Goal: Task Accomplishment & Management: Manage account settings

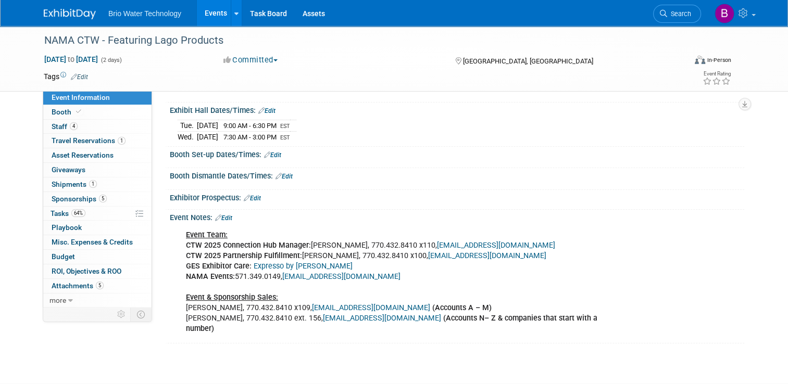
scroll to position [104, 0]
click at [52, 110] on span "Booth" at bounding box center [68, 112] width 32 height 8
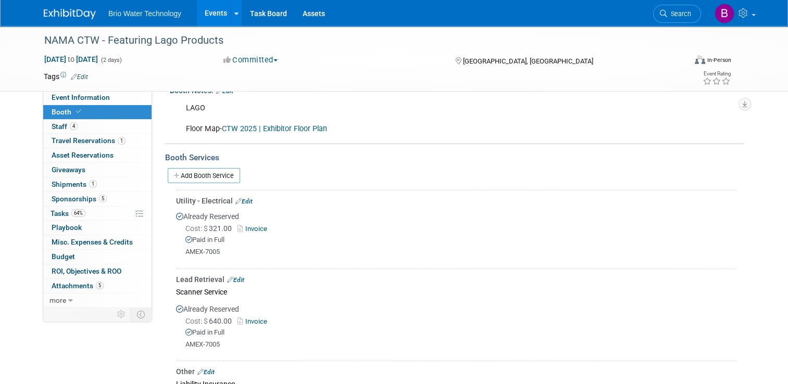
scroll to position [162, 0]
click at [52, 128] on span "Staff 4" at bounding box center [65, 126] width 26 height 8
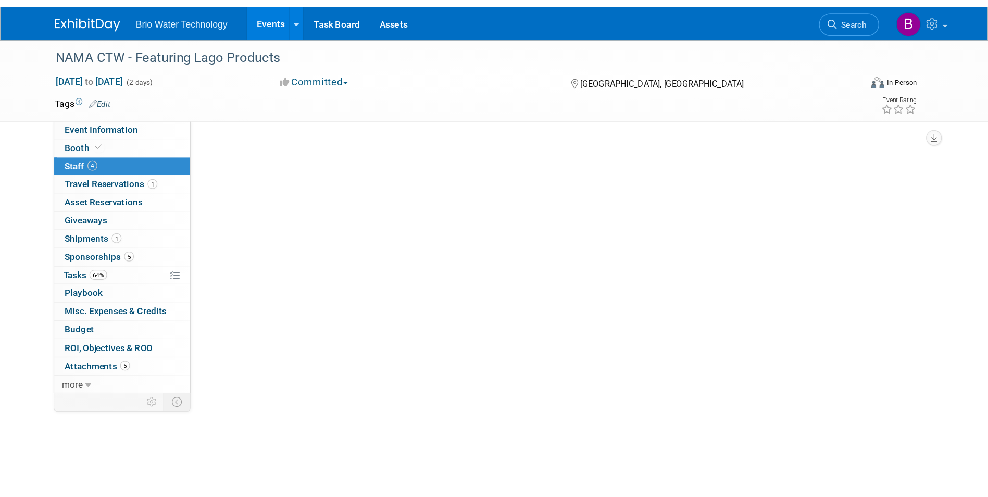
scroll to position [0, 0]
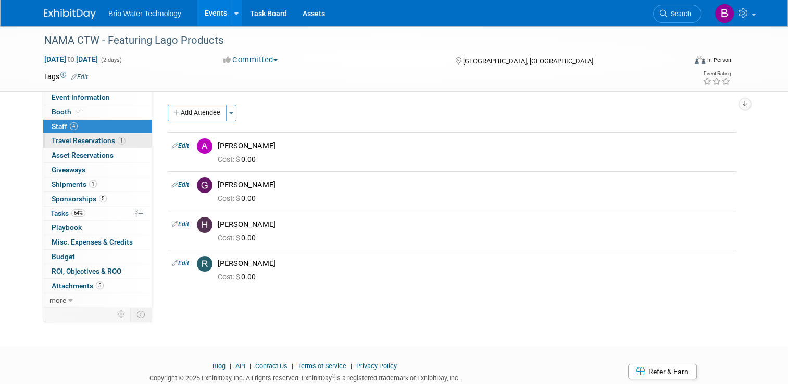
click at [55, 141] on span "Travel Reservations 1" at bounding box center [89, 140] width 74 height 8
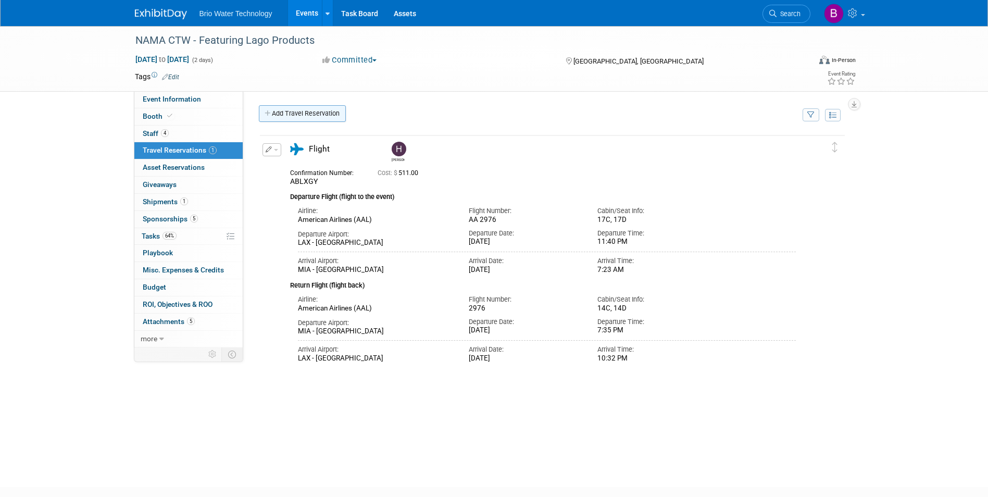
click at [316, 113] on link "Add Travel Reservation" at bounding box center [302, 113] width 87 height 17
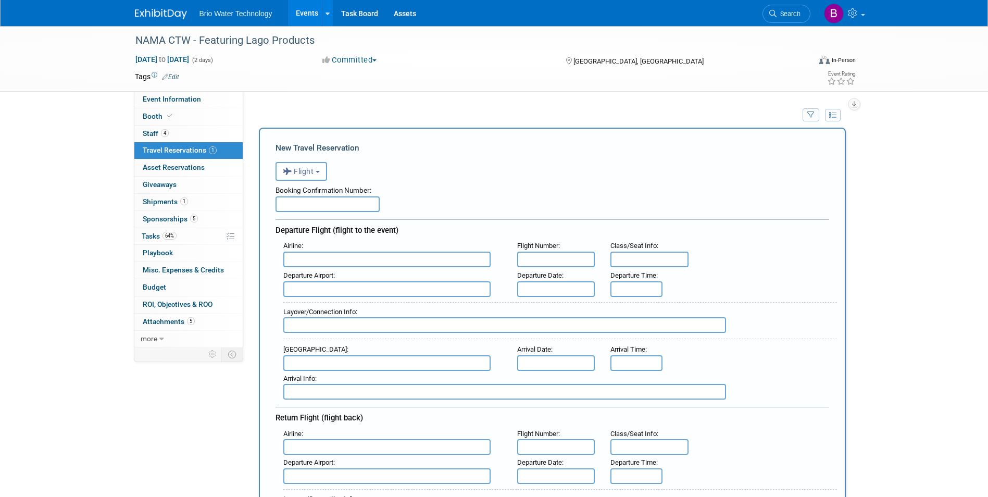
click at [321, 199] on input "text" at bounding box center [327, 204] width 104 height 16
type input "LOUNFQ"
click at [344, 261] on input "text" at bounding box center [386, 259] width 207 height 16
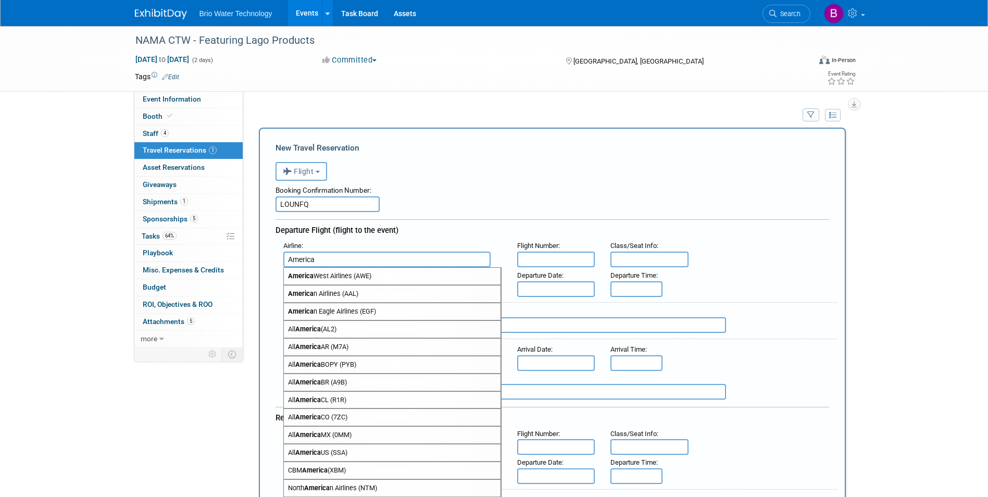
click at [341, 292] on span "America n Airlines (AAL)" at bounding box center [392, 293] width 217 height 17
type input "American Airlines (AAL)"
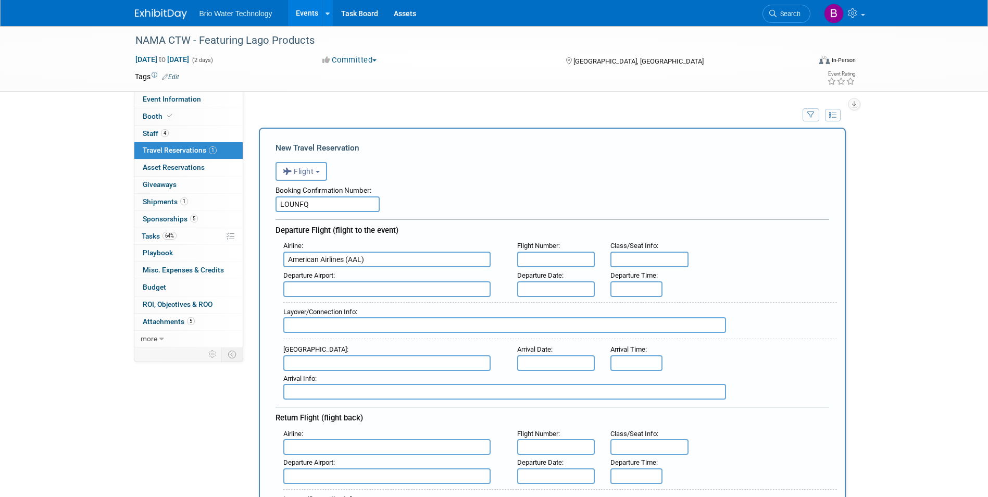
click at [543, 263] on input "text" at bounding box center [556, 259] width 78 height 16
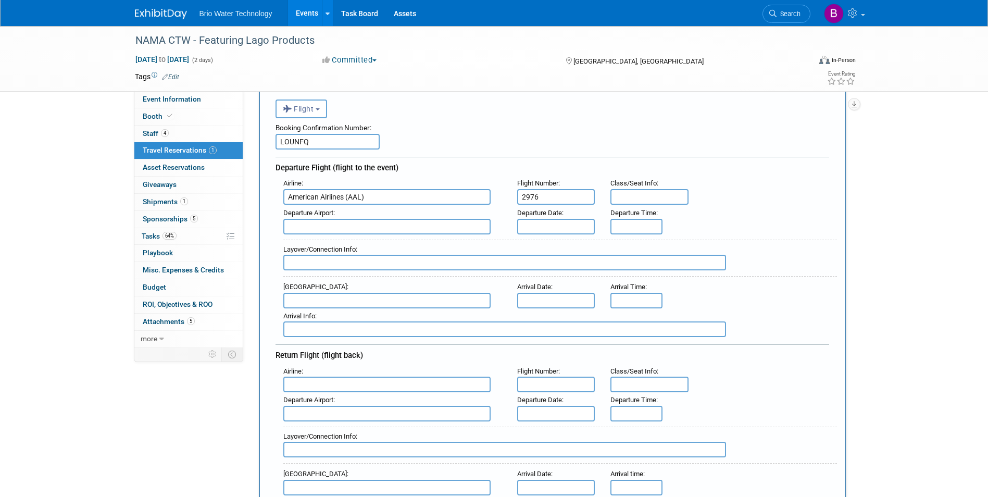
scroll to position [104, 0]
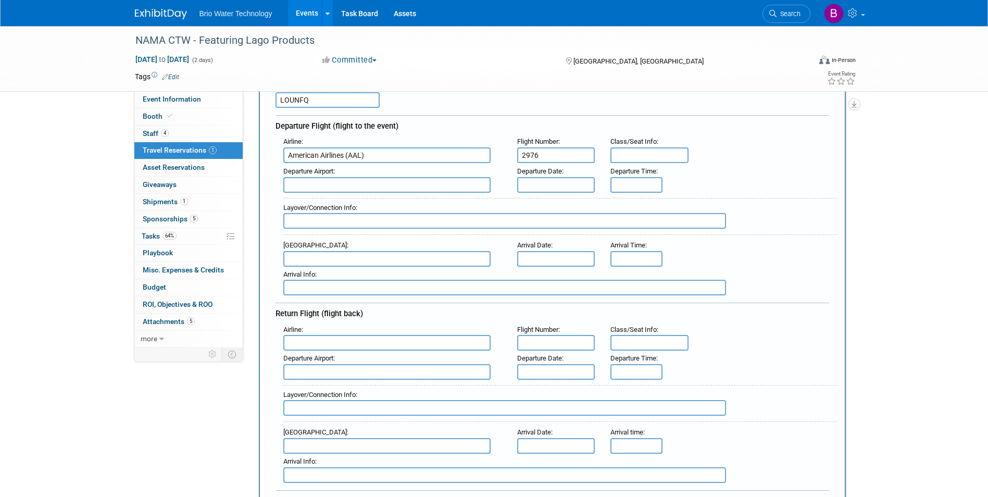
type input "2976"
click at [634, 160] on input "text" at bounding box center [649, 155] width 78 height 16
type input "14F"
click at [391, 187] on input "text" at bounding box center [386, 185] width 207 height 16
click at [371, 201] on span "LAX - [GEOGRAPHIC_DATA]" at bounding box center [392, 201] width 217 height 17
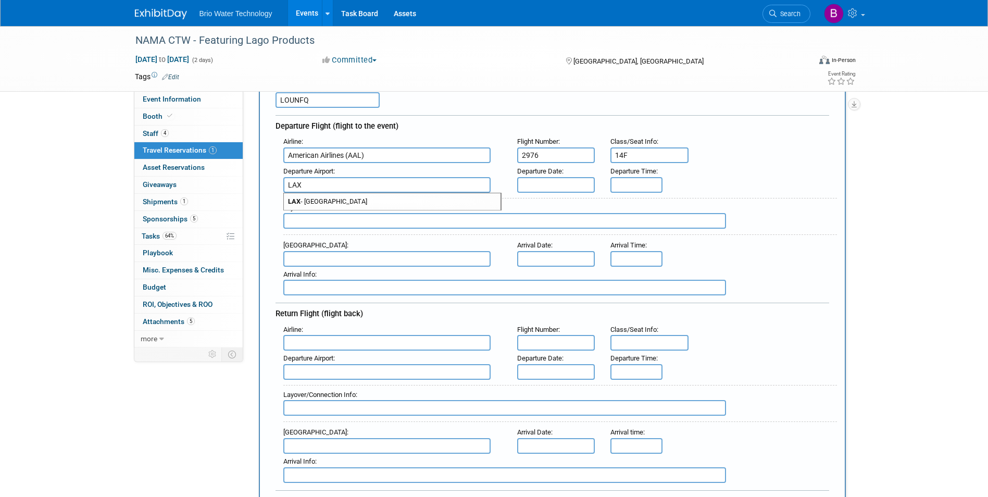
type input "LAX - [GEOGRAPHIC_DATA]"
click at [581, 184] on input "text" at bounding box center [556, 185] width 78 height 16
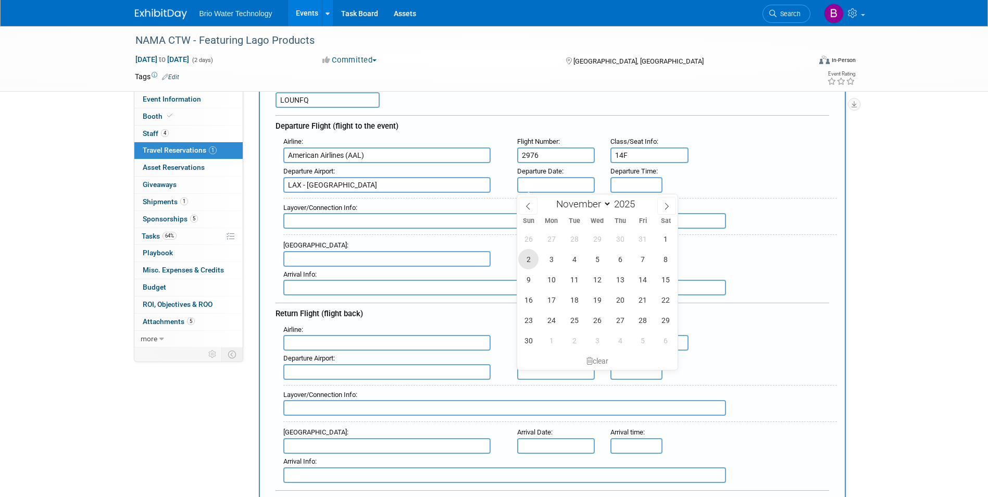
click at [530, 256] on span "2" at bounding box center [528, 259] width 20 height 20
type input "[DATE]"
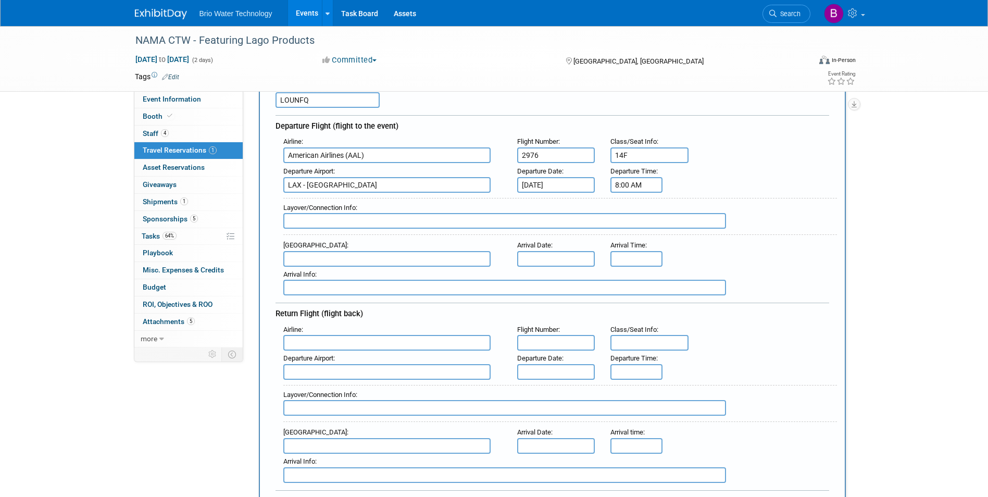
click at [628, 186] on input "8:00 AM" at bounding box center [636, 185] width 52 height 16
click at [635, 206] on span at bounding box center [634, 210] width 18 height 18
click at [681, 232] on span "00" at bounding box center [684, 232] width 20 height 19
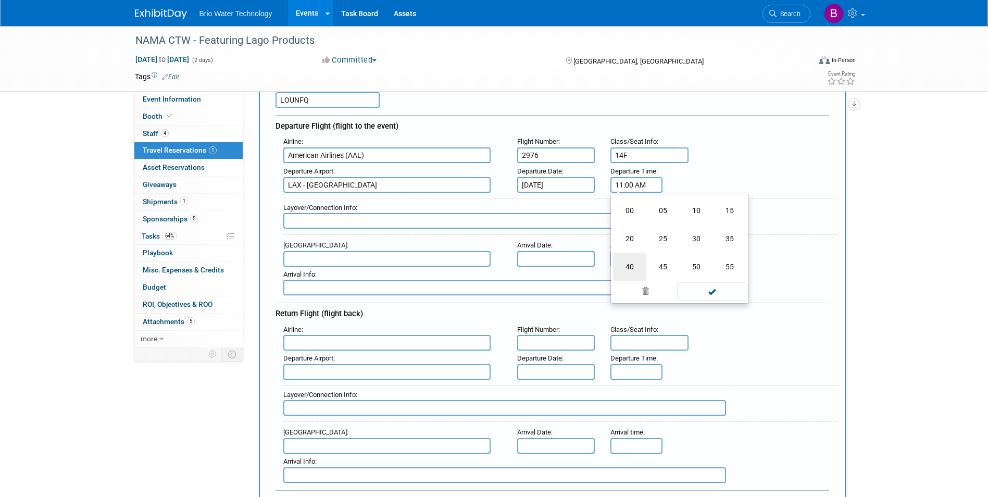
click at [626, 264] on td "40" at bounding box center [629, 267] width 33 height 28
click at [725, 232] on button "AM" at bounding box center [725, 232] width 19 height 18
type input "11:40 PM"
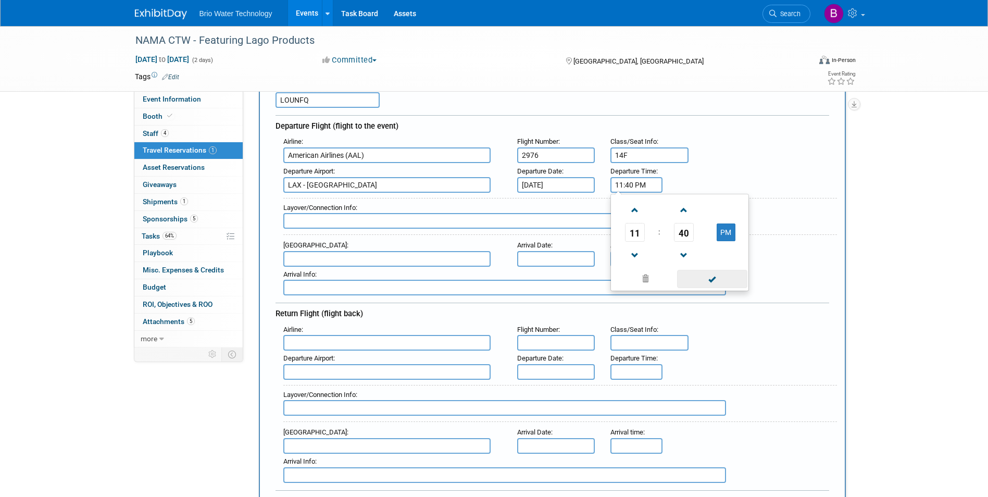
click at [720, 282] on span at bounding box center [712, 279] width 70 height 18
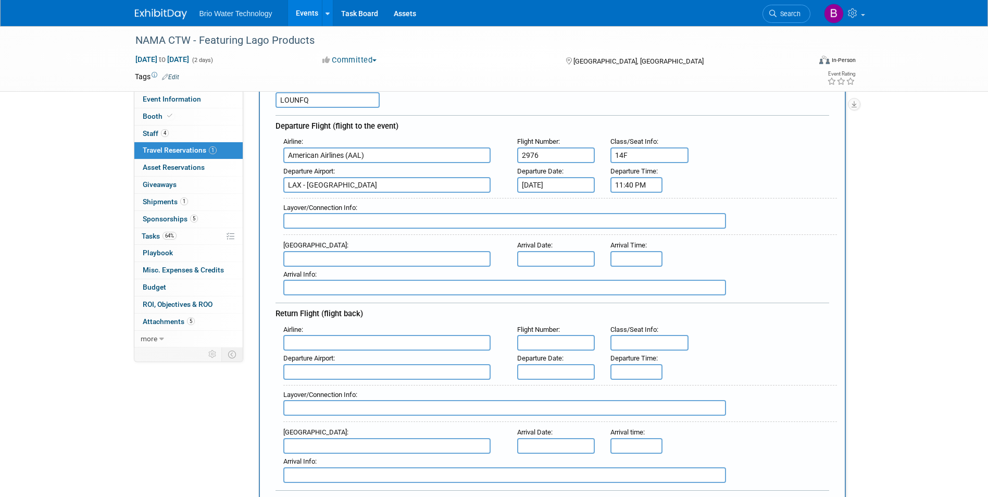
click at [312, 257] on input "text" at bounding box center [386, 259] width 207 height 16
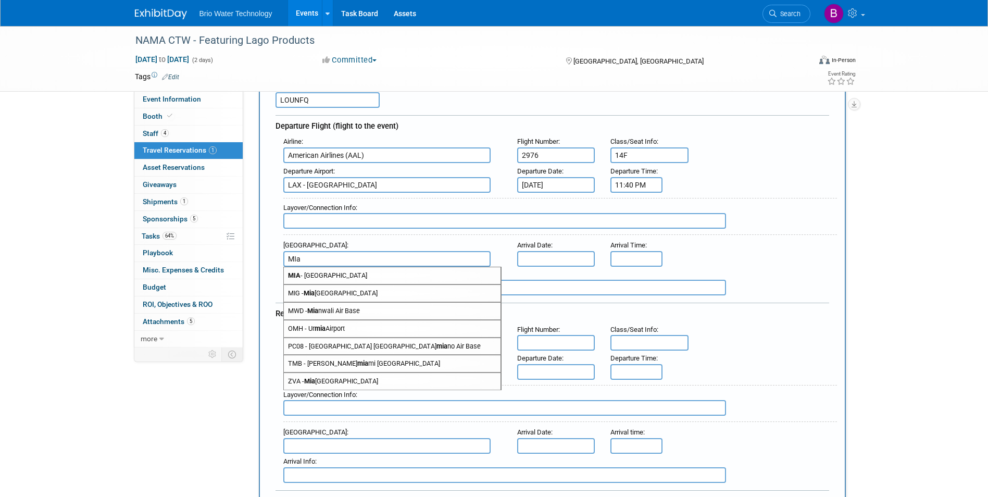
click at [324, 271] on span "MIA - [GEOGRAPHIC_DATA]" at bounding box center [392, 275] width 217 height 17
type input "MIA - [GEOGRAPHIC_DATA]"
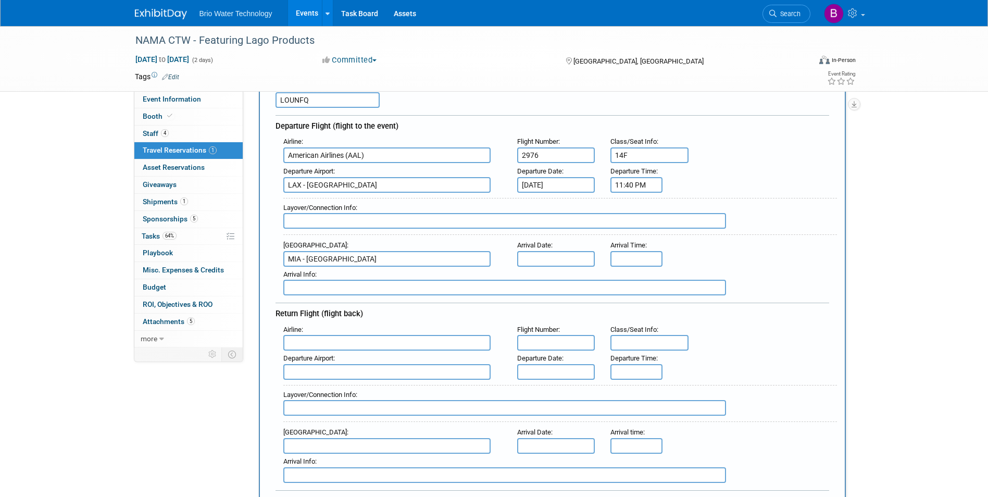
click at [539, 258] on input "text" at bounding box center [556, 259] width 78 height 16
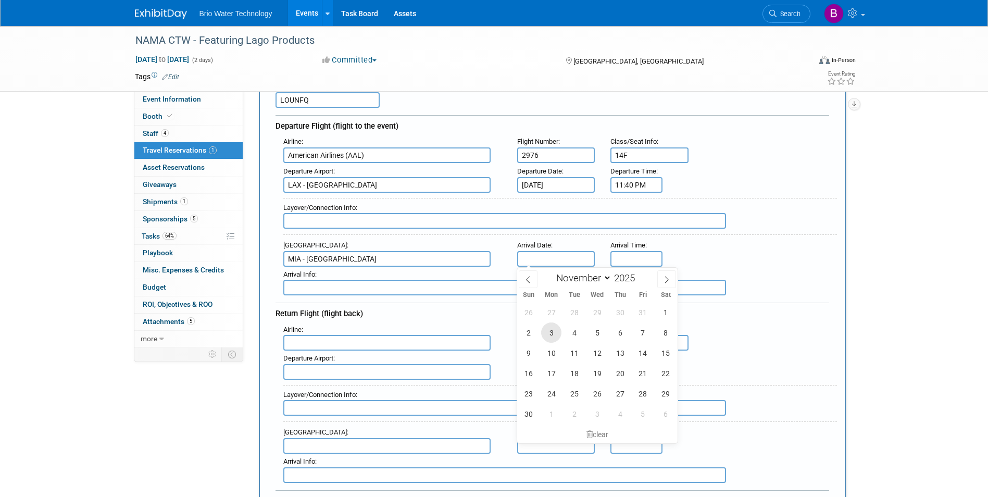
click at [553, 329] on span "3" at bounding box center [551, 332] width 20 height 20
type input "[DATE]"
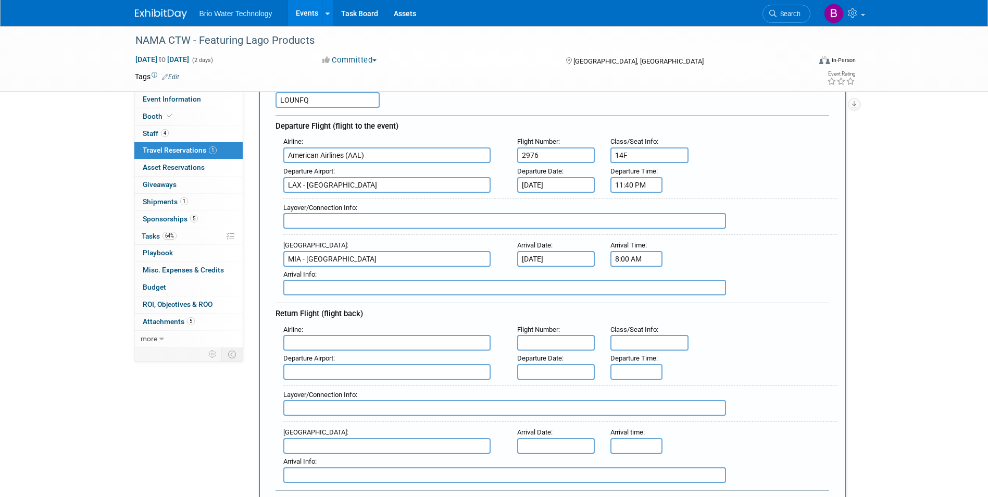
click at [632, 256] on input "8:00 AM" at bounding box center [636, 259] width 52 height 16
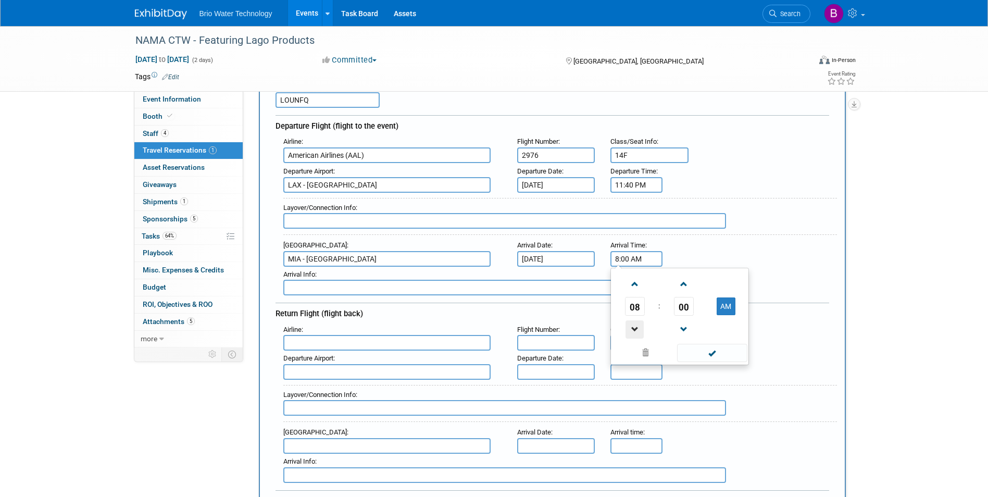
click at [631, 327] on span at bounding box center [634, 329] width 18 height 18
click at [684, 304] on span "00" at bounding box center [684, 306] width 20 height 19
click at [662, 316] on td "25" at bounding box center [662, 312] width 33 height 28
click at [628, 260] on input "7:25 AM" at bounding box center [636, 259] width 52 height 16
click at [692, 349] on span at bounding box center [712, 353] width 70 height 18
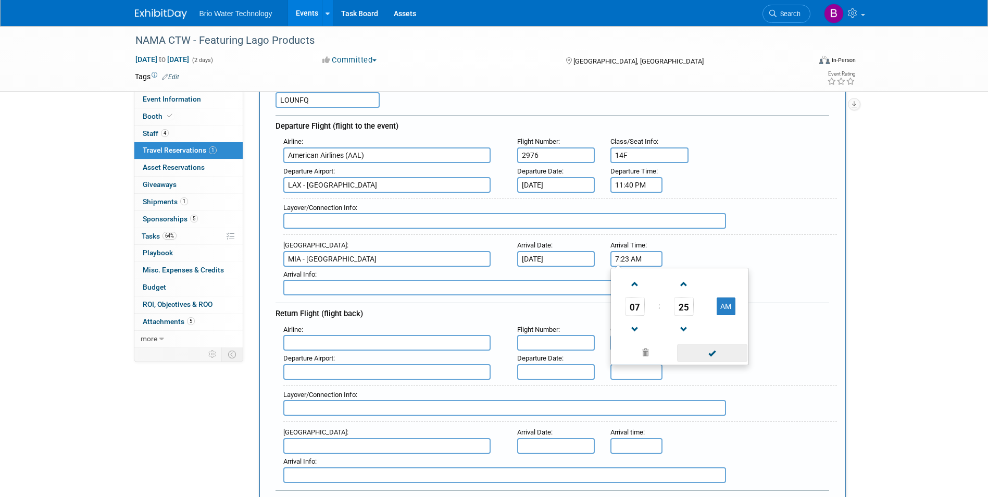
type input "7:23 AM"
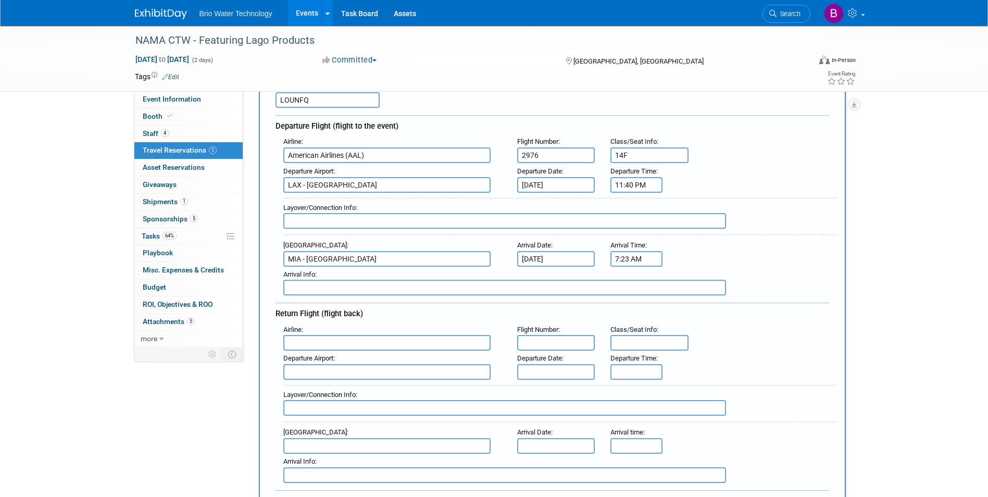
click at [506, 286] on input "text" at bounding box center [504, 288] width 443 height 16
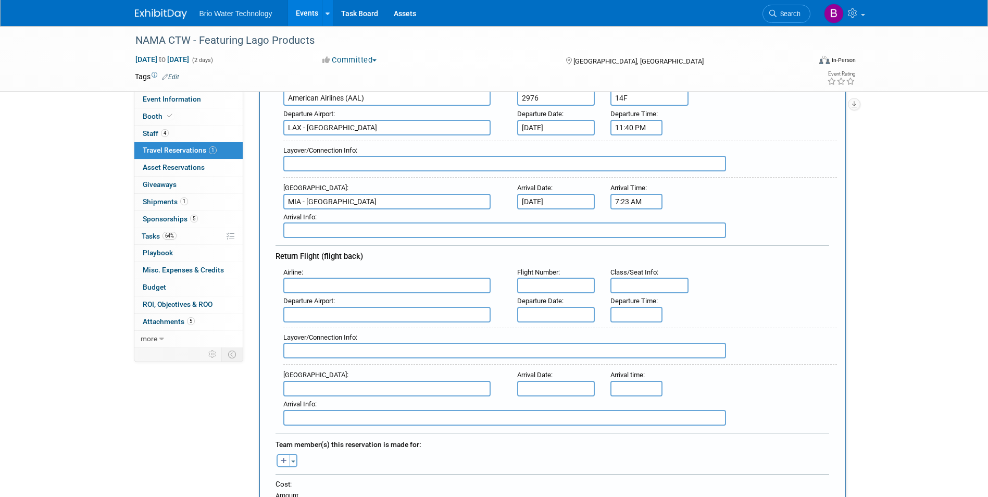
scroll to position [162, 0]
click at [395, 289] on input "text" at bounding box center [386, 284] width 207 height 16
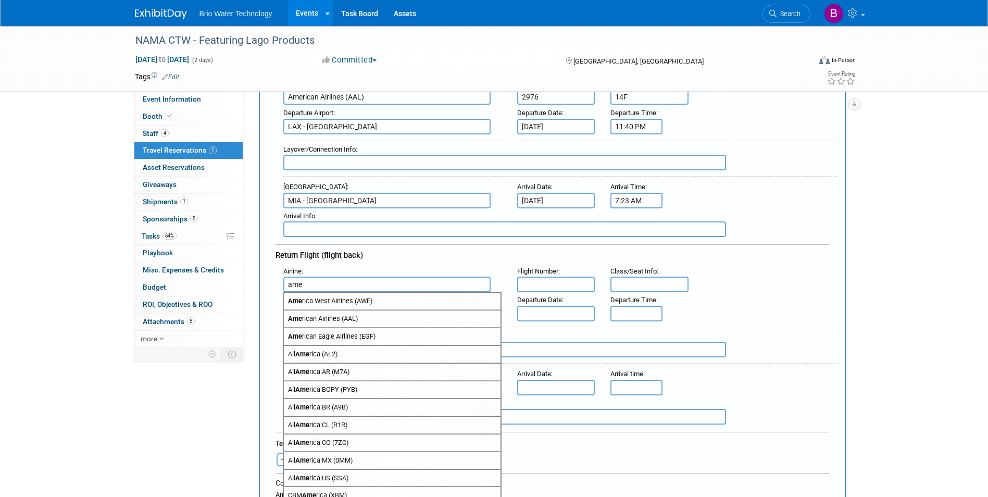
click at [326, 313] on span "Ame rican Airlines (AAL)" at bounding box center [392, 318] width 217 height 17
type input "American Airlines (AAL)"
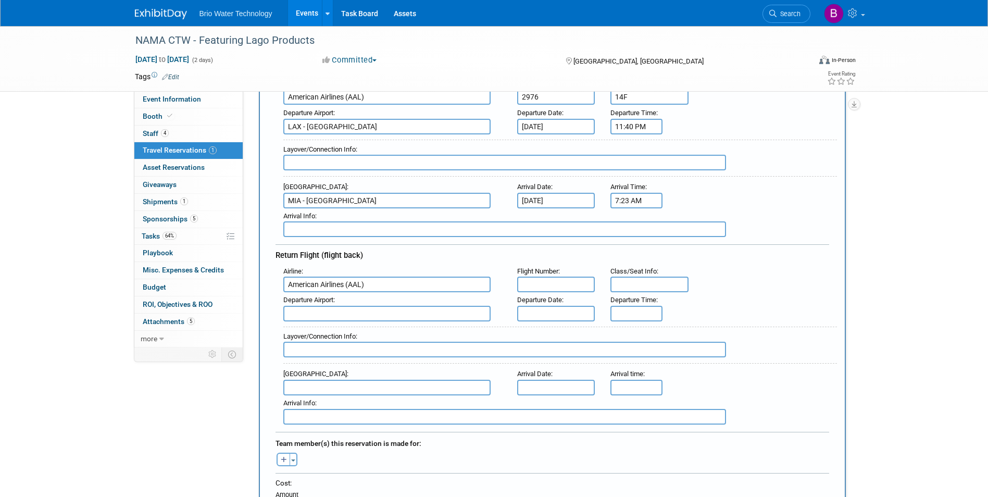
drag, startPoint x: 565, startPoint y: 278, endPoint x: 548, endPoint y: 283, distance: 18.0
click at [543, 283] on input "text" at bounding box center [556, 284] width 78 height 16
type input "2976"
type input "18D"
click at [414, 312] on input "text" at bounding box center [386, 314] width 207 height 16
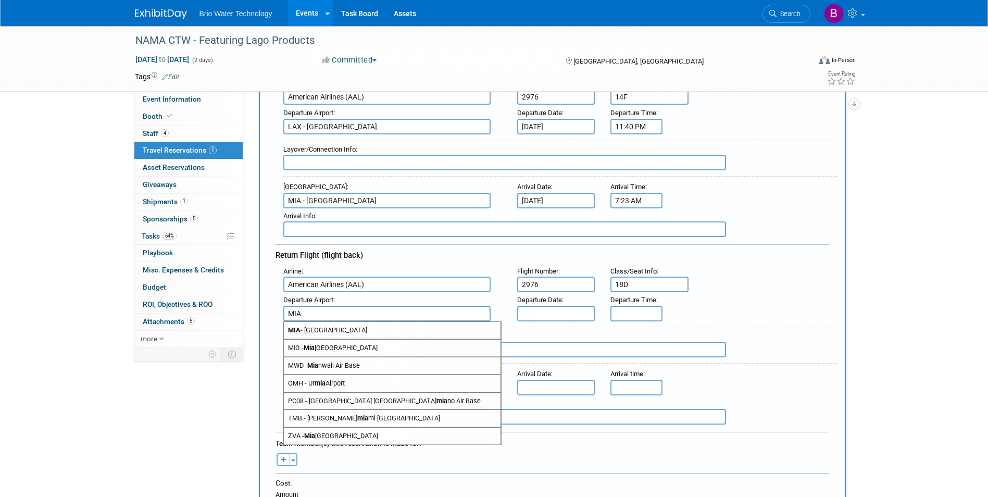
click at [368, 330] on span "MIA - [GEOGRAPHIC_DATA]" at bounding box center [392, 330] width 217 height 17
type input "MIA - [GEOGRAPHIC_DATA]"
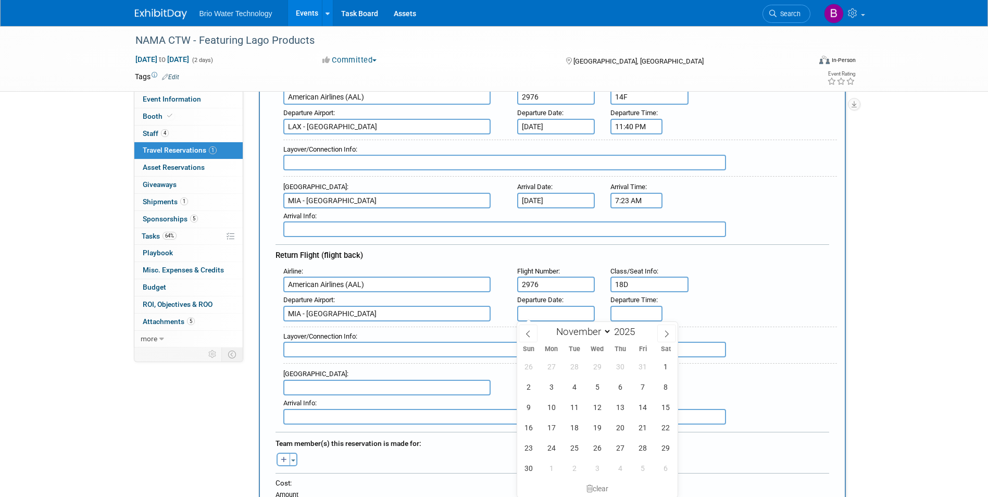
click at [538, 311] on input "text" at bounding box center [556, 314] width 78 height 16
click at [595, 384] on span "5" at bounding box center [597, 386] width 20 height 20
type input "[DATE]"
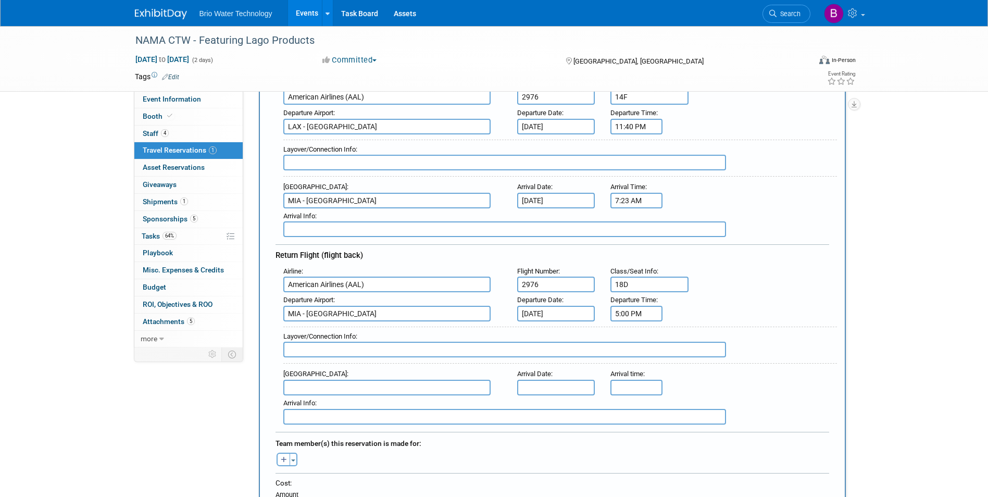
click at [644, 317] on input "5:00 PM" at bounding box center [636, 314] width 52 height 16
click at [638, 338] on span at bounding box center [634, 339] width 18 height 18
click at [685, 363] on span "00" at bounding box center [684, 360] width 20 height 19
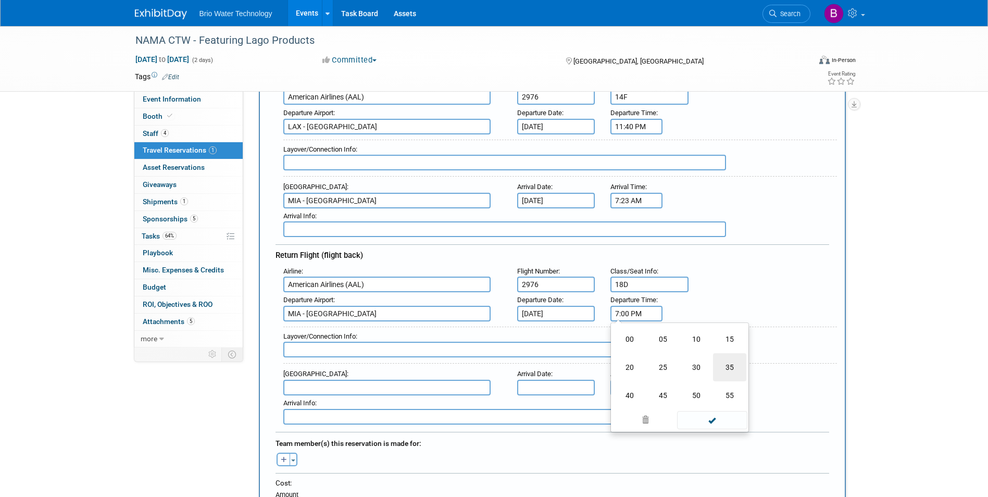
click at [732, 361] on td "35" at bounding box center [729, 367] width 33 height 28
type input "7:35 PM"
drag, startPoint x: 703, startPoint y: 405, endPoint x: 690, endPoint y: 410, distance: 13.8
click at [690, 384] on span at bounding box center [712, 407] width 70 height 18
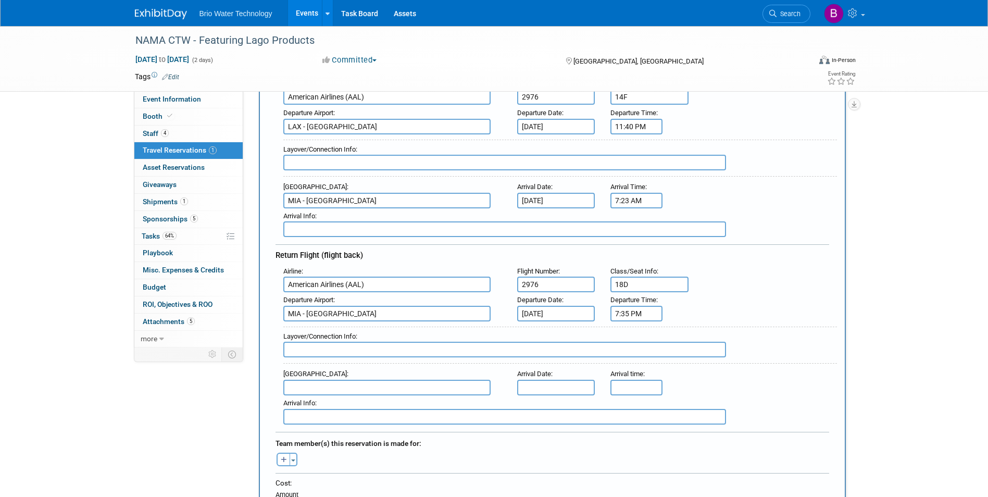
click at [350, 384] on input "text" at bounding box center [386, 388] width 207 height 16
click at [324, 384] on span "LAX - [GEOGRAPHIC_DATA]" at bounding box center [392, 404] width 217 height 17
type input "LAX - [GEOGRAPHIC_DATA]"
click at [545, 381] on input "text" at bounding box center [556, 388] width 78 height 16
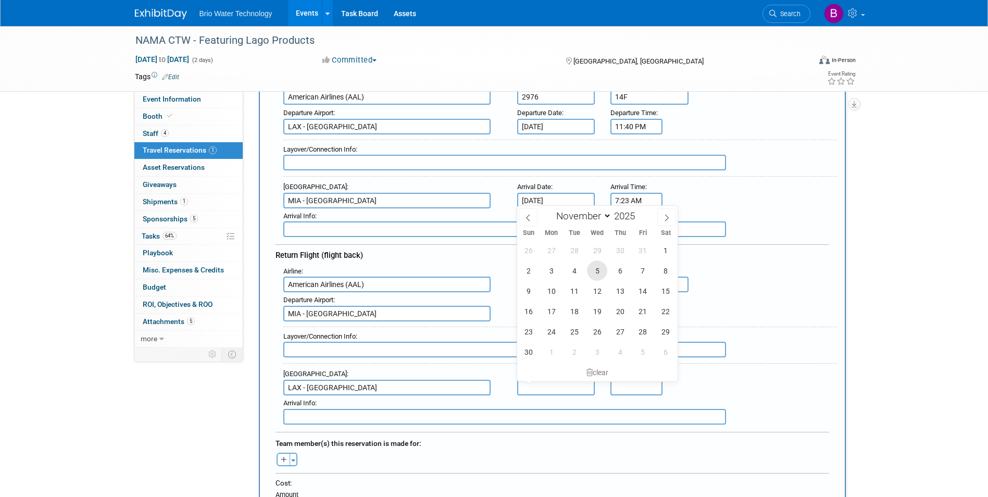
click at [597, 273] on span "5" at bounding box center [597, 270] width 20 height 20
type input "[DATE]"
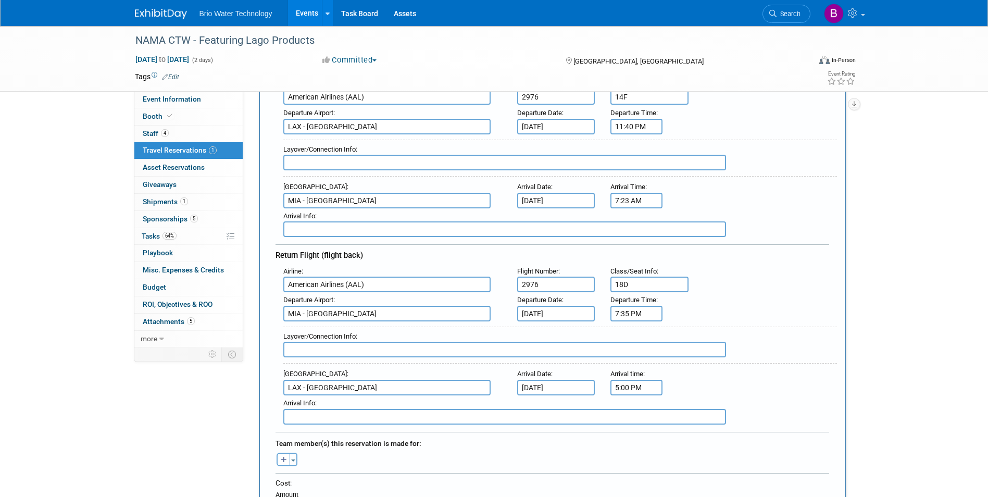
click at [623, 384] on input "5:00 PM" at bounding box center [636, 388] width 52 height 16
click at [633, 316] on span "05" at bounding box center [635, 319] width 20 height 19
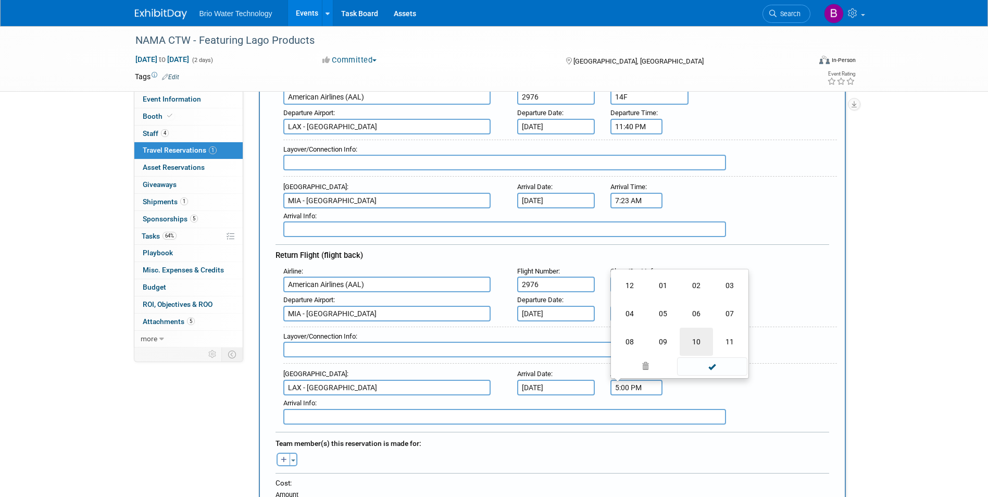
click at [690, 332] on td "10" at bounding box center [695, 341] width 33 height 28
click at [687, 313] on span "00" at bounding box center [684, 319] width 20 height 19
click at [698, 314] on td "30" at bounding box center [695, 313] width 33 height 28
click at [683, 297] on span at bounding box center [683, 297] width 18 height 18
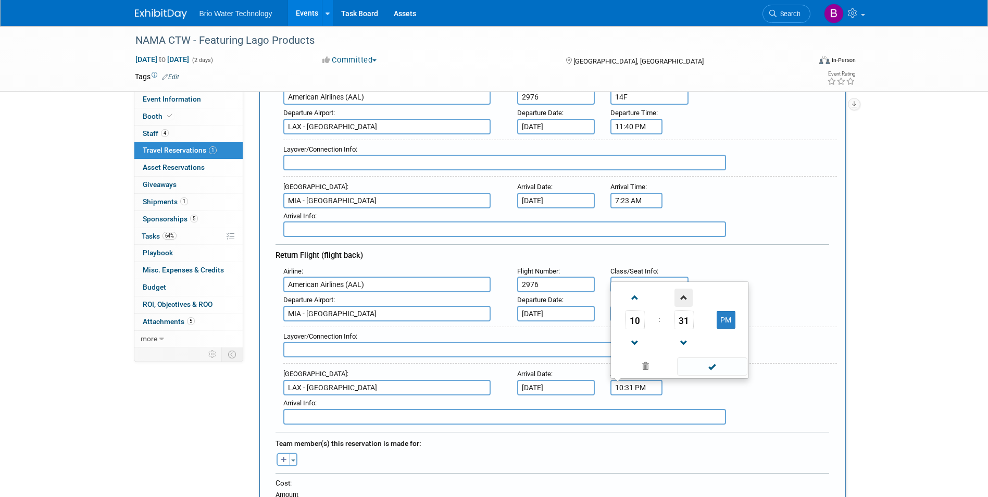
type input "10:32 PM"
click at [702, 364] on span at bounding box center [712, 366] width 70 height 18
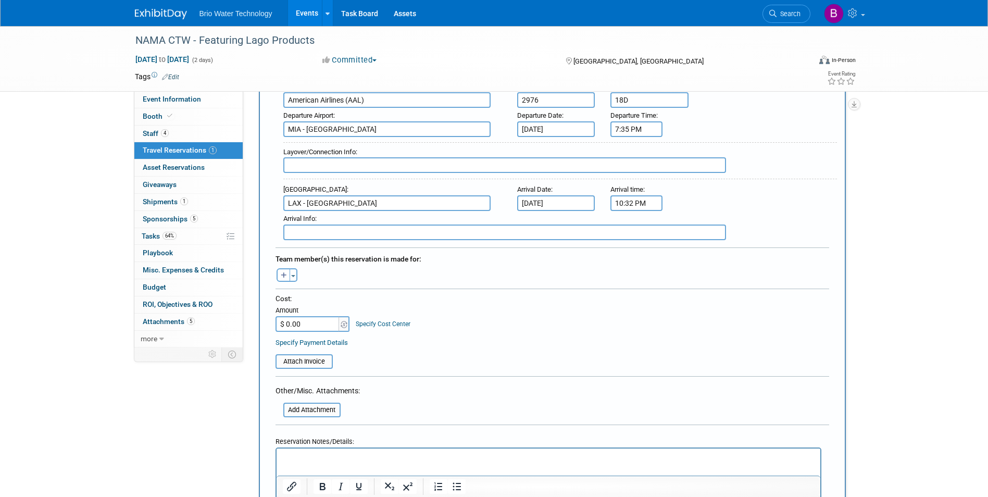
scroll to position [366, 0]
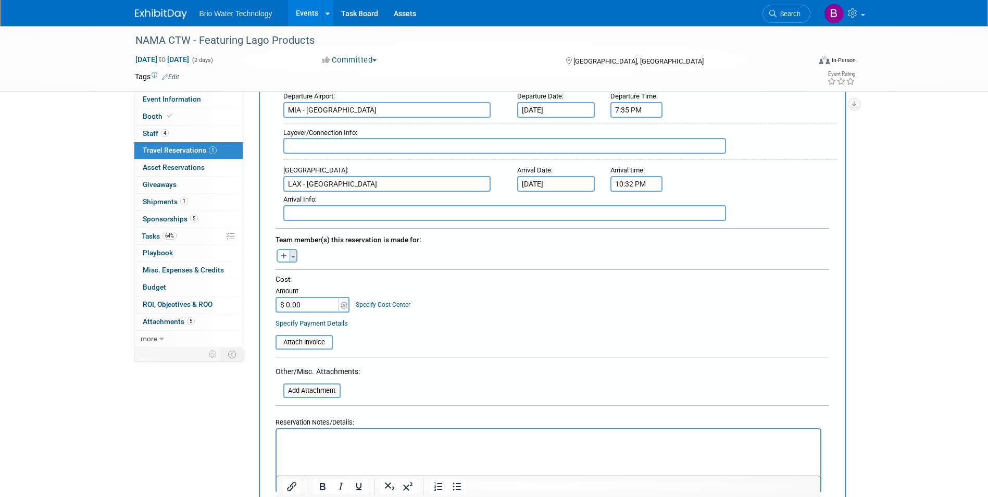
click at [290, 253] on button "Toggle Dropdown" at bounding box center [293, 256] width 8 height 14
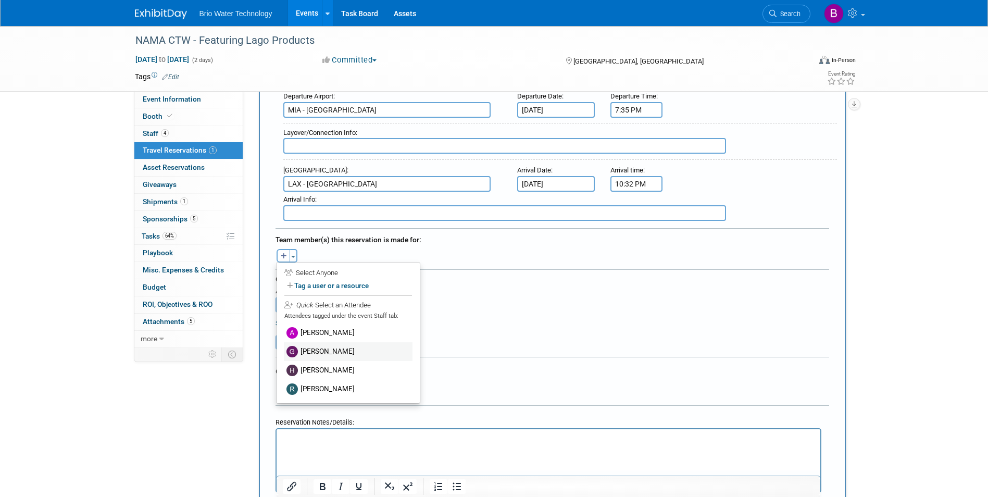
click at [306, 351] on label "[PERSON_NAME]" at bounding box center [348, 351] width 129 height 19
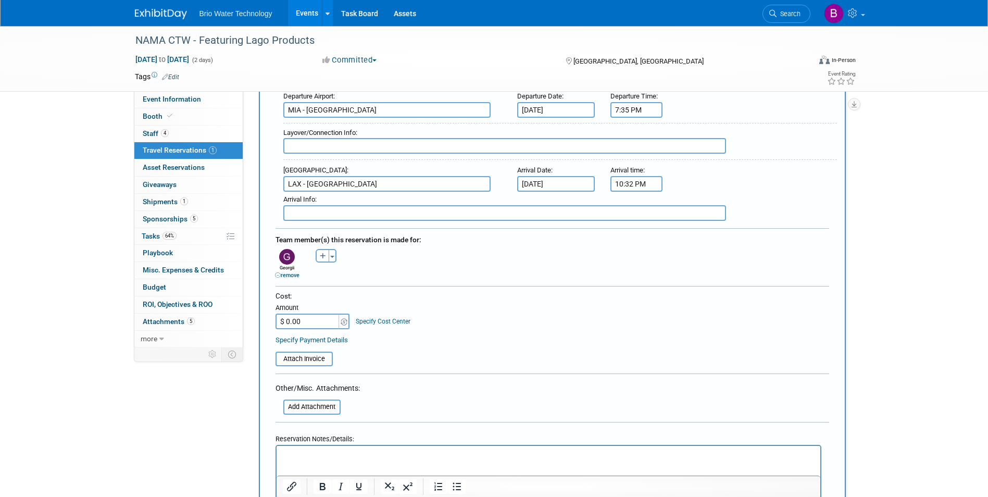
click at [303, 322] on input "$ 0.00" at bounding box center [307, 321] width 65 height 16
type input "$ 695.83"
click at [383, 346] on table "Attach Invoice" at bounding box center [551, 354] width 553 height 24
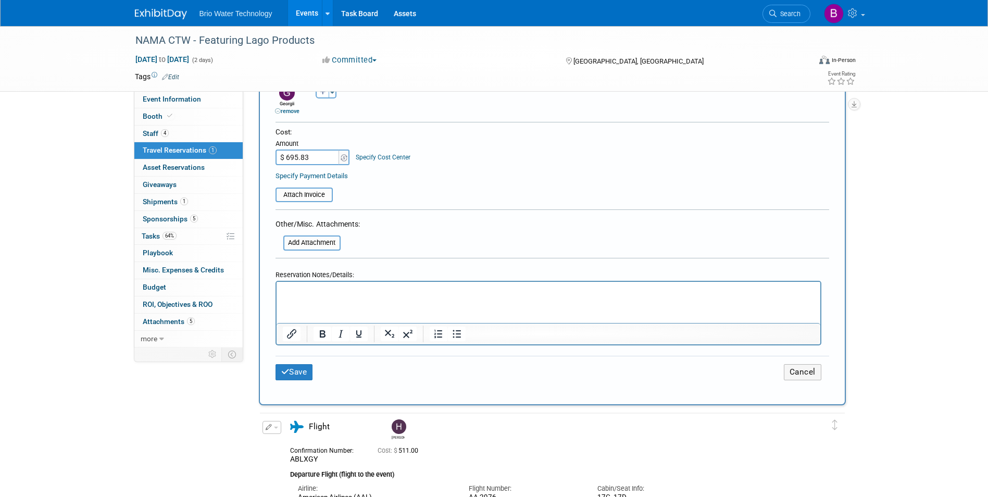
scroll to position [531, 0]
click at [297, 369] on button "Save" at bounding box center [293, 371] width 37 height 16
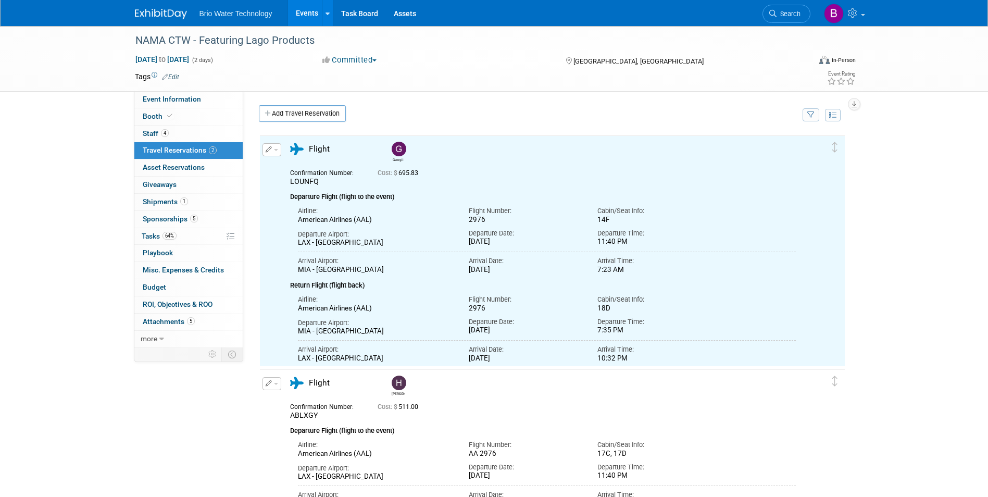
scroll to position [0, 0]
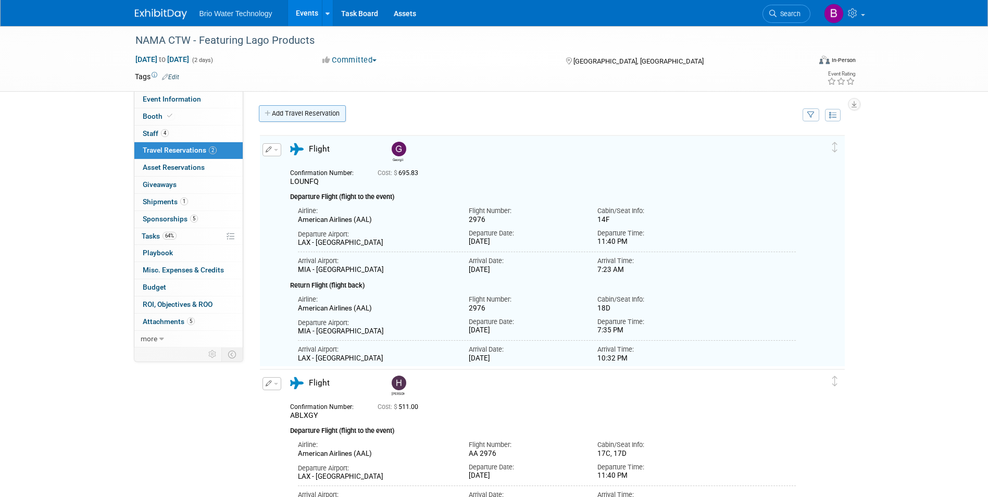
click at [316, 114] on link "Add Travel Reservation" at bounding box center [302, 113] width 87 height 17
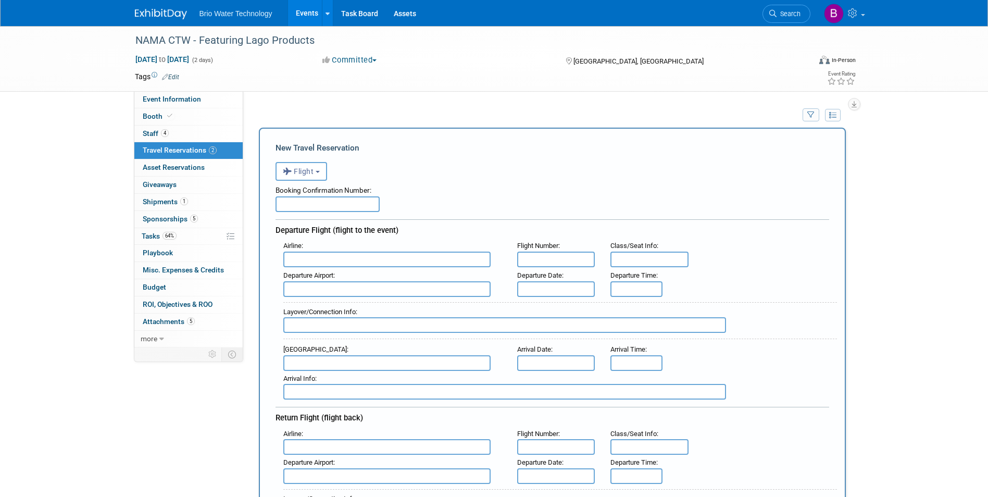
click at [324, 204] on input "text" at bounding box center [327, 204] width 104 height 16
type input "HYZOVW"
click at [354, 260] on input "text" at bounding box center [386, 259] width 207 height 16
type input "L"
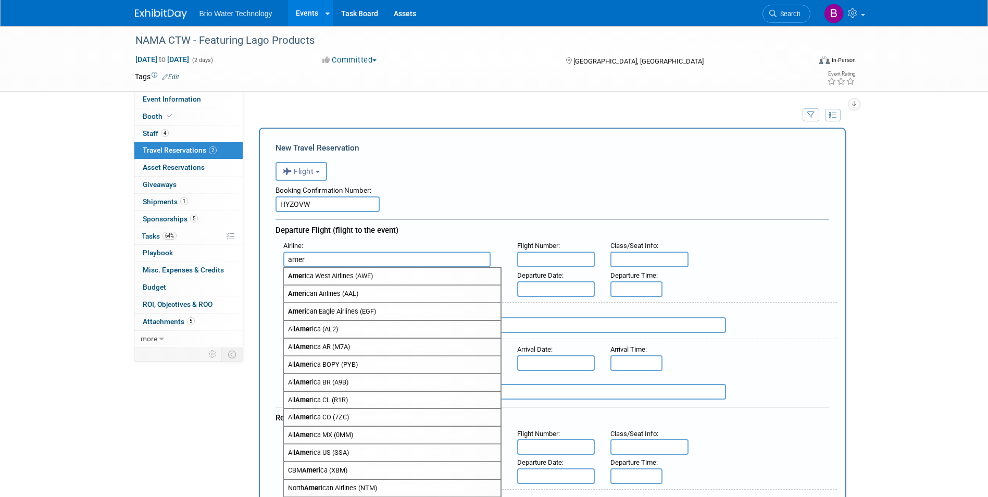
click at [332, 294] on span "Amer ican Airlines (AAL)" at bounding box center [392, 293] width 217 height 17
type input "American Airlines (AAL)"
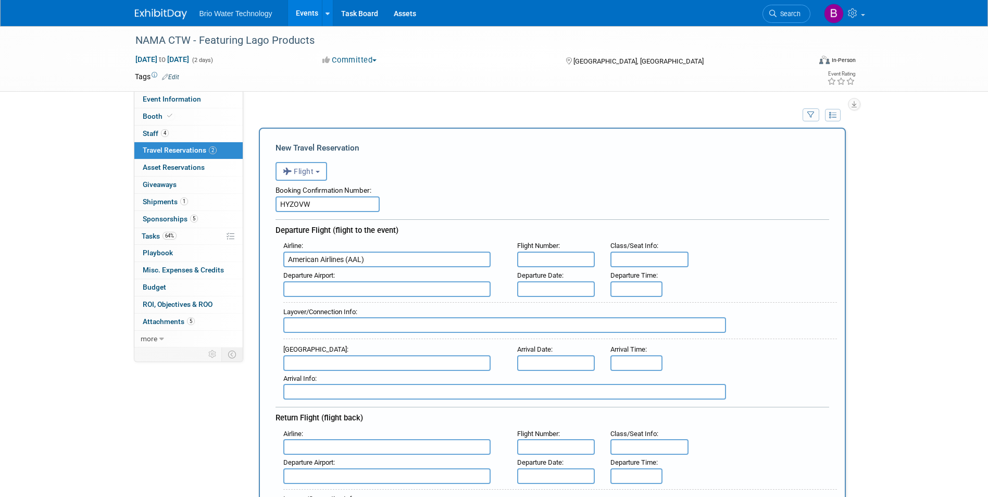
click at [544, 257] on input "text" at bounding box center [556, 259] width 78 height 16
type input "2976"
type input "27D"
click at [324, 289] on input "text" at bounding box center [386, 289] width 207 height 16
click at [321, 306] on strong "Los A" at bounding box center [312, 305] width 17 height 8
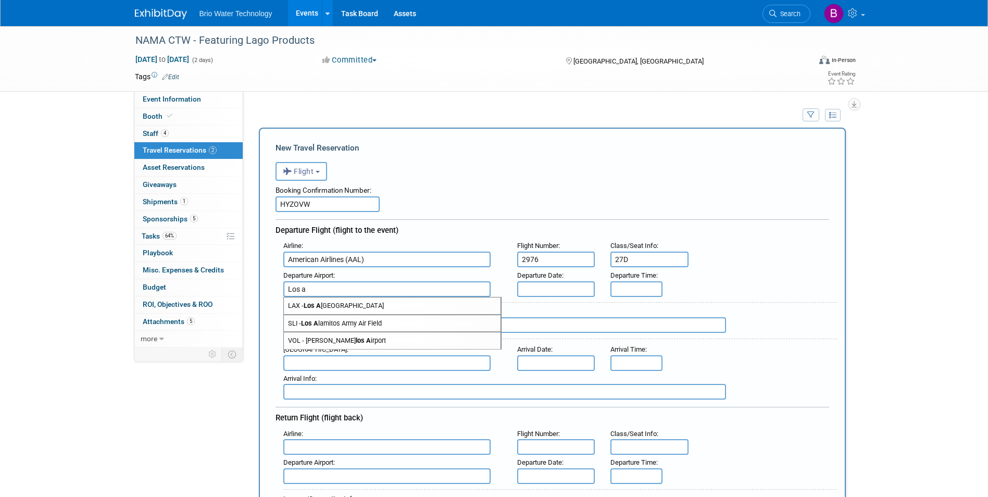
type input "LAX - [GEOGRAPHIC_DATA]"
click at [558, 288] on input "text" at bounding box center [556, 289] width 78 height 16
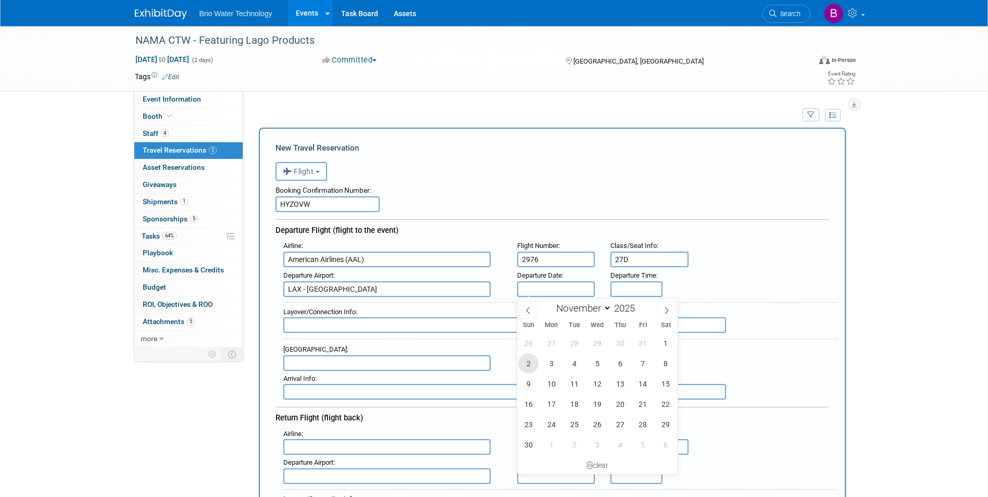
click at [524, 360] on span "2" at bounding box center [528, 363] width 20 height 20
type input "[DATE]"
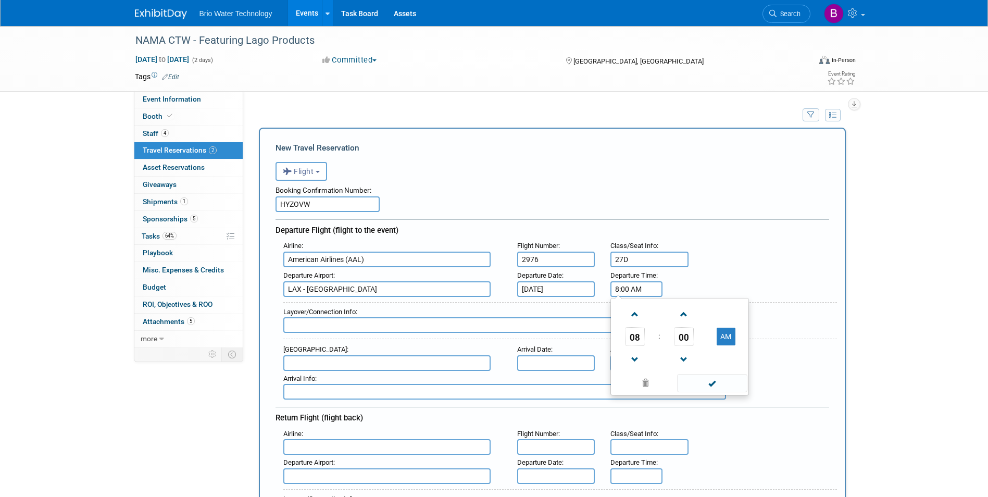
click at [636, 289] on input "8:00 AM" at bounding box center [636, 289] width 52 height 16
click at [629, 319] on span at bounding box center [634, 314] width 18 height 18
click at [688, 337] on span "00" at bounding box center [684, 336] width 20 height 19
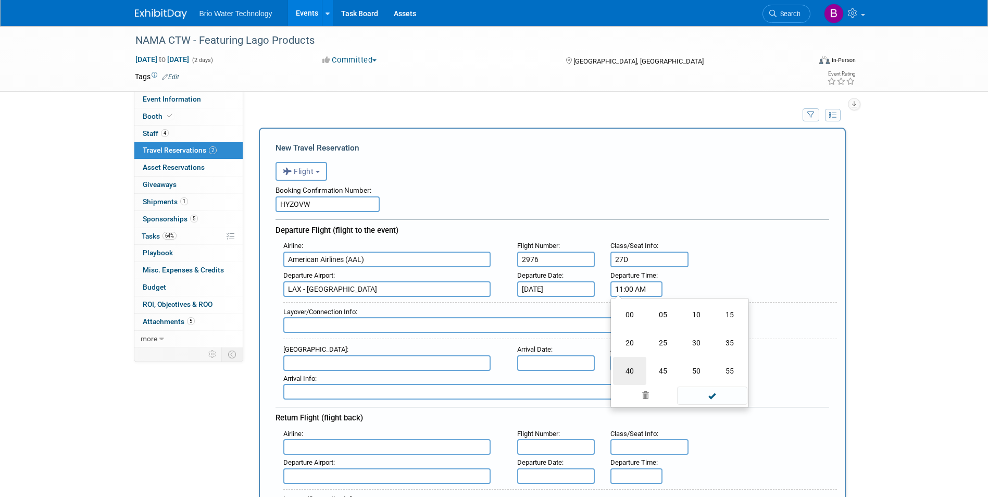
click at [634, 368] on td "40" at bounding box center [629, 371] width 33 height 28
click at [725, 341] on button "AM" at bounding box center [725, 336] width 19 height 18
type input "11:40 PM"
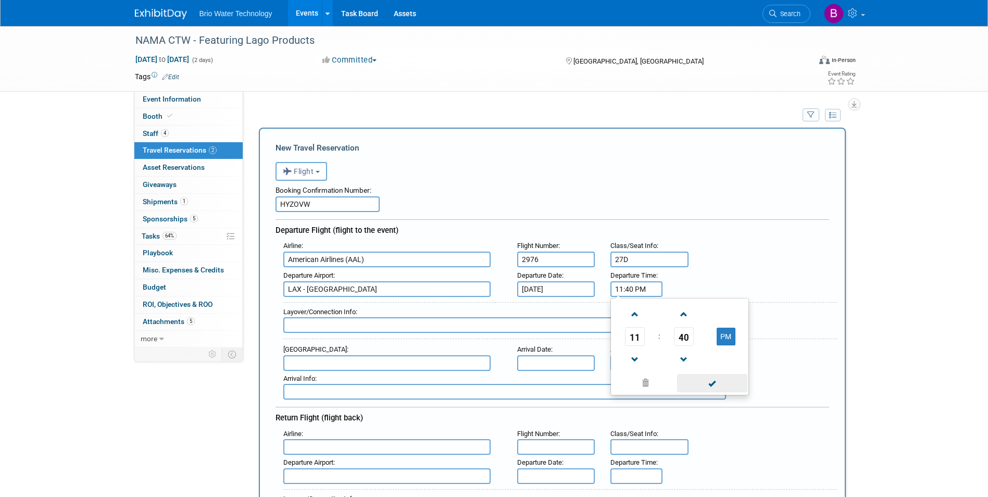
click at [708, 384] on span at bounding box center [712, 383] width 70 height 18
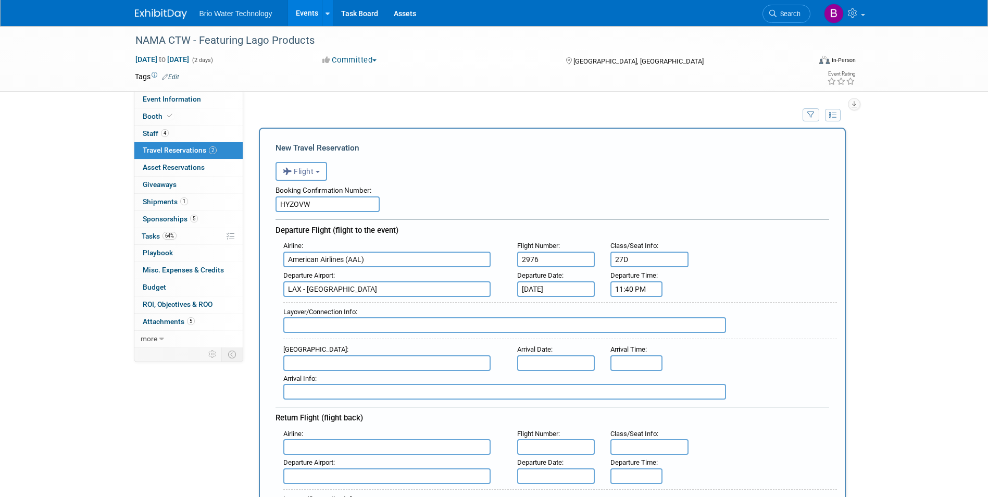
click at [346, 359] on input "text" at bounding box center [386, 363] width 207 height 16
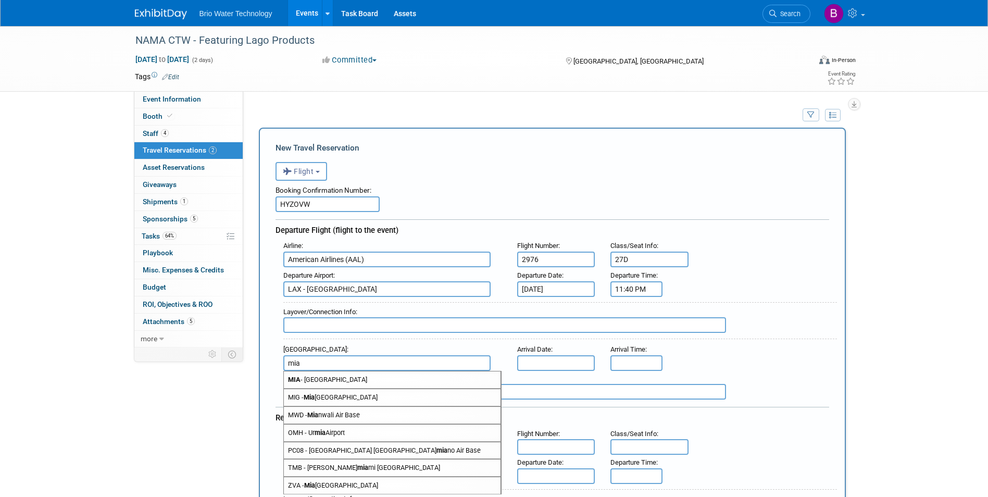
click at [334, 379] on span "MIA - [GEOGRAPHIC_DATA]" at bounding box center [392, 379] width 217 height 17
type input "MIA - [GEOGRAPHIC_DATA]"
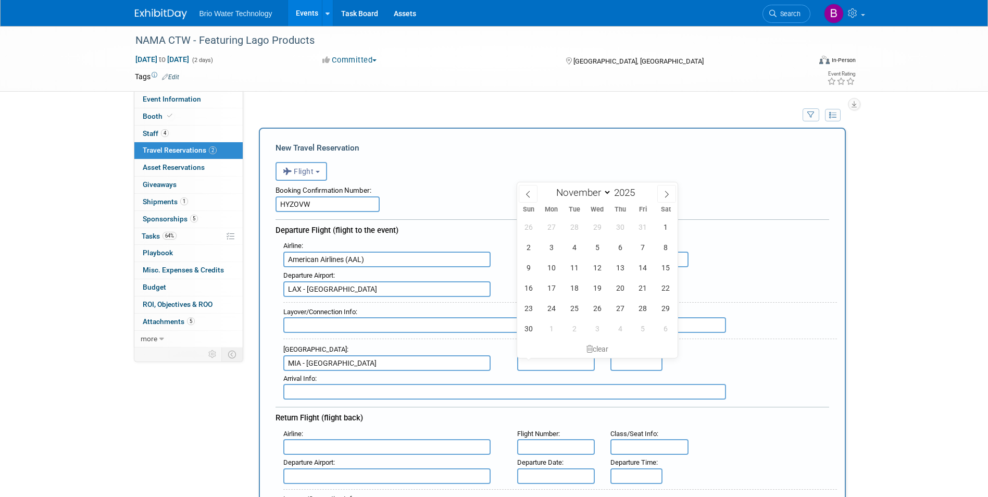
click at [541, 362] on input "text" at bounding box center [556, 363] width 78 height 16
click at [548, 245] on span "3" at bounding box center [551, 247] width 20 height 20
type input "[DATE]"
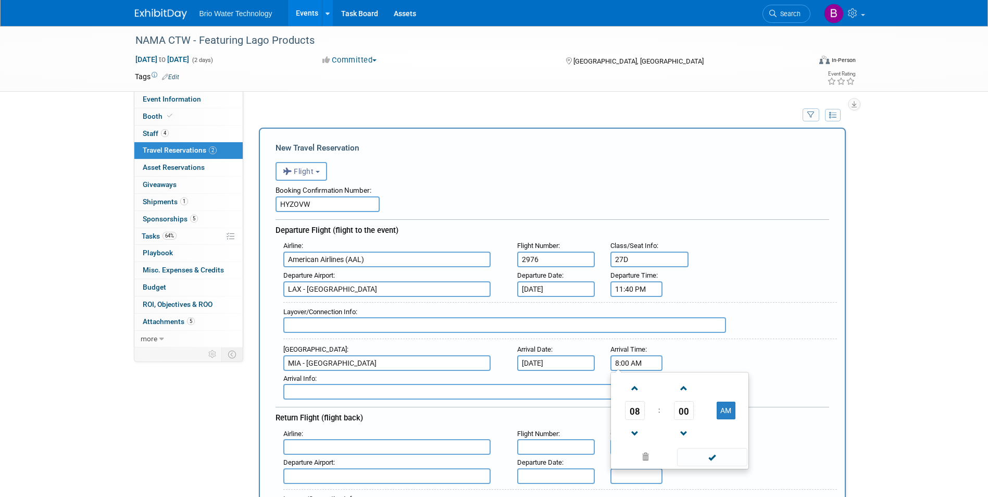
click at [626, 363] on input "8:00 AM" at bounding box center [636, 363] width 52 height 16
click at [633, 384] on span at bounding box center [634, 433] width 18 height 18
click at [685, 384] on span "00" at bounding box center [684, 410] width 20 height 19
click at [627, 384] on td "20" at bounding box center [629, 416] width 33 height 28
click at [683, 384] on span at bounding box center [683, 388] width 18 height 18
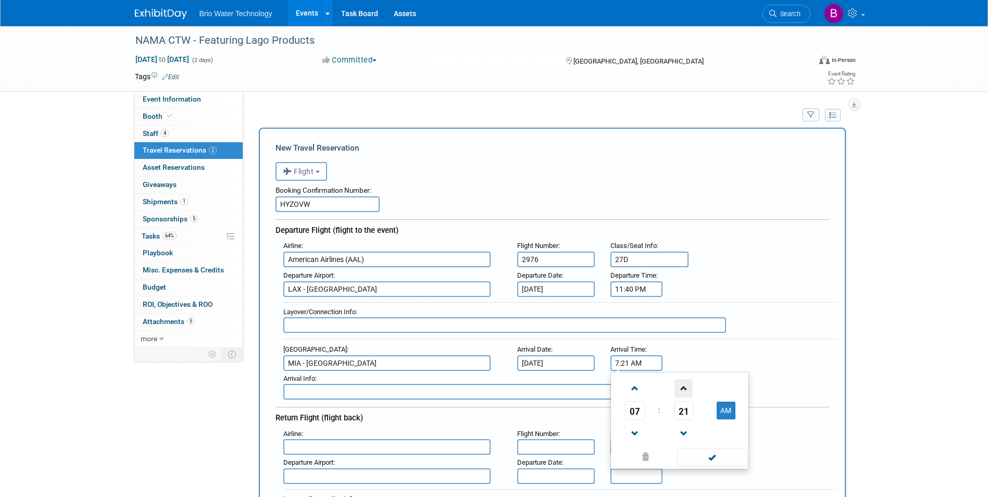
click at [683, 384] on span at bounding box center [683, 388] width 18 height 18
type input "7:23 AM"
click at [704, 384] on span at bounding box center [712, 457] width 70 height 18
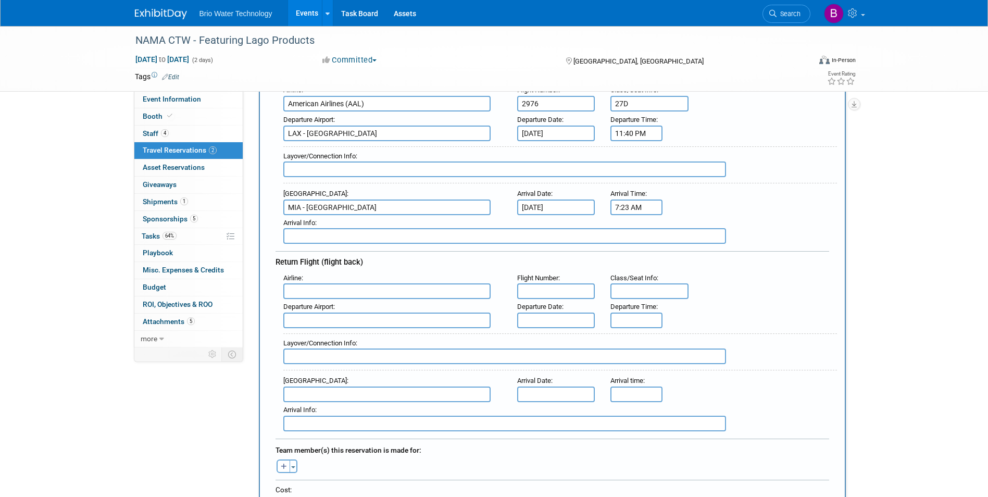
scroll to position [174, 0]
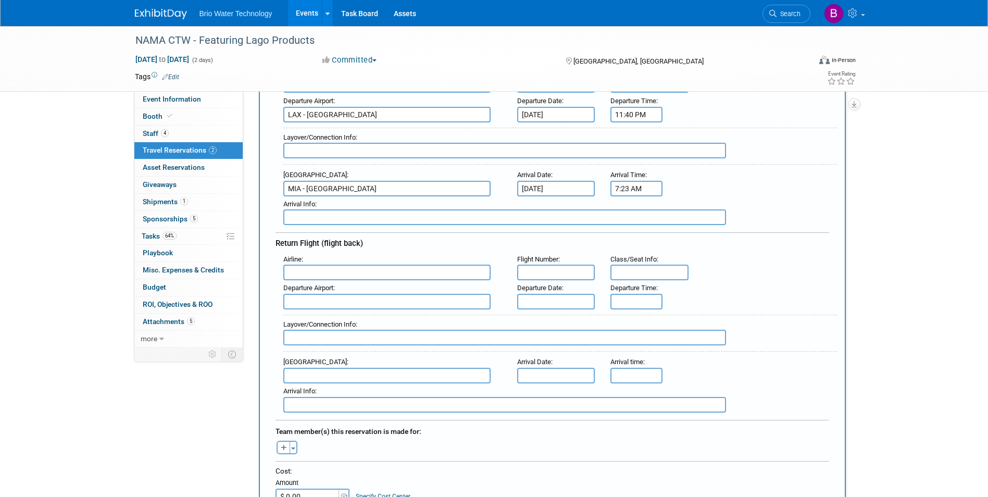
click at [425, 272] on input "text" at bounding box center [386, 272] width 207 height 16
type input "m"
click at [383, 273] on input "aa" at bounding box center [386, 272] width 207 height 16
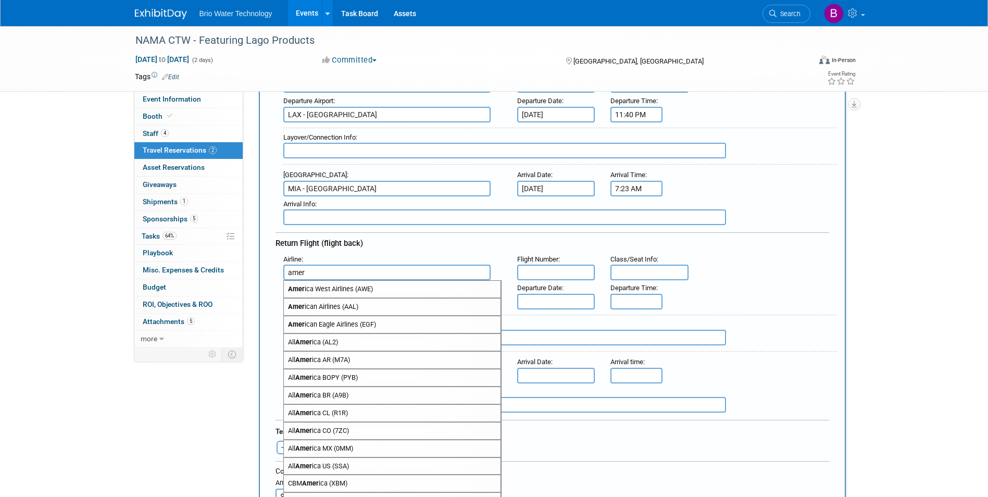
click at [338, 305] on span "Amer ican Airlines (AAL)" at bounding box center [392, 306] width 217 height 17
type input "American Airlines (AAL)"
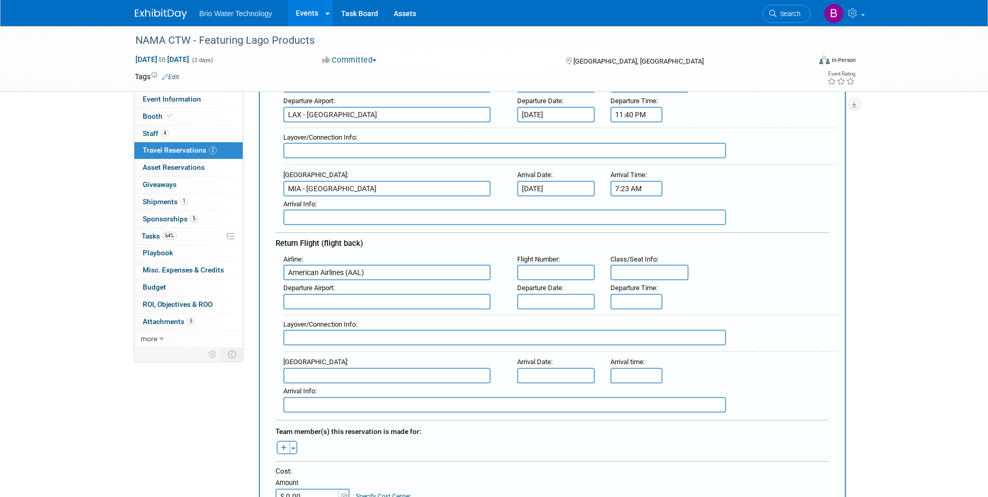
click at [530, 266] on input "text" at bounding box center [556, 272] width 78 height 16
type input "2976"
type input "29D"
click at [348, 301] on input "text" at bounding box center [386, 302] width 207 height 16
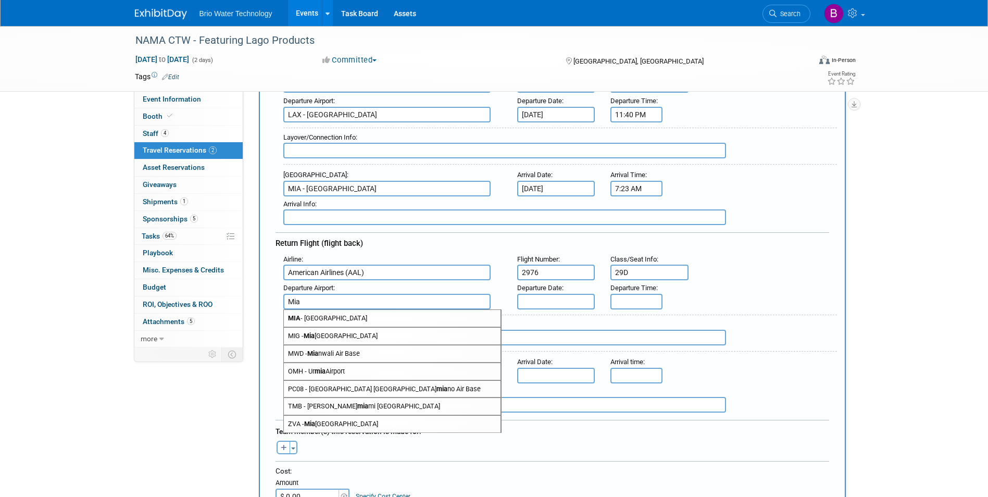
click at [323, 317] on span "MIA - [GEOGRAPHIC_DATA]" at bounding box center [392, 318] width 217 height 17
type input "MIA - [GEOGRAPHIC_DATA]"
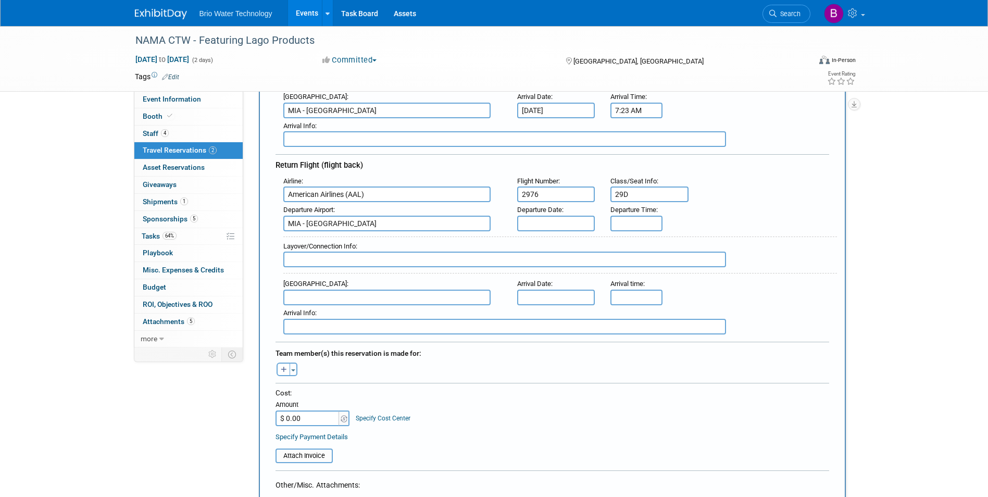
scroll to position [258, 0]
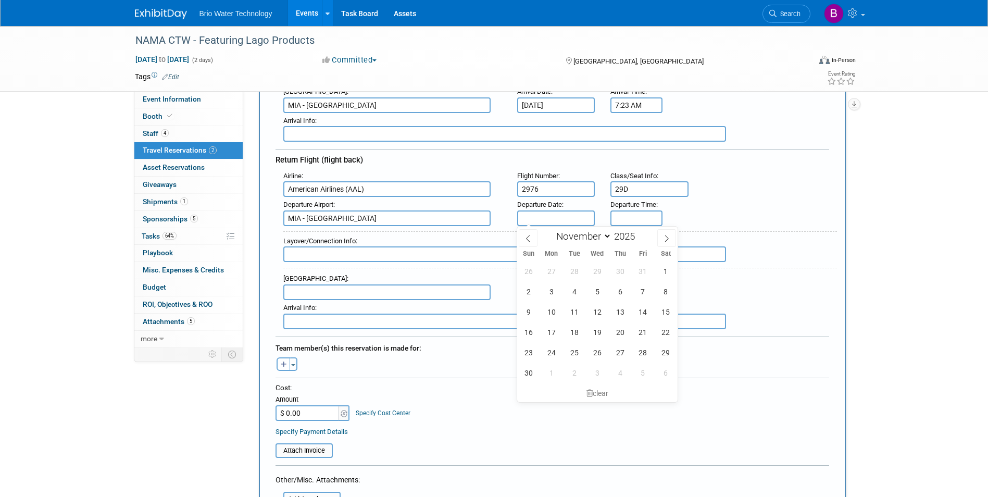
click at [550, 218] on input "text" at bounding box center [556, 218] width 78 height 16
click at [600, 292] on span "5" at bounding box center [597, 291] width 20 height 20
type input "[DATE]"
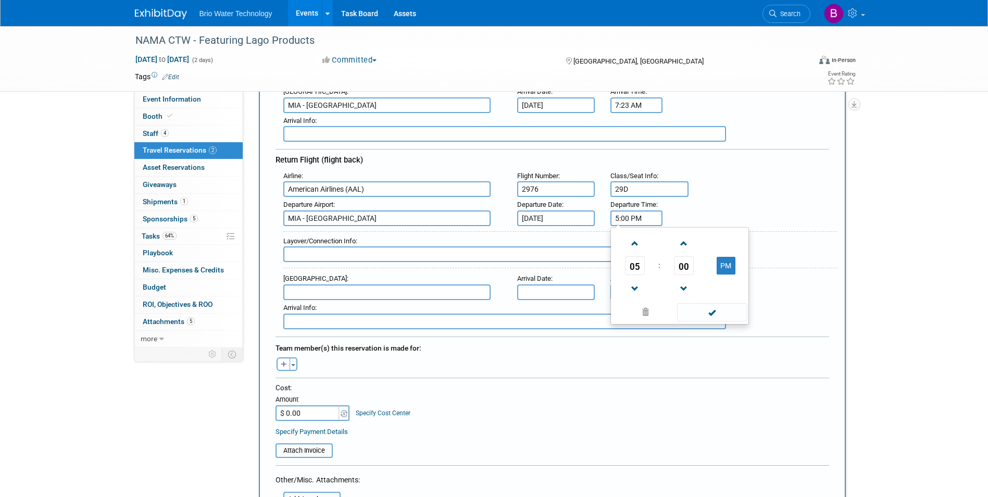
click at [640, 220] on input "5:00 PM" at bounding box center [636, 218] width 52 height 16
click at [638, 240] on span at bounding box center [634, 243] width 18 height 18
click at [680, 264] on span "00" at bounding box center [684, 265] width 20 height 19
click at [722, 273] on td "35" at bounding box center [729, 272] width 33 height 28
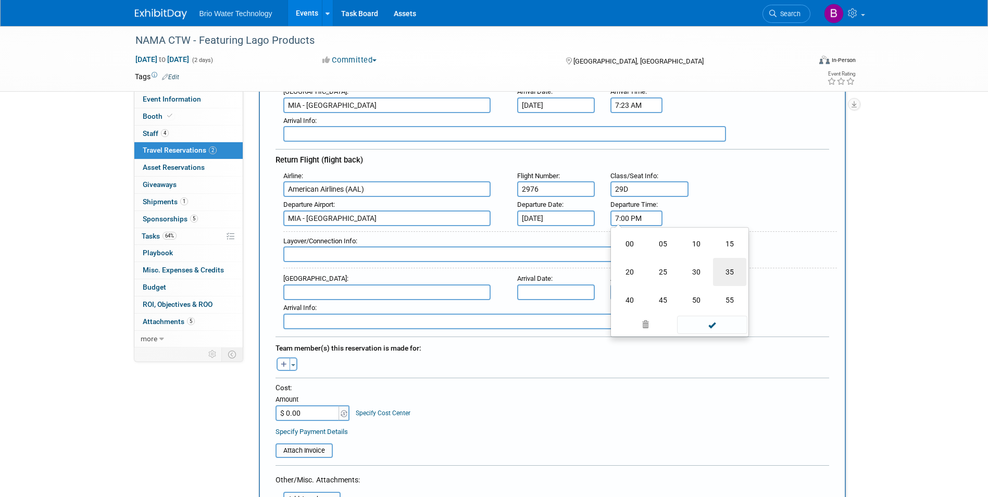
type input "7:35 PM"
click at [696, 307] on span at bounding box center [712, 312] width 70 height 18
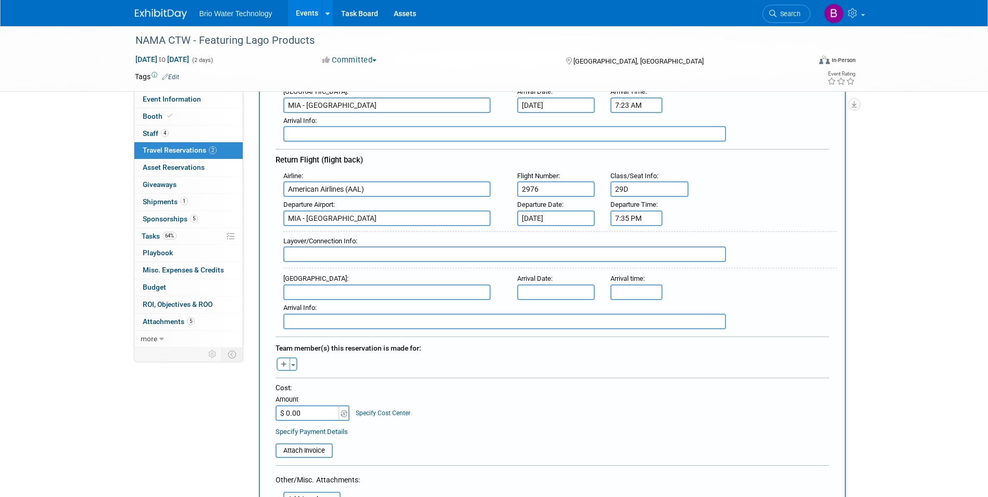
click at [349, 288] on input "text" at bounding box center [386, 292] width 207 height 16
click at [335, 304] on span "LAX - [GEOGRAPHIC_DATA]" at bounding box center [392, 308] width 217 height 17
type input "LAX - [GEOGRAPHIC_DATA]"
click at [535, 291] on input "text" at bounding box center [556, 292] width 78 height 16
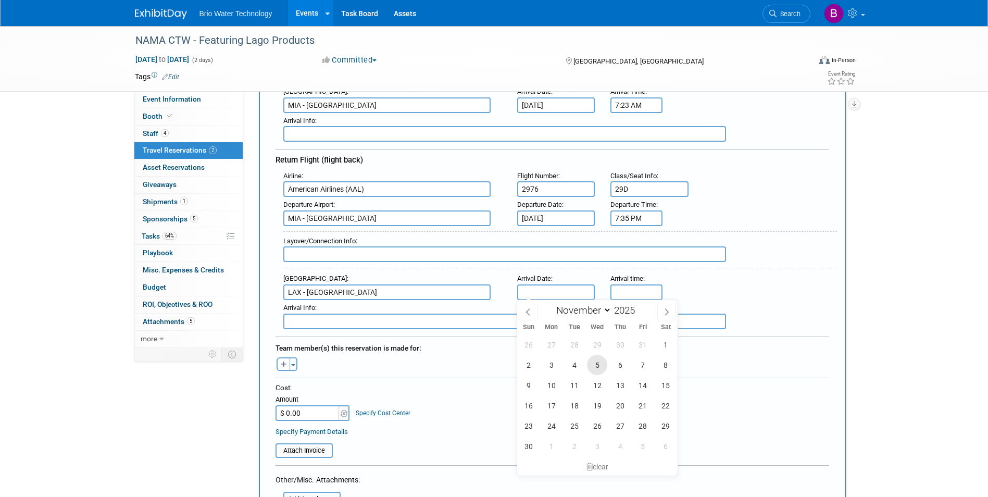
click at [599, 363] on span "5" at bounding box center [597, 365] width 20 height 20
type input "[DATE]"
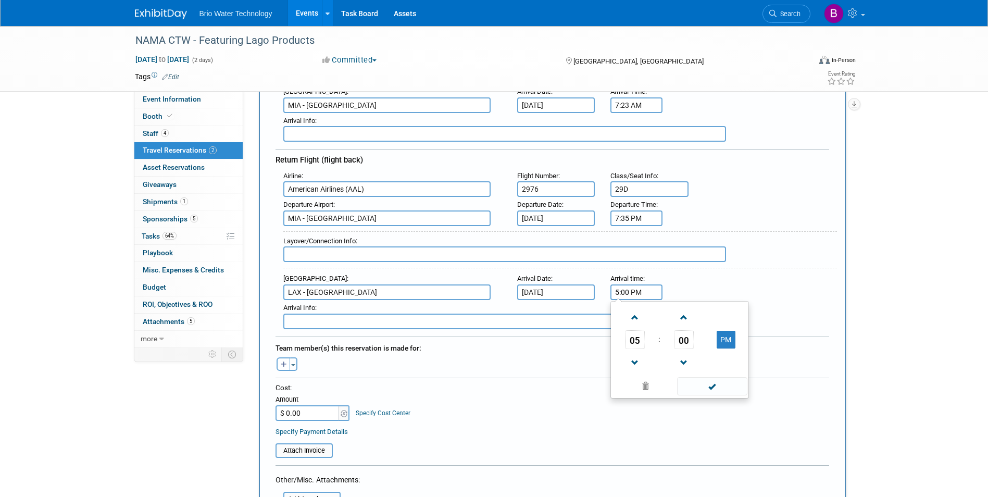
click at [641, 292] on input "5:00 PM" at bounding box center [636, 292] width 52 height 16
click at [633, 337] on span "05" at bounding box center [635, 339] width 20 height 19
click at [692, 371] on td "10" at bounding box center [695, 374] width 33 height 28
click at [687, 336] on span "00" at bounding box center [684, 339] width 20 height 19
click at [698, 339] on td "30" at bounding box center [695, 346] width 33 height 28
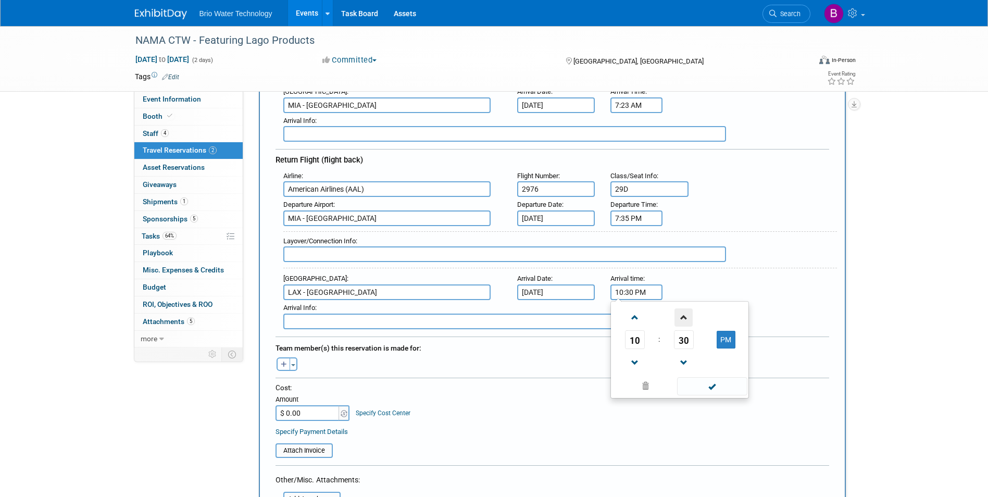
click at [682, 317] on span at bounding box center [683, 317] width 18 height 18
type input "10:32 PM"
click at [701, 384] on span at bounding box center [712, 386] width 70 height 18
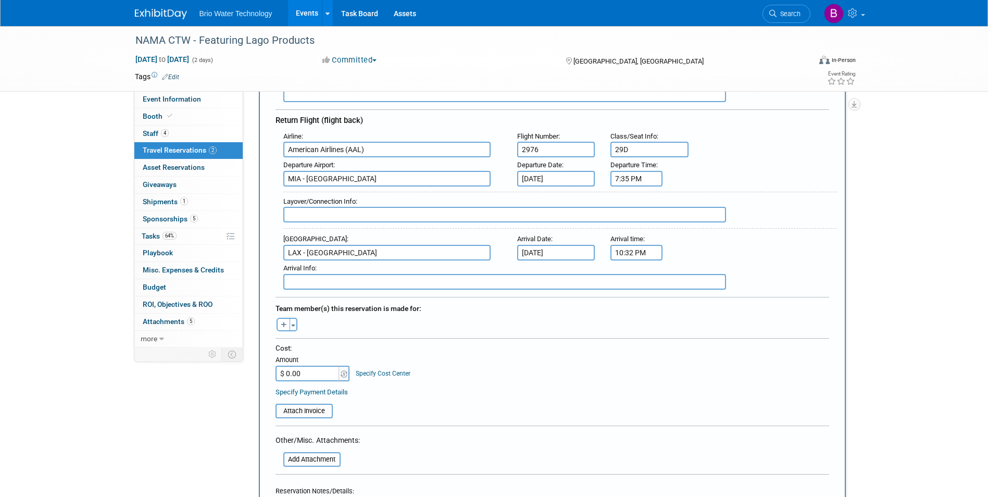
scroll to position [298, 0]
click at [295, 326] on button "Toggle Dropdown" at bounding box center [293, 324] width 8 height 14
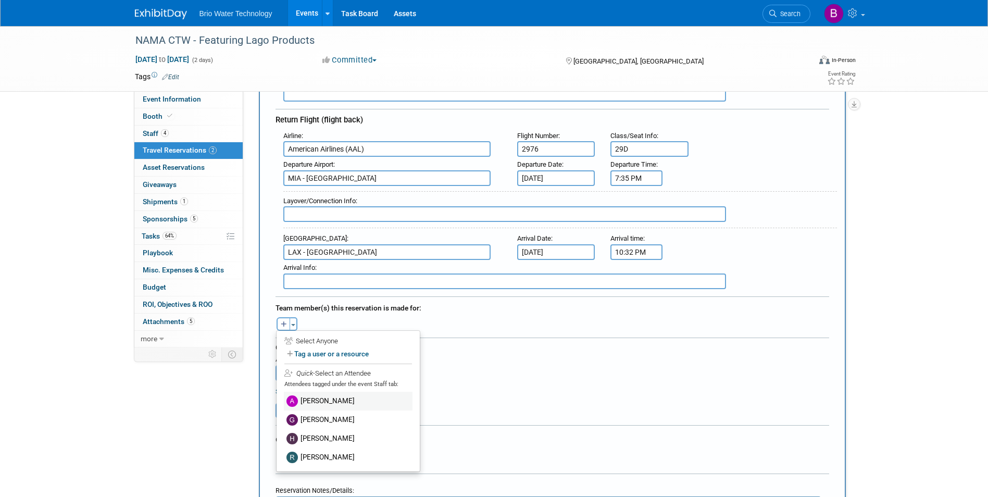
click at [300, 384] on label "[PERSON_NAME]" at bounding box center [348, 401] width 129 height 19
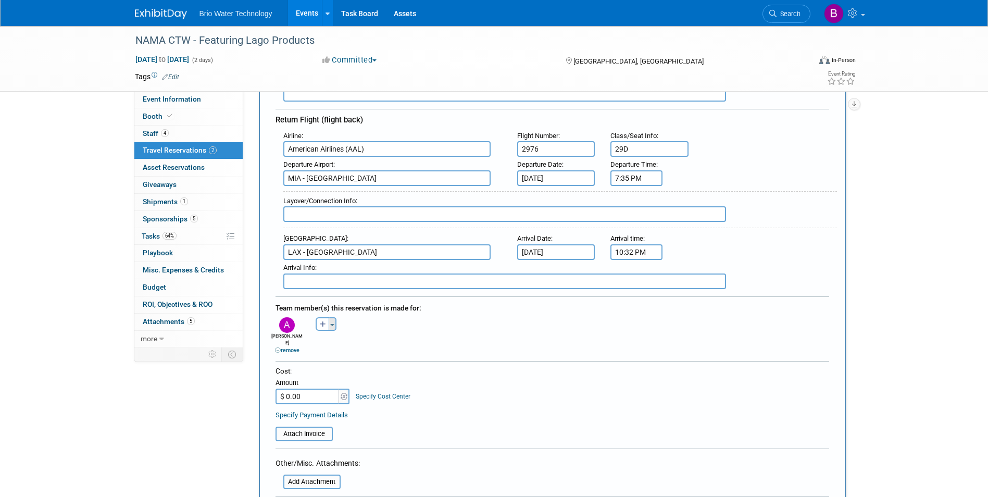
click at [333, 322] on button "Toggle Dropdown" at bounding box center [333, 324] width 8 height 14
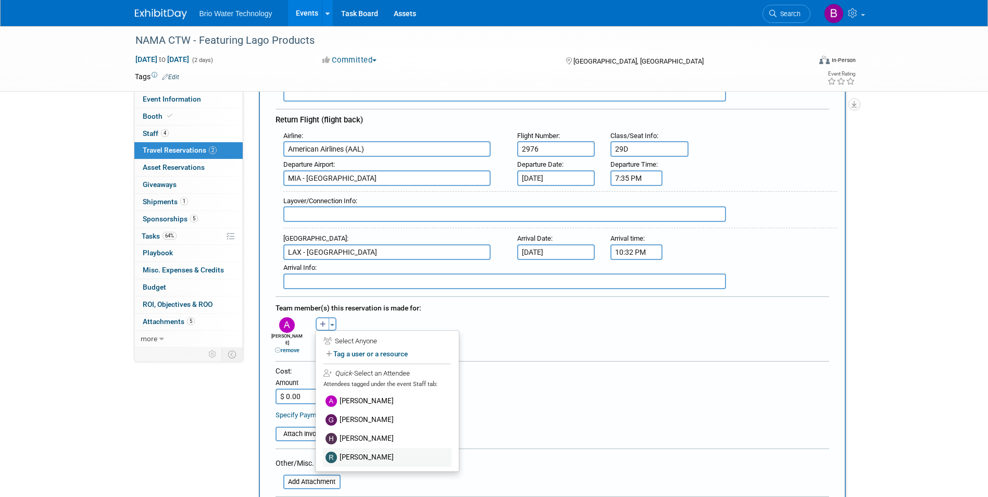
click at [342, 384] on label "[PERSON_NAME]" at bounding box center [387, 457] width 129 height 19
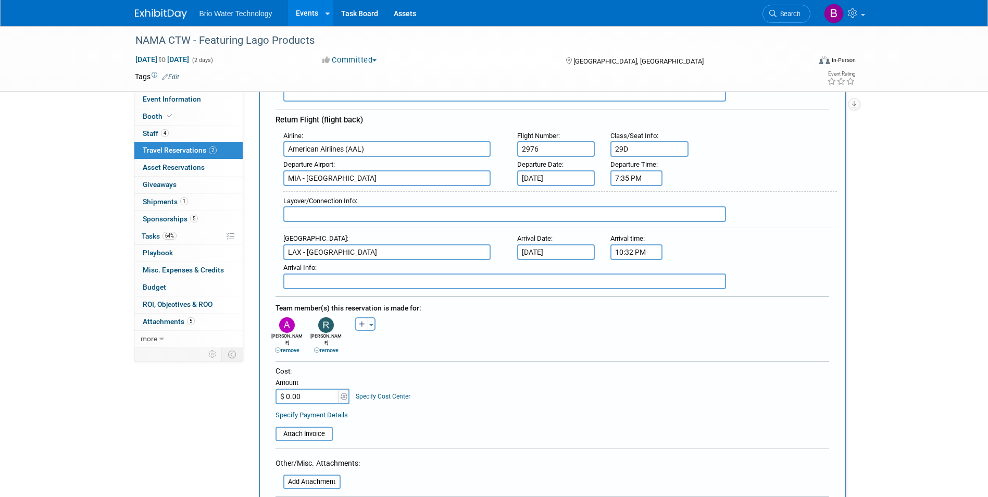
click at [287, 384] on input "$ 0.00" at bounding box center [307, 396] width 65 height 16
type input "$ 1,243.94"
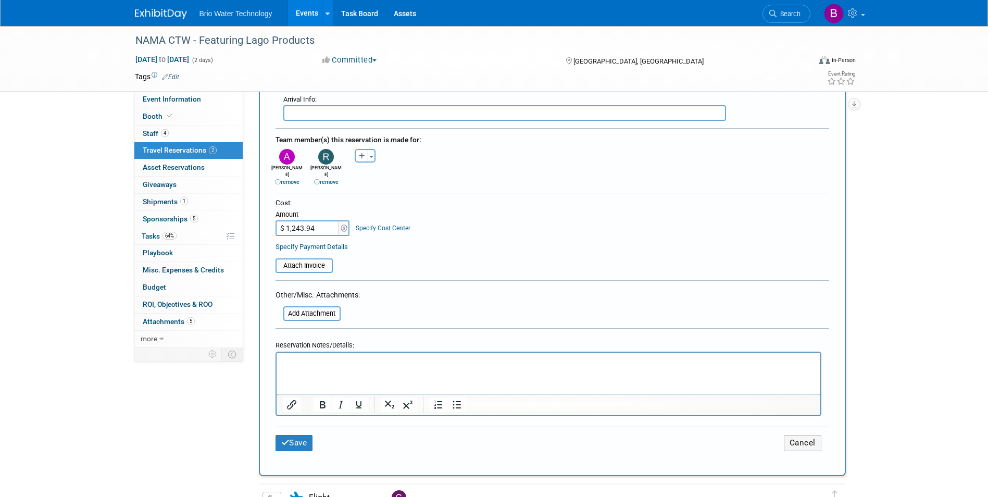
scroll to position [466, 0]
click at [290, 384] on button "Save" at bounding box center [293, 442] width 37 height 16
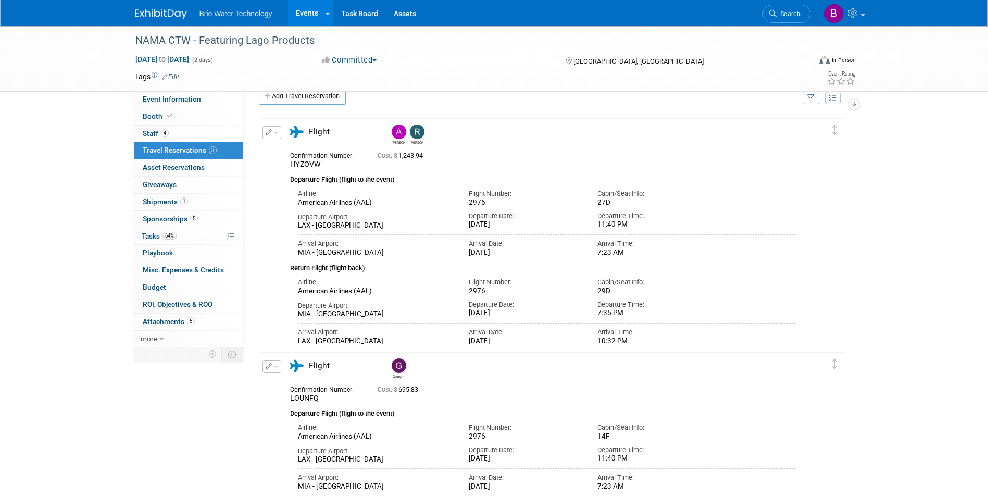
scroll to position [0, 0]
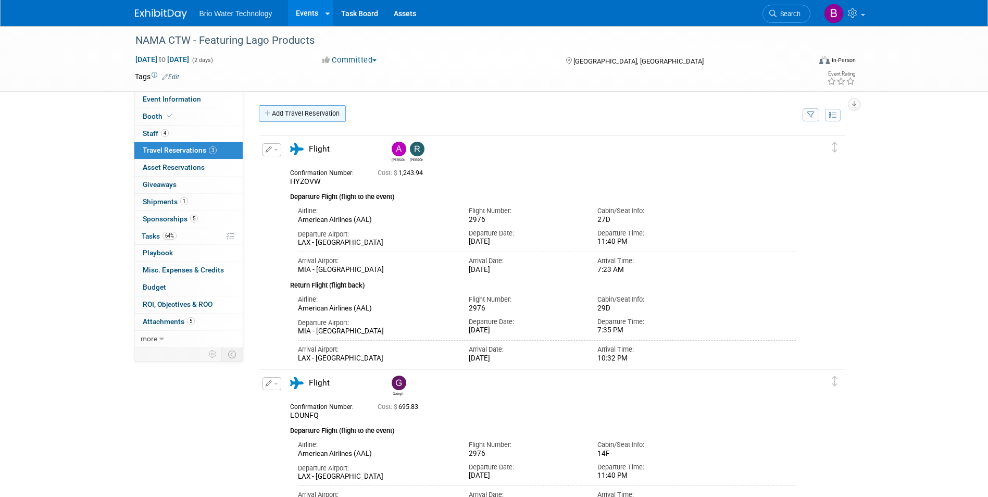
click at [324, 114] on link "Add Travel Reservation" at bounding box center [302, 113] width 87 height 17
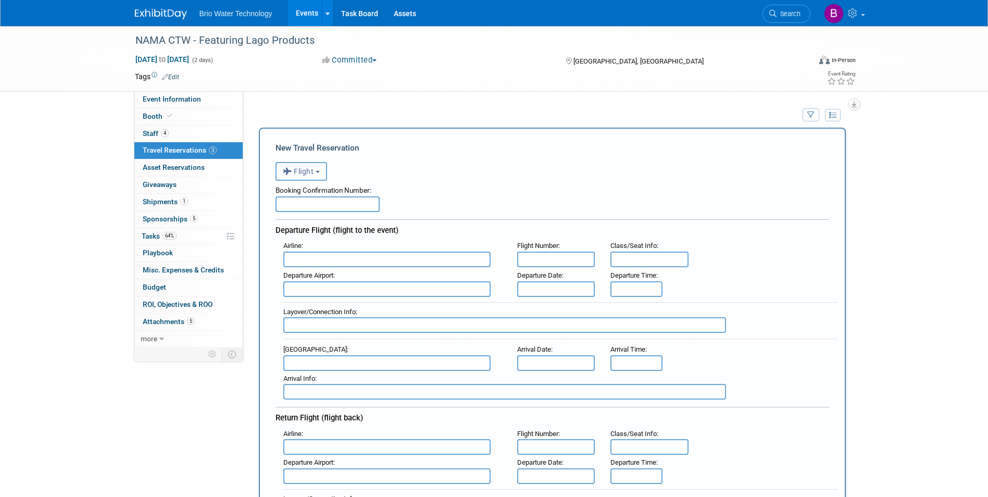
click at [320, 174] on button "Flight" at bounding box center [301, 171] width 52 height 19
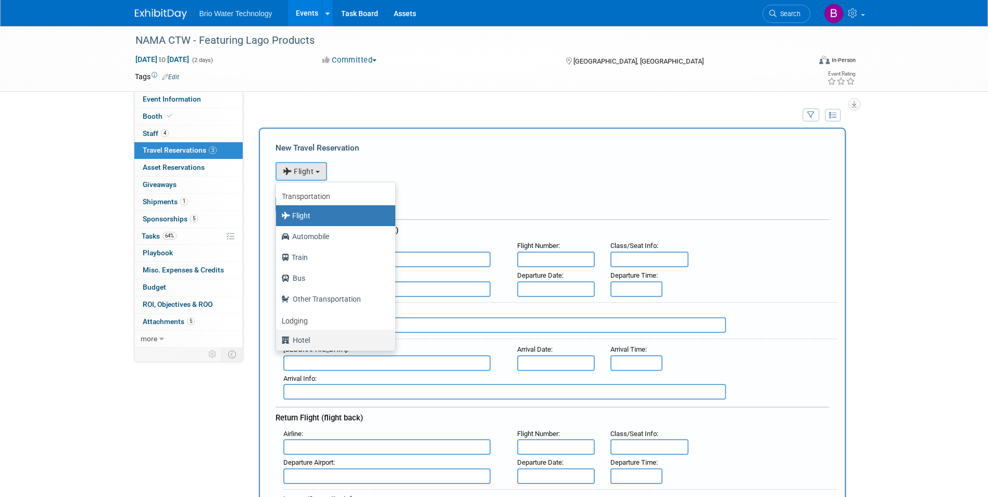
click at [297, 346] on label "Hotel" at bounding box center [333, 340] width 104 height 17
click at [278, 342] on input "Hotel" at bounding box center [274, 338] width 7 height 7
select select "6"
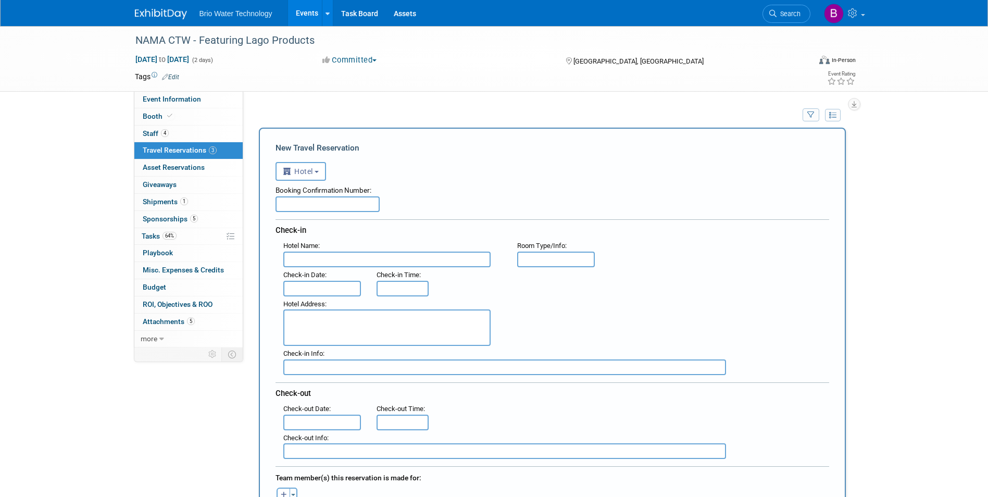
click at [326, 207] on input "text" at bounding box center [327, 204] width 104 height 16
type input "49081791"
click at [332, 263] on input "text" at bounding box center [386, 259] width 207 height 16
type input "Hyatt Regency Miami"
type input "Double"
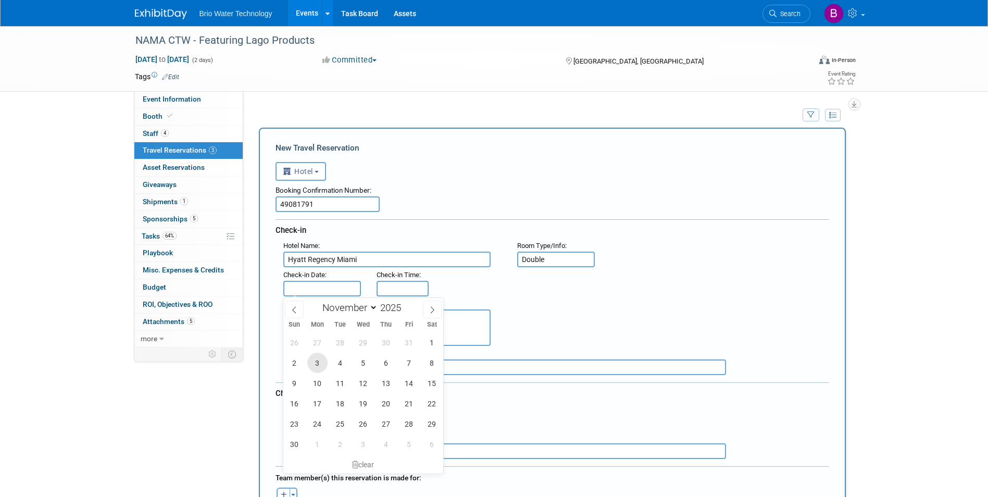
click at [318, 364] on span "3" at bounding box center [317, 362] width 20 height 20
type input "[DATE]"
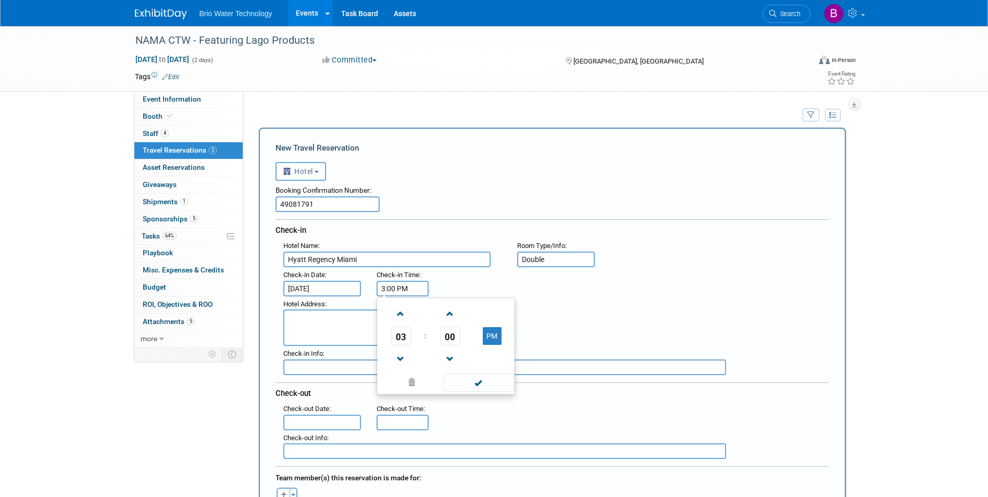
click at [411, 284] on input "3:00 PM" at bounding box center [402, 289] width 52 height 16
drag, startPoint x: 464, startPoint y: 381, endPoint x: 465, endPoint y: 387, distance: 5.8
click at [465, 384] on span at bounding box center [478, 382] width 70 height 18
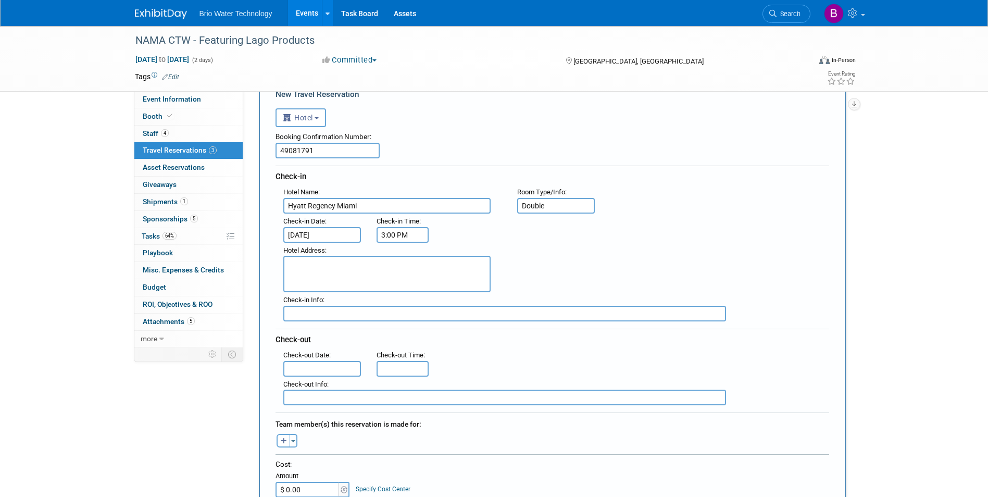
scroll to position [54, 0]
click at [382, 237] on input "3:00 PM" at bounding box center [402, 234] width 52 height 16
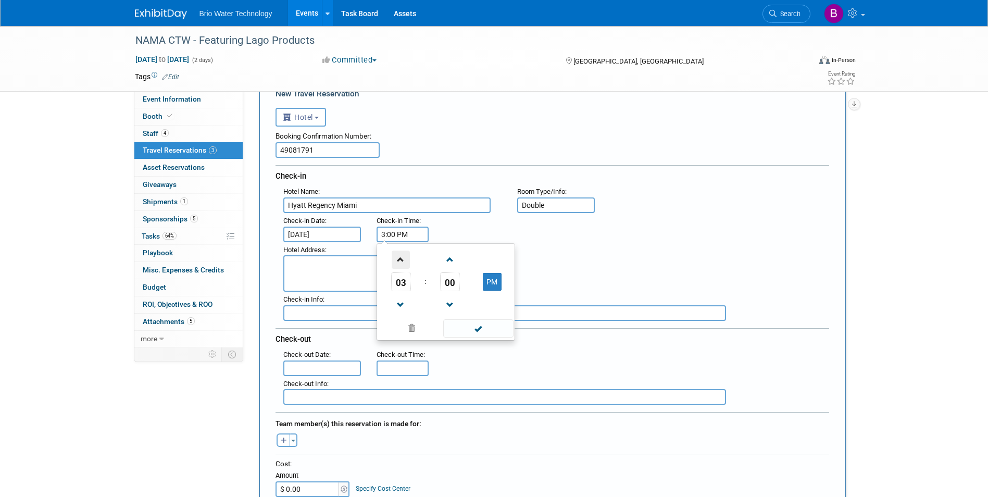
click at [396, 257] on span at bounding box center [401, 259] width 18 height 18
type input "4:00 PM"
click at [463, 339] on div "04 : 00 PM 12 01 02 03 04 05 06 07 08 09 10 11 00 05 10 15 20 25 30 35 40 45 50…" at bounding box center [445, 291] width 138 height 97
click at [463, 328] on span at bounding box center [478, 328] width 70 height 18
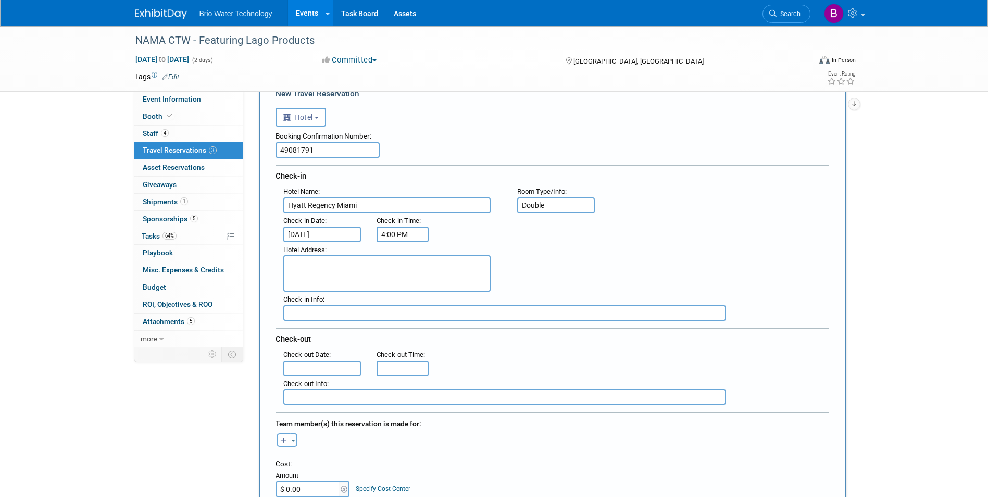
click at [331, 364] on input "text" at bounding box center [322, 368] width 78 height 16
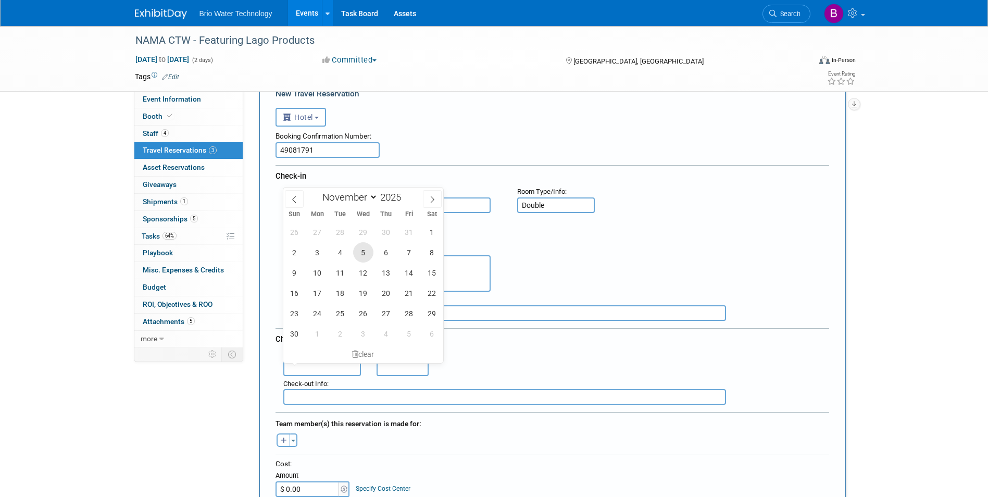
click at [362, 253] on span "5" at bounding box center [363, 252] width 20 height 20
type input "[DATE]"
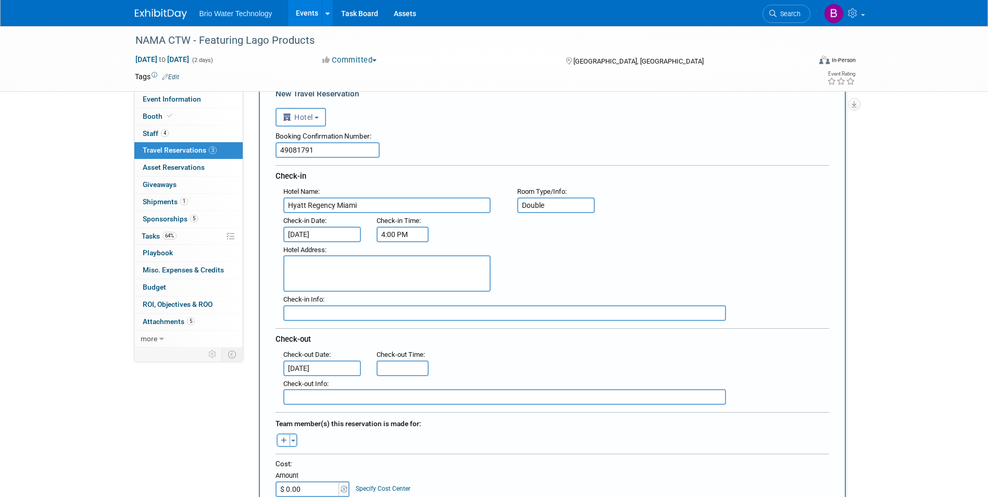
type input "11:00 AM"
click at [388, 370] on input "11:00 AM" at bounding box center [402, 368] width 52 height 16
click at [483, 341] on span at bounding box center [478, 347] width 70 height 18
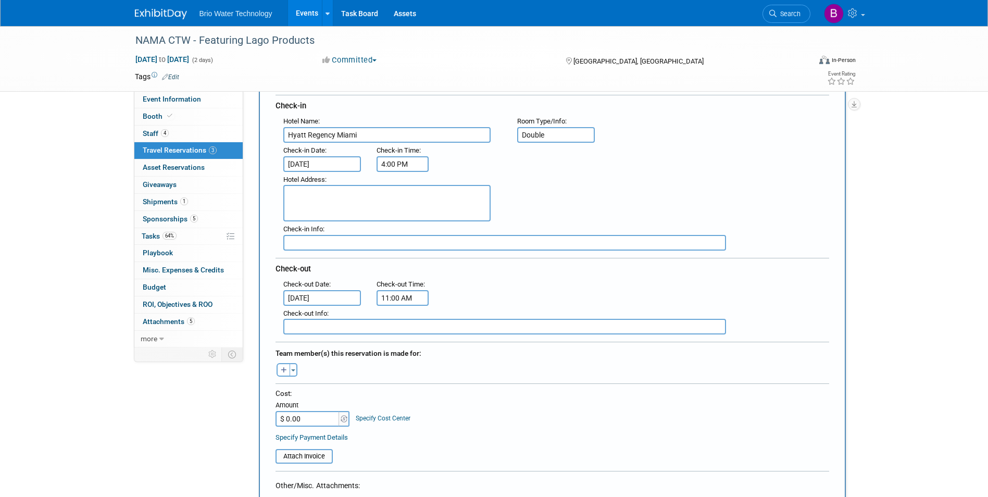
scroll to position [125, 0]
click at [290, 384] on input "$ 0.00" at bounding box center [307, 418] width 65 height 16
type input "$ 517.54"
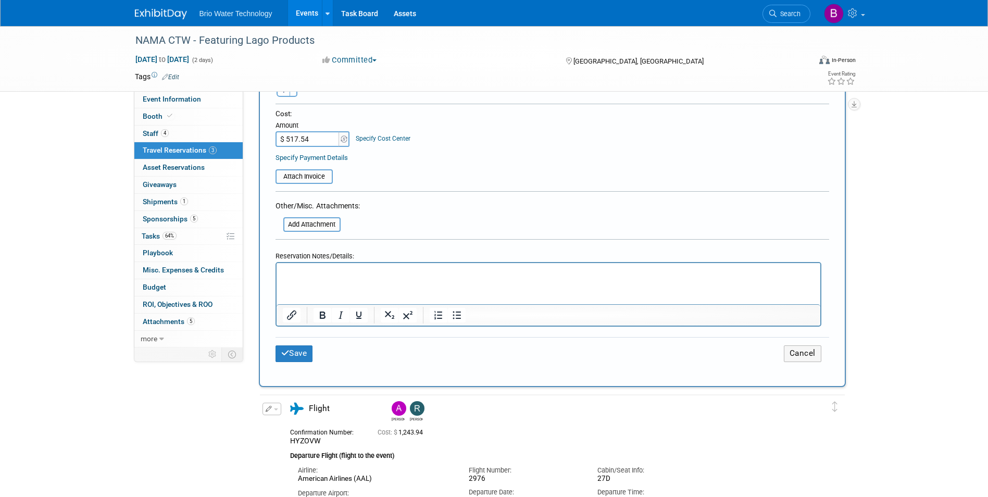
scroll to position [409, 0]
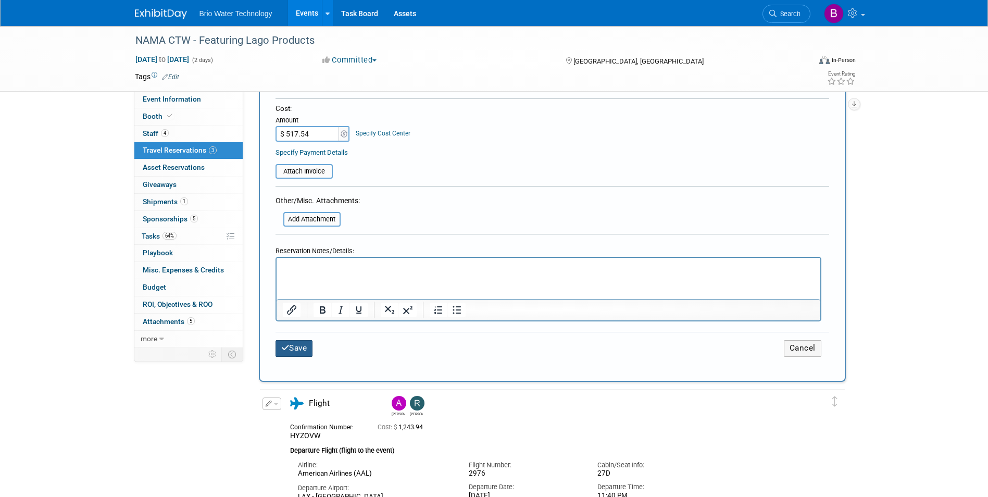
click at [301, 342] on button "Save" at bounding box center [293, 348] width 37 height 16
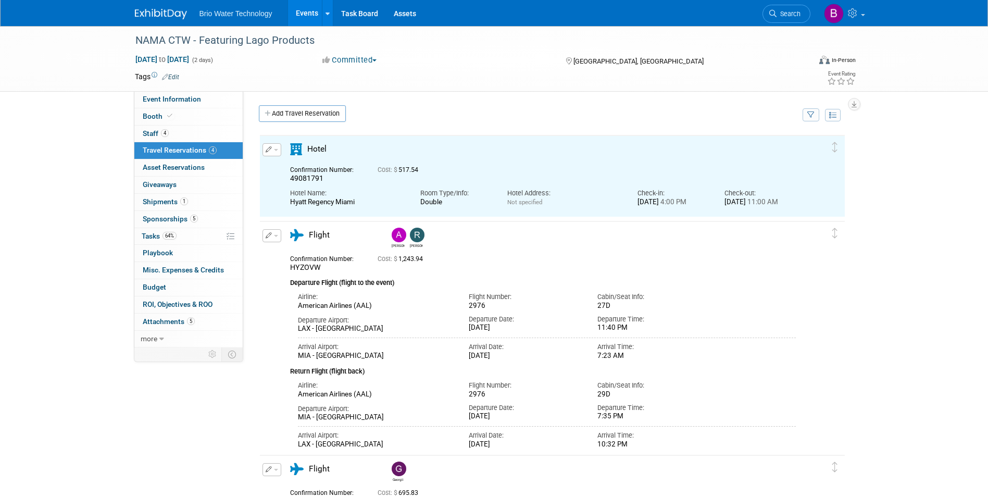
scroll to position [0, 0]
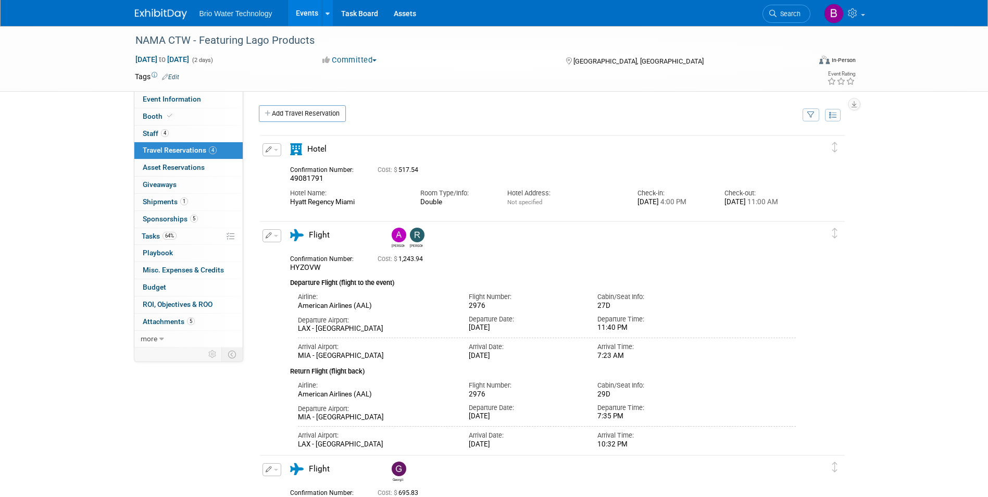
click at [279, 153] on button "button" at bounding box center [271, 149] width 19 height 13
click at [289, 207] on button "Duplicate" at bounding box center [307, 202] width 88 height 15
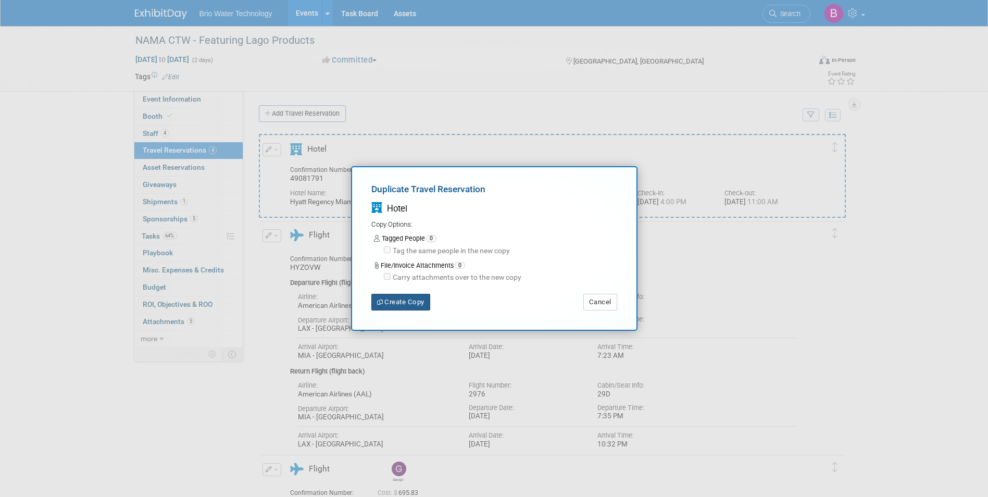
click at [397, 302] on button "Create Copy" at bounding box center [400, 302] width 59 height 17
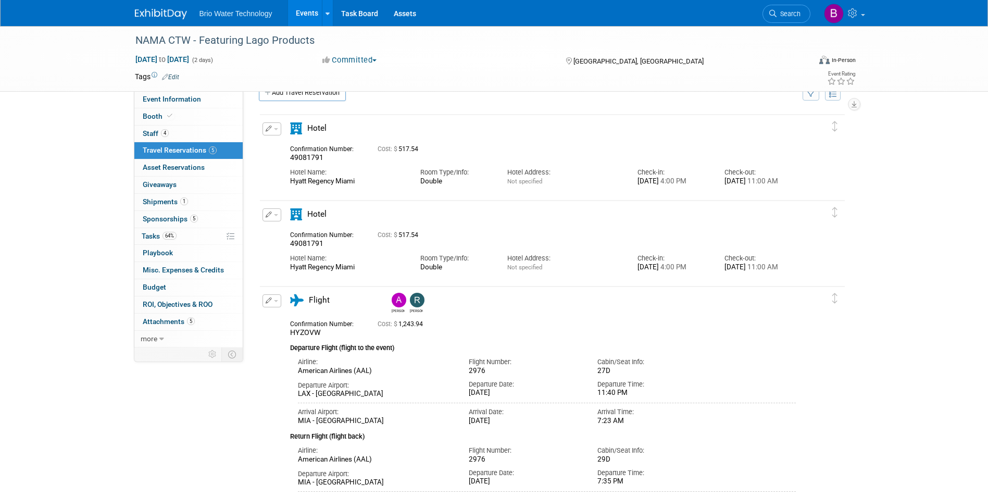
click at [279, 217] on button "button" at bounding box center [271, 214] width 19 height 13
click at [345, 216] on div "Hotel" at bounding box center [334, 217] width 104 height 18
click at [267, 216] on icon "button" at bounding box center [269, 214] width 7 height 6
click at [296, 233] on button "Edit Reservation" at bounding box center [307, 232] width 88 height 15
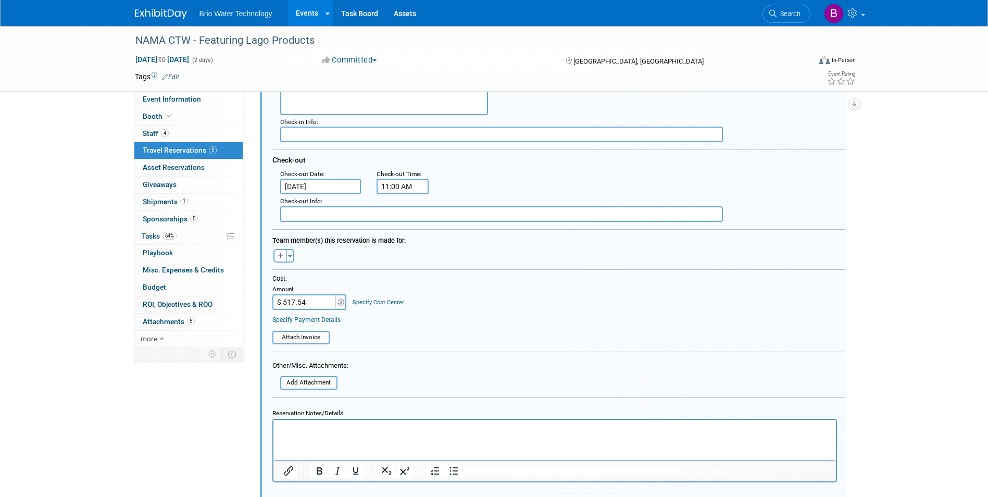
scroll to position [296, 0]
click at [289, 257] on span "button" at bounding box center [290, 257] width 4 height 2
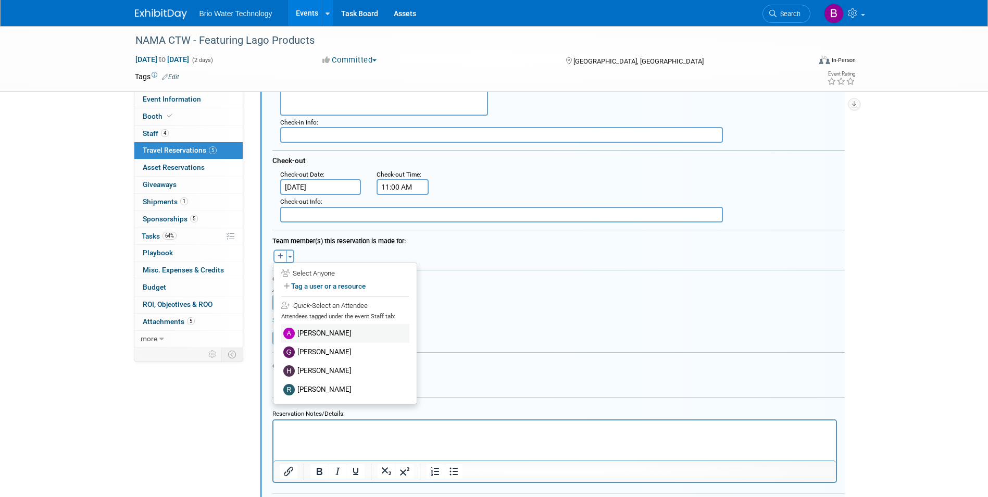
click at [302, 329] on label "[PERSON_NAME]" at bounding box center [345, 333] width 129 height 19
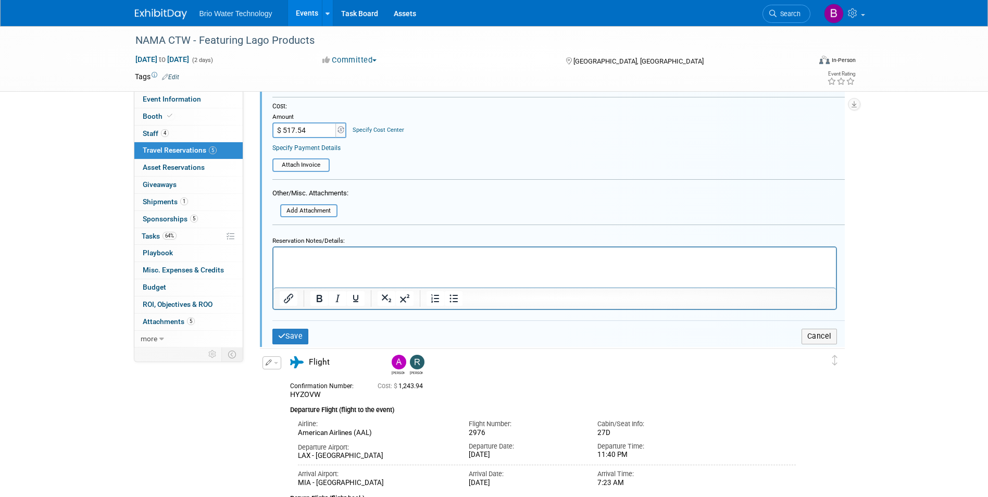
scroll to position [485, 0]
click at [292, 331] on button "Save" at bounding box center [290, 334] width 36 height 15
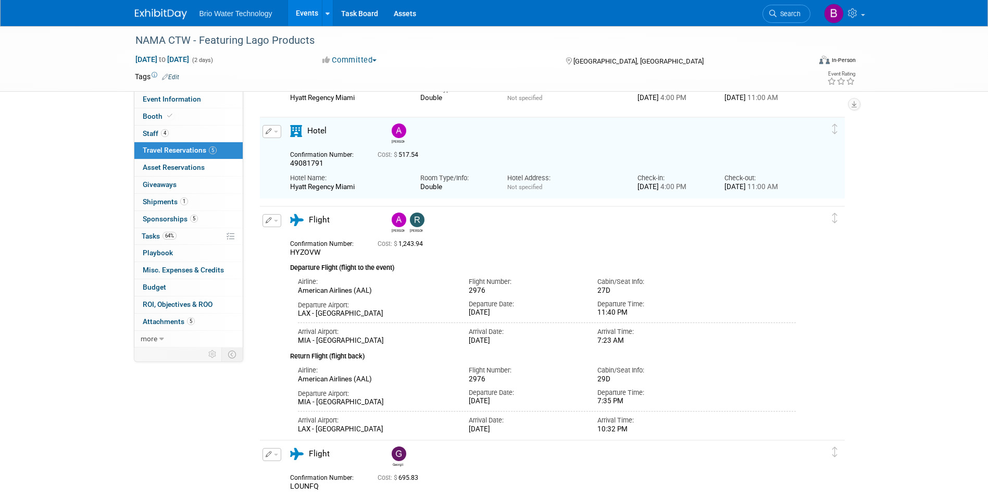
scroll to position [0, 0]
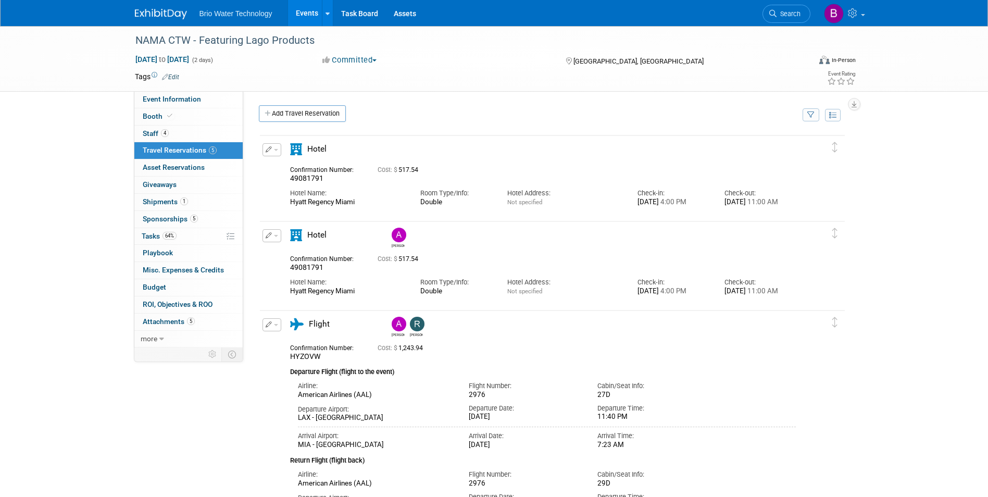
click at [276, 150] on span "button" at bounding box center [276, 150] width 4 height 2
click at [286, 200] on button "Duplicate" at bounding box center [307, 202] width 88 height 15
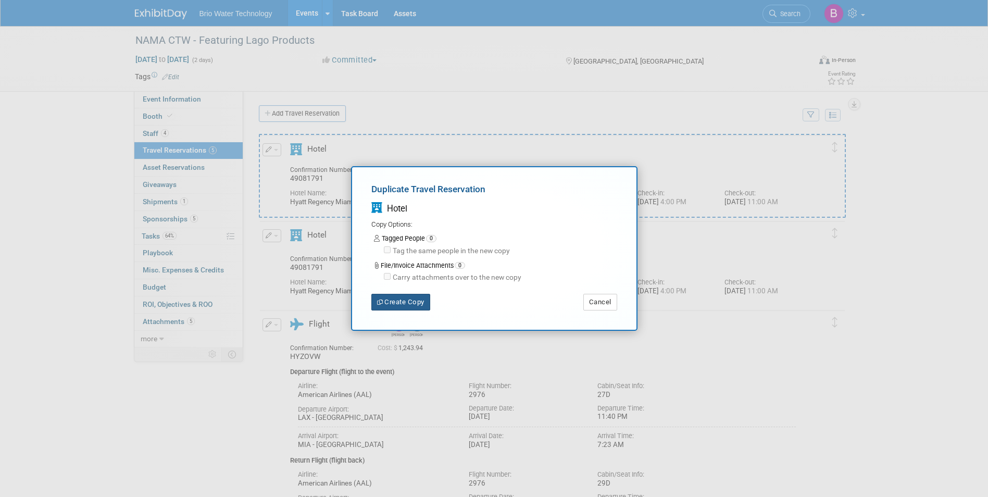
click at [387, 305] on button "Create Copy" at bounding box center [400, 302] width 59 height 17
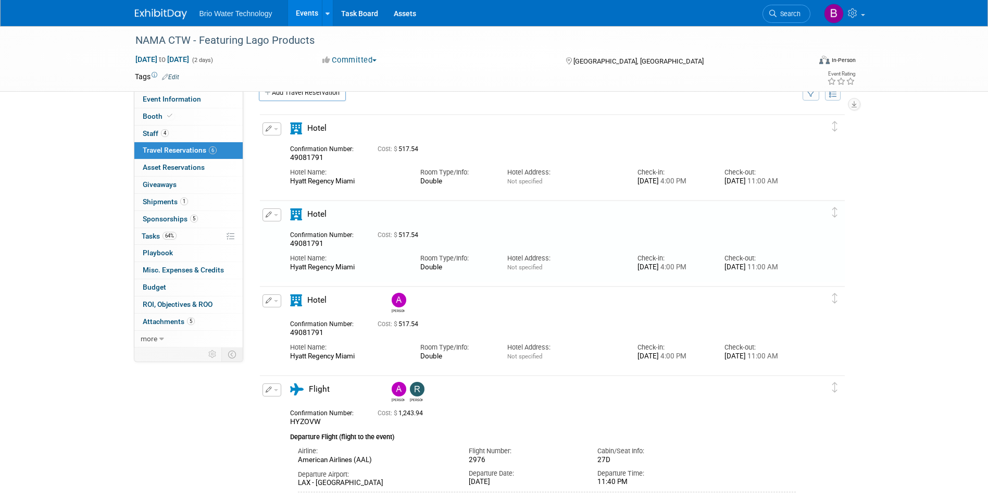
click at [266, 215] on icon "button" at bounding box center [269, 214] width 7 height 6
click at [288, 233] on button "Edit Reservation" at bounding box center [307, 232] width 88 height 15
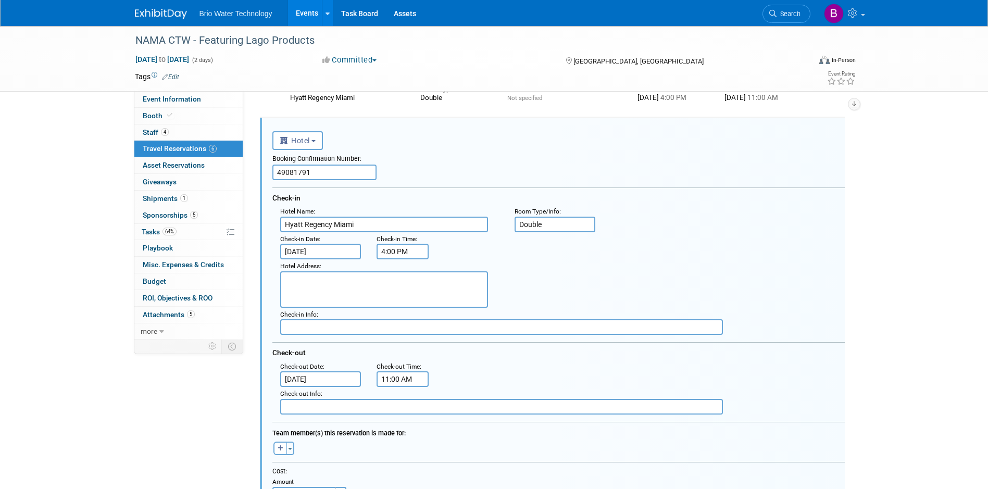
click at [331, 169] on input "49081791" at bounding box center [324, 173] width 104 height 16
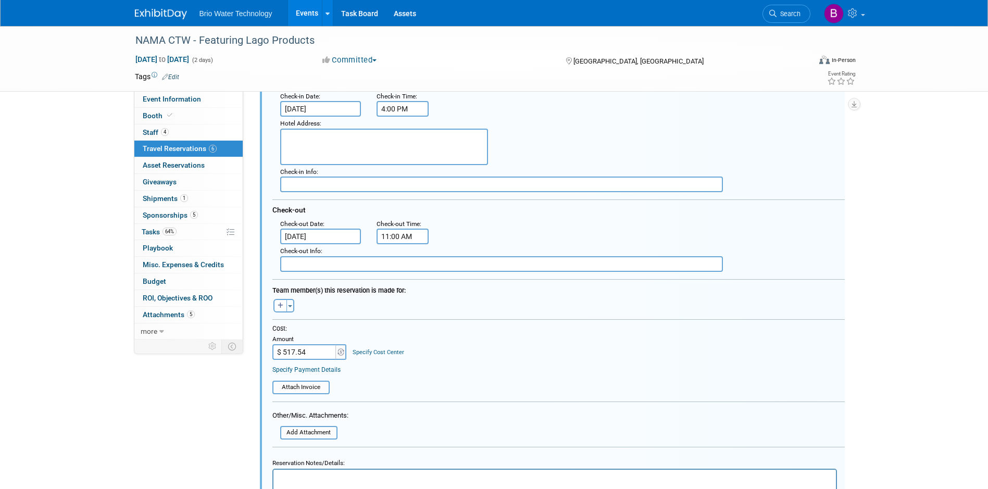
scroll to position [245, 0]
type input "41824791"
click at [293, 307] on button "Toggle Dropdown" at bounding box center [290, 307] width 8 height 14
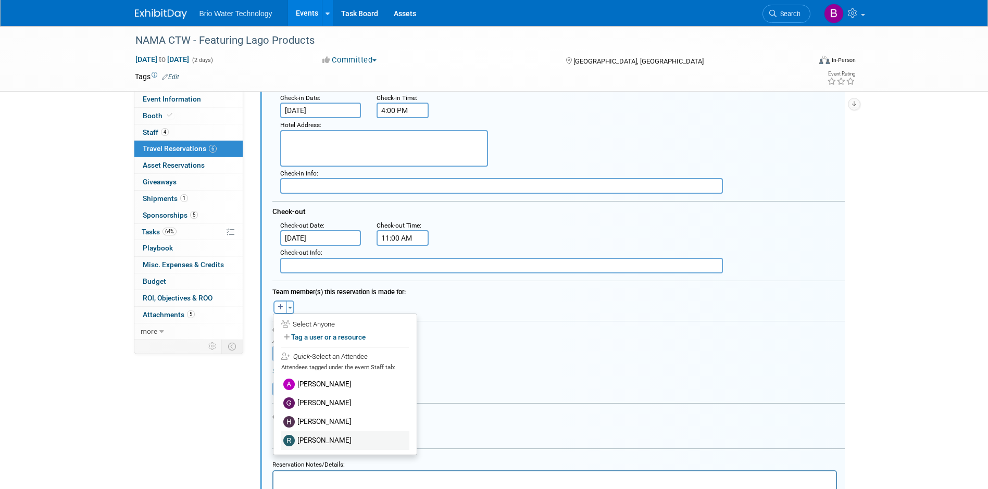
click at [306, 384] on label "[PERSON_NAME]" at bounding box center [345, 440] width 129 height 19
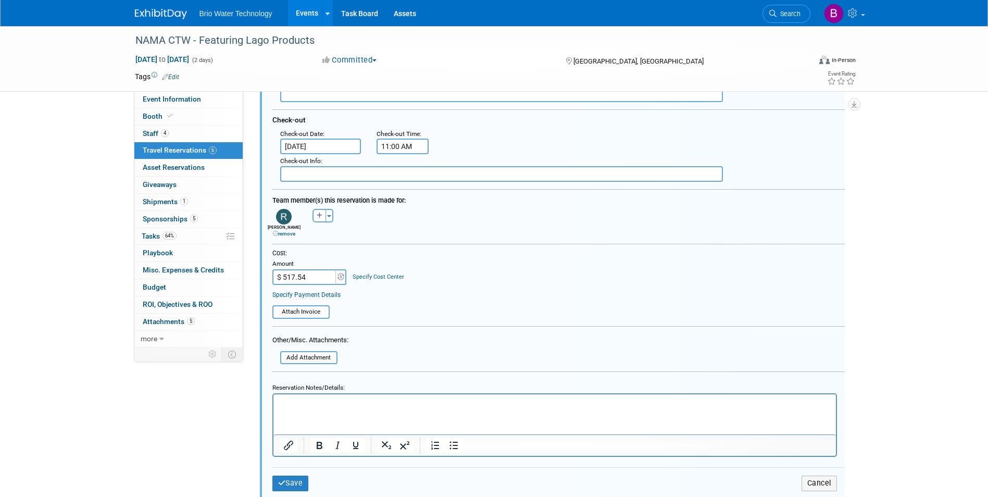
scroll to position [341, 0]
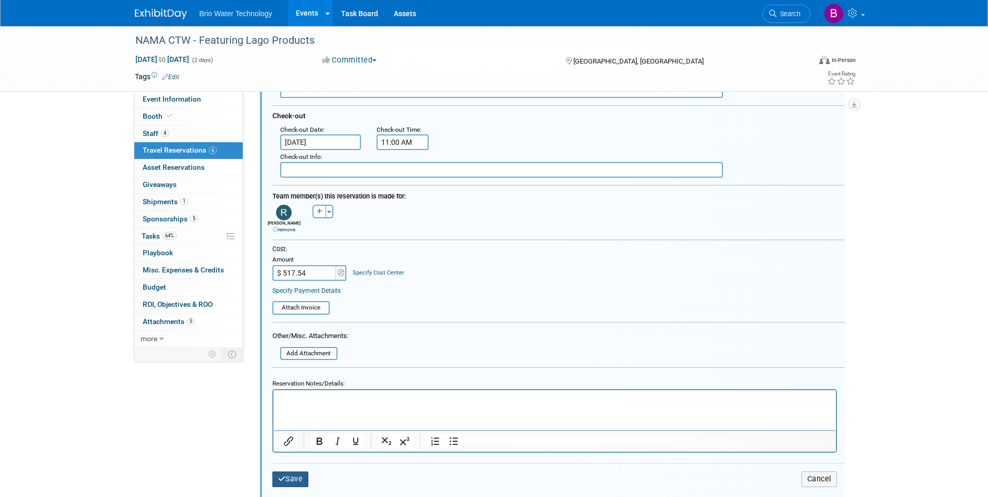
click at [288, 384] on button "Save" at bounding box center [290, 478] width 36 height 15
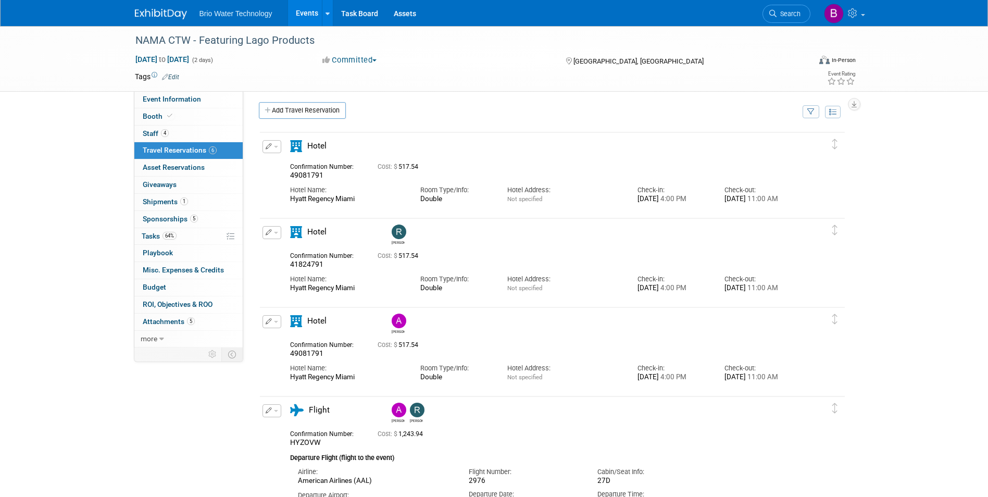
scroll to position [0, 0]
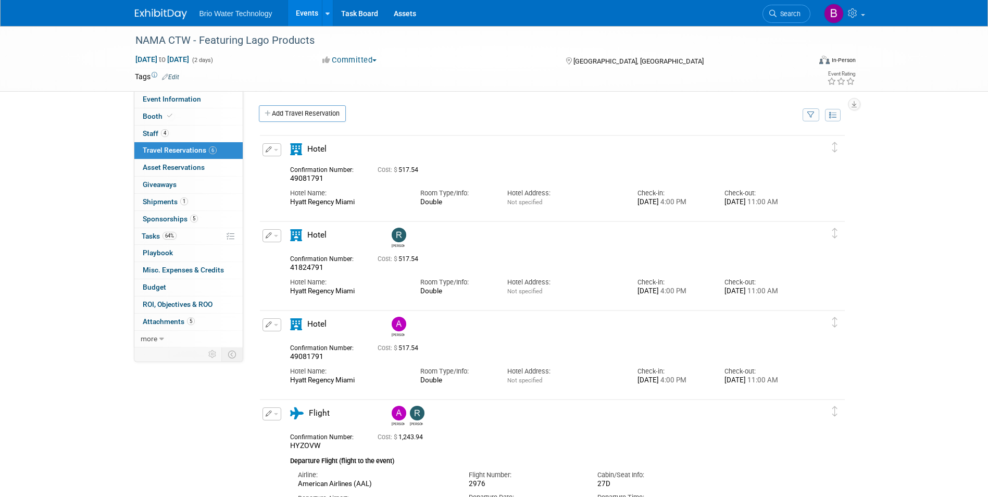
click at [267, 148] on icon "button" at bounding box center [269, 149] width 7 height 6
click at [294, 166] on button "Edit Reservation" at bounding box center [307, 167] width 88 height 15
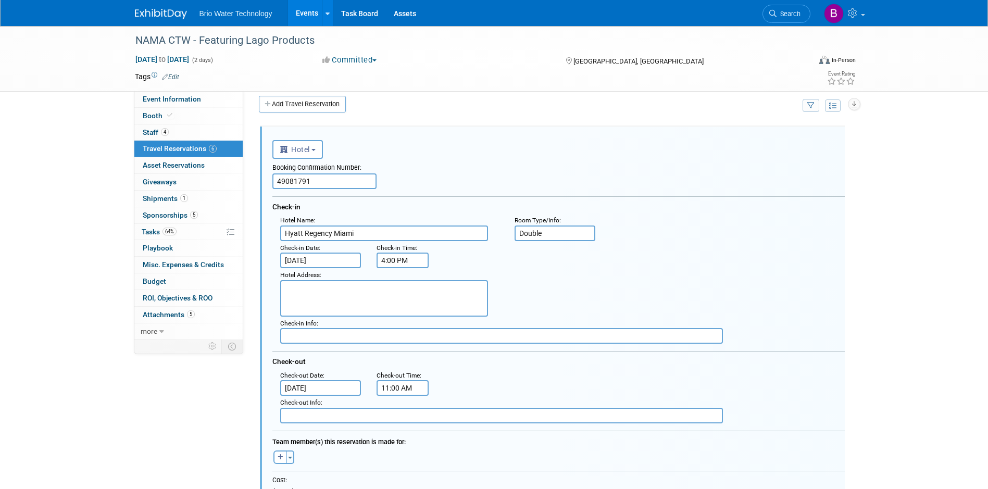
scroll to position [18, 0]
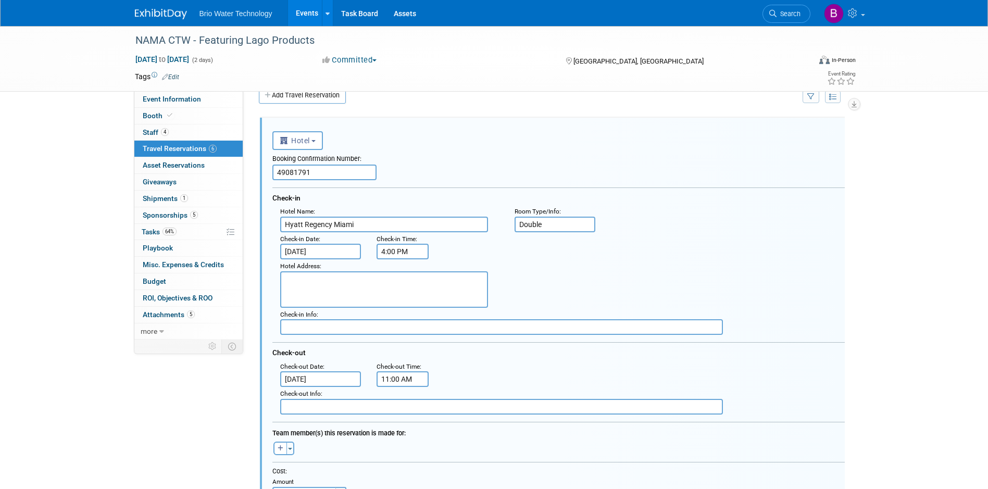
click at [324, 171] on input "49081791" at bounding box center [324, 173] width 104 height 16
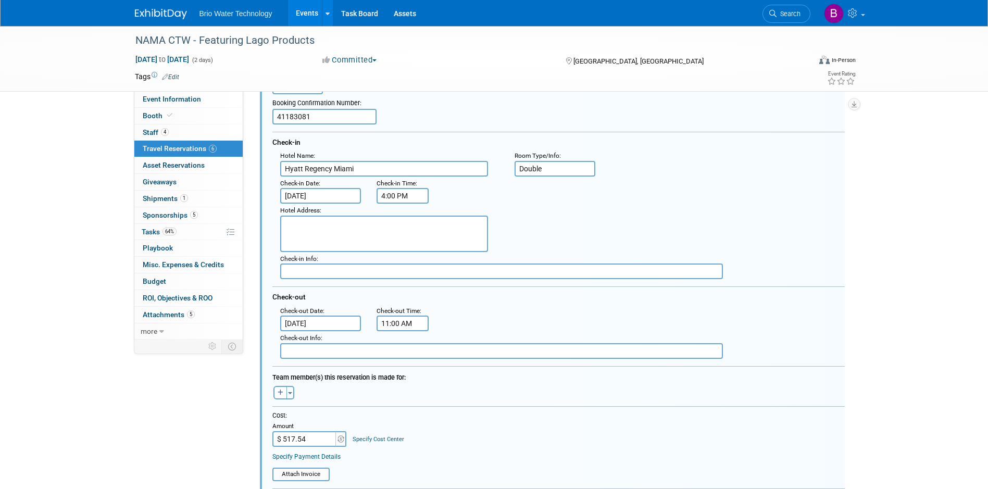
scroll to position [77, 0]
type input "41183081"
click at [290, 384] on span "button" at bounding box center [290, 390] width 4 height 2
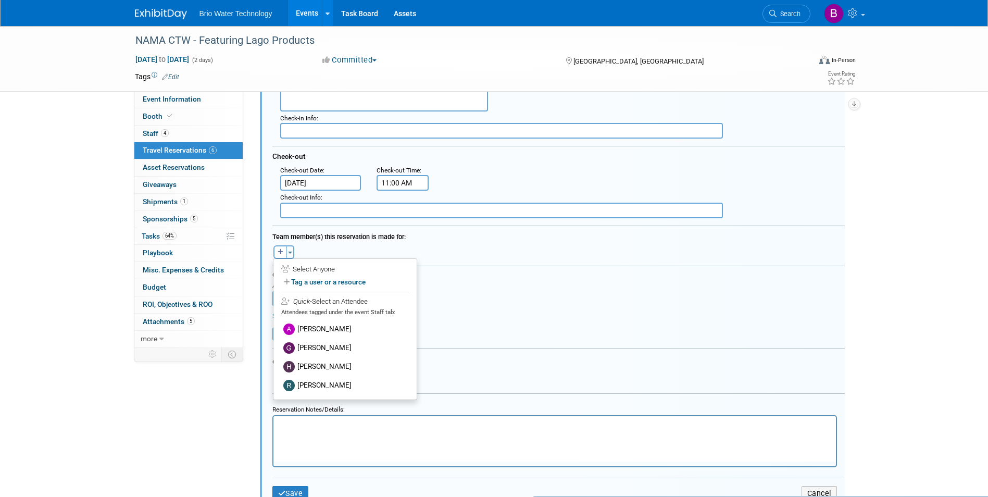
scroll to position [215, 0]
click at [328, 368] on label "[PERSON_NAME]" at bounding box center [345, 366] width 129 height 19
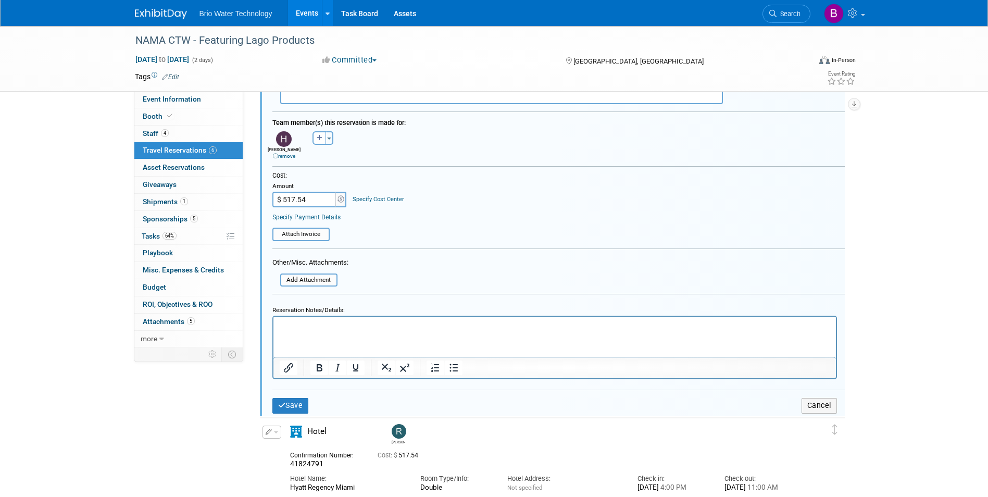
scroll to position [331, 0]
click at [290, 384] on button "Save" at bounding box center [290, 403] width 36 height 15
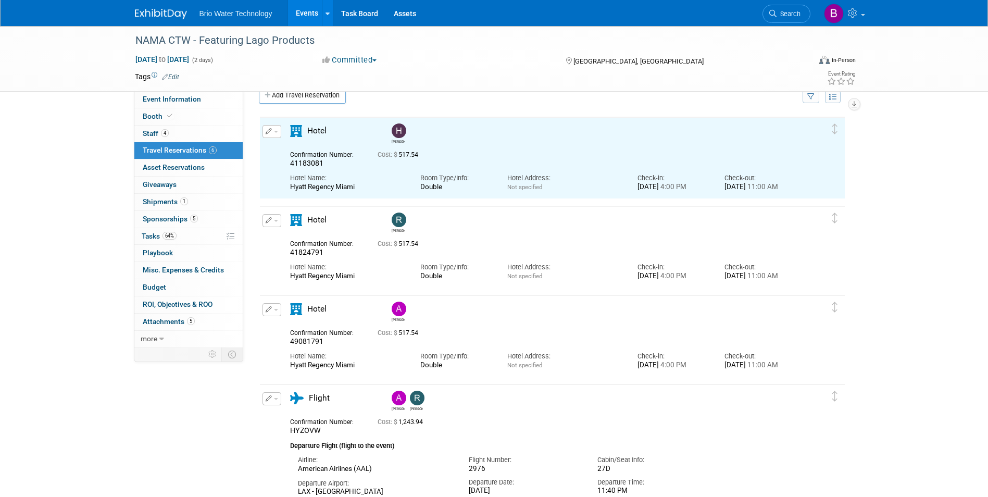
scroll to position [0, 0]
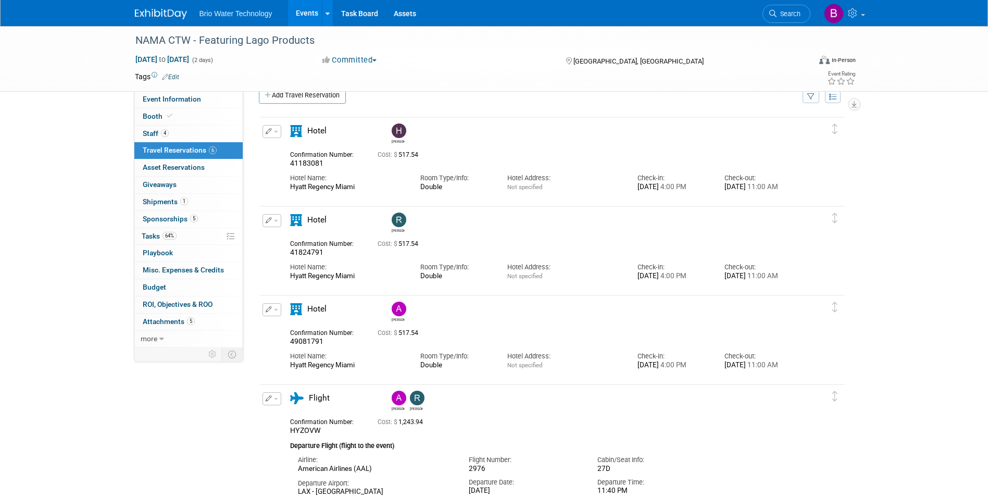
click at [279, 135] on button "button" at bounding box center [271, 131] width 19 height 13
click at [286, 188] on button "Duplicate" at bounding box center [307, 183] width 88 height 15
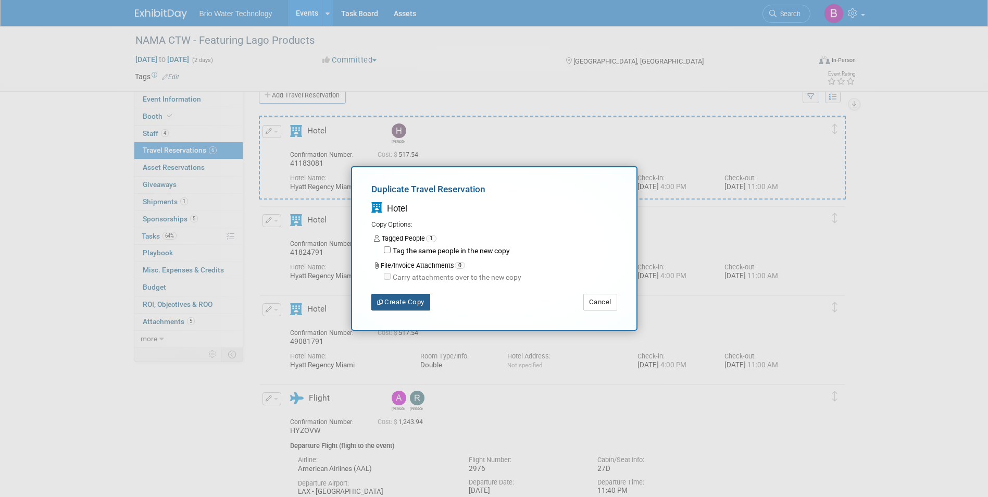
click at [400, 298] on button "Create Copy" at bounding box center [400, 302] width 59 height 17
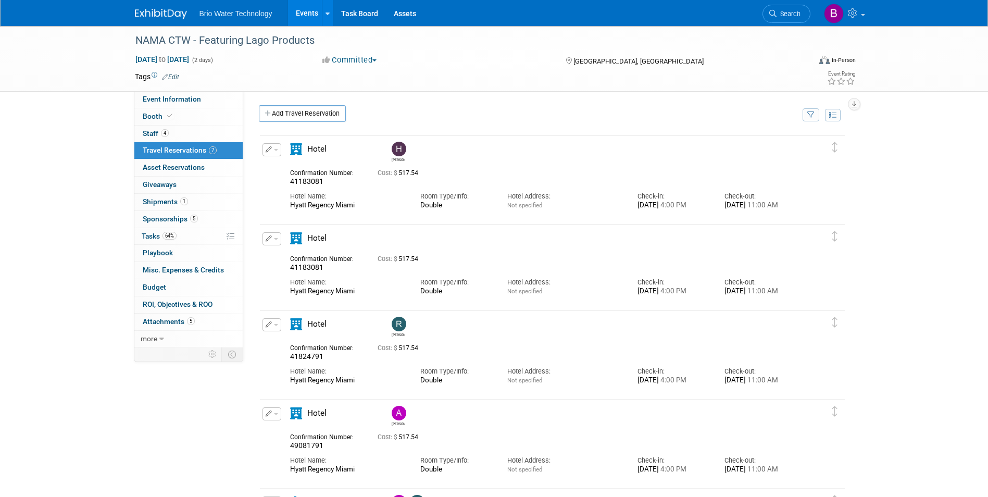
click at [276, 242] on button "button" at bounding box center [271, 238] width 19 height 13
click at [286, 255] on button "Edit Reservation" at bounding box center [307, 256] width 88 height 15
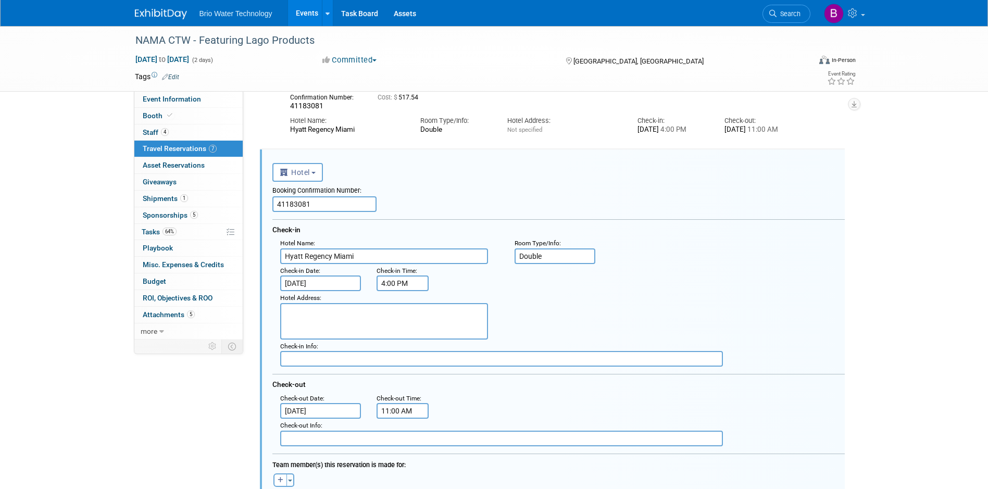
scroll to position [107, 0]
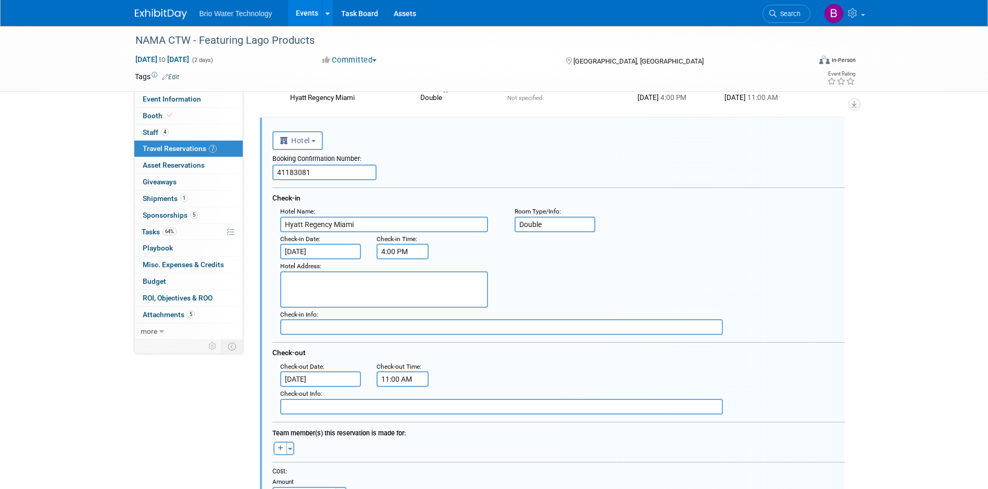
click at [330, 175] on input "41183081" at bounding box center [324, 173] width 104 height 16
type input "4"
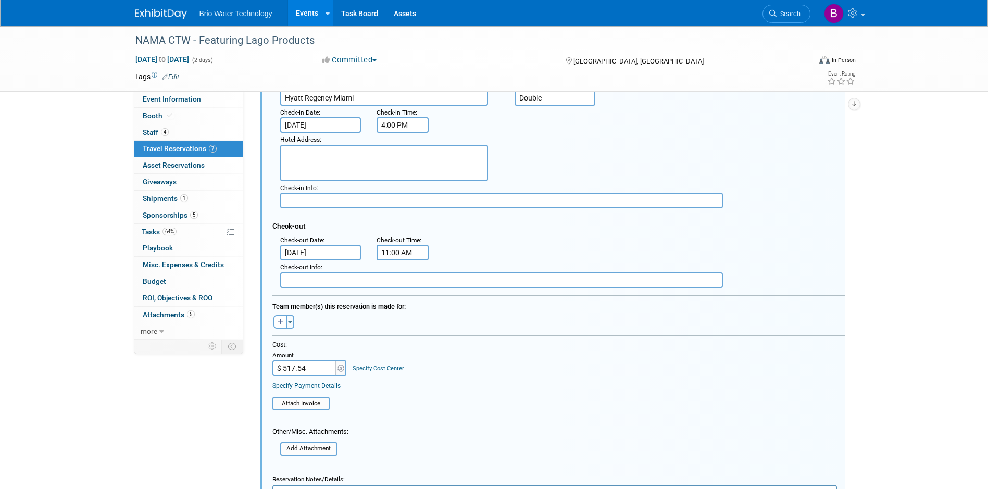
scroll to position [246, 0]
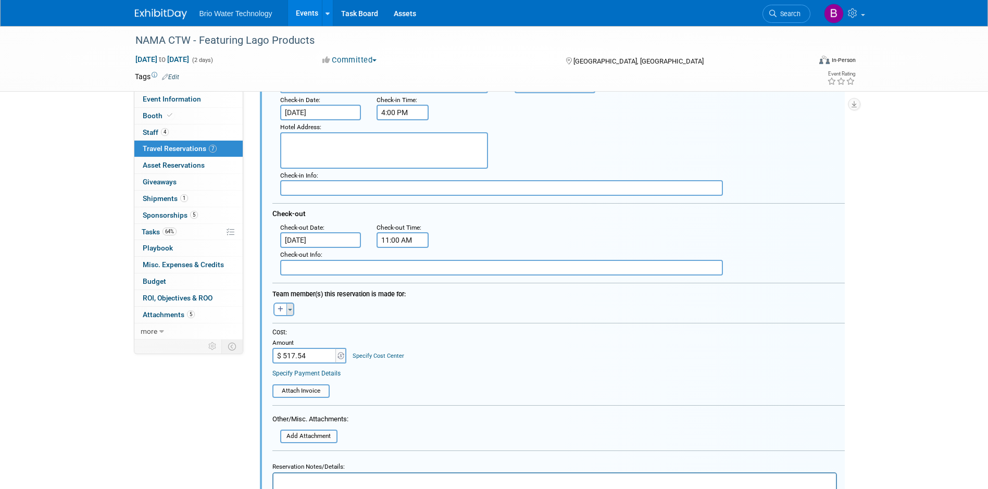
type input "15666884"
click at [289, 308] on button "Toggle Dropdown" at bounding box center [290, 309] width 8 height 14
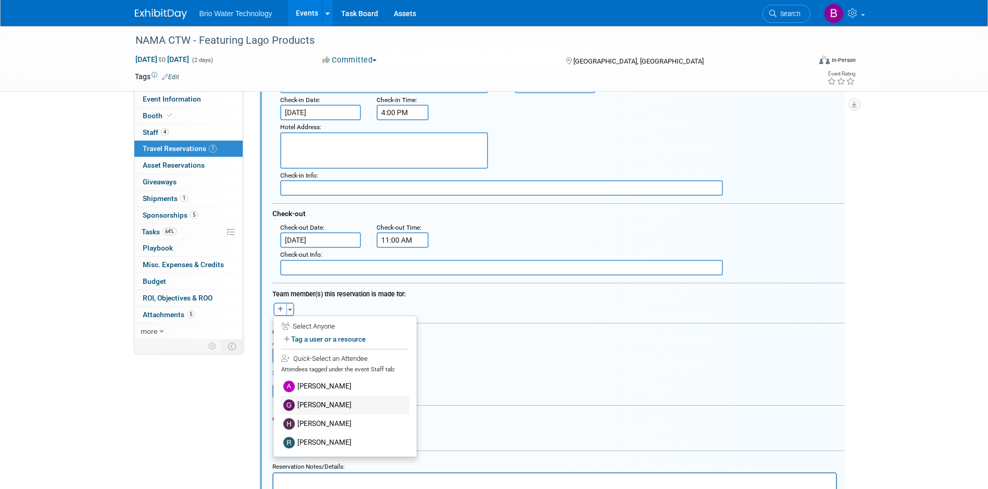
click at [308, 384] on label "[PERSON_NAME]" at bounding box center [345, 405] width 129 height 19
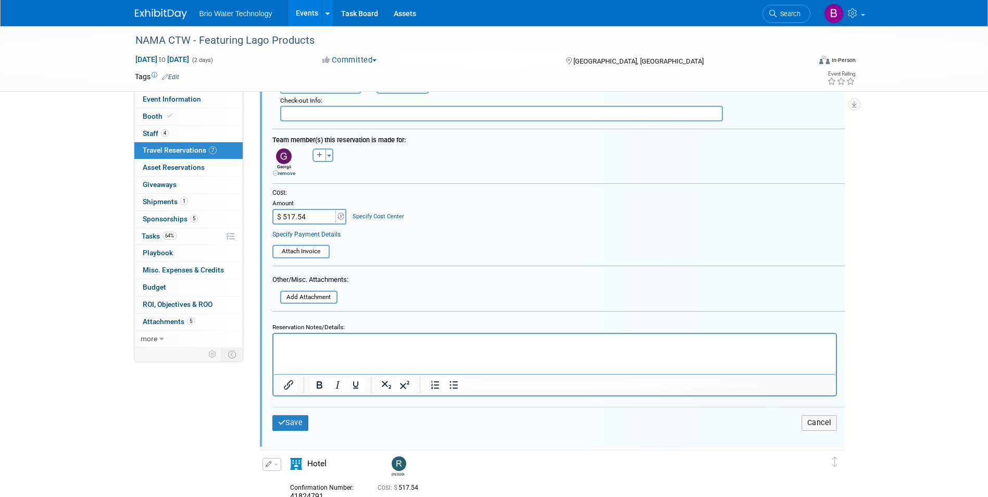
scroll to position [402, 0]
click at [283, 384] on icon "submit" at bounding box center [282, 420] width 8 height 7
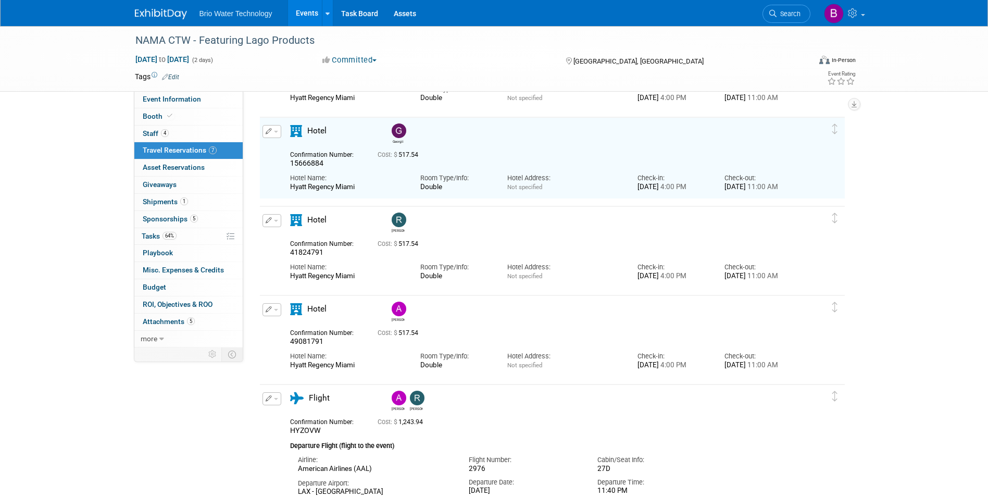
scroll to position [0, 0]
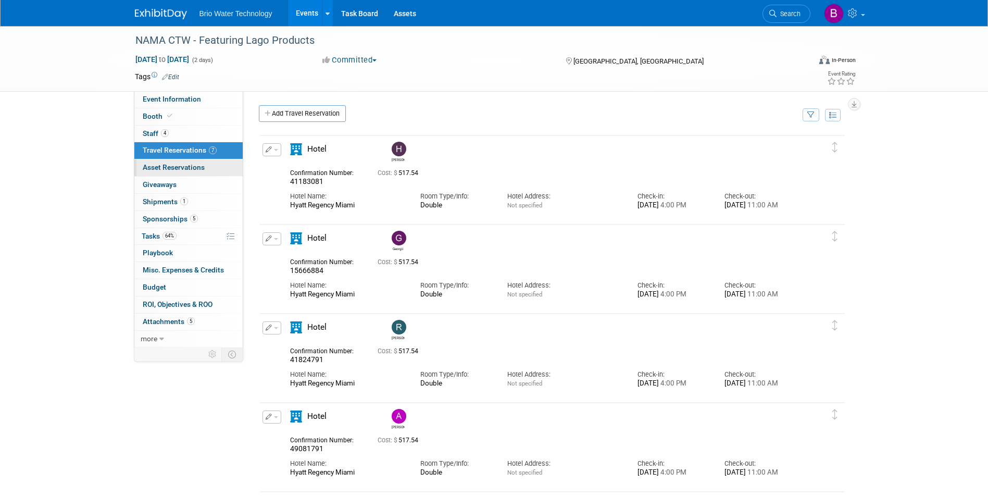
click at [156, 167] on span "Asset Reservations 0" at bounding box center [174, 167] width 62 height 8
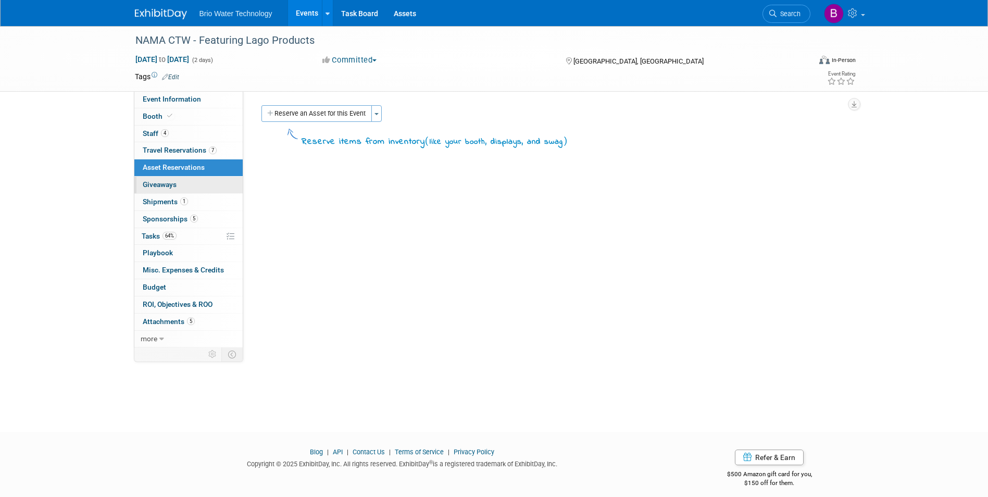
click at [152, 181] on span "Giveaways 0" at bounding box center [160, 184] width 34 height 8
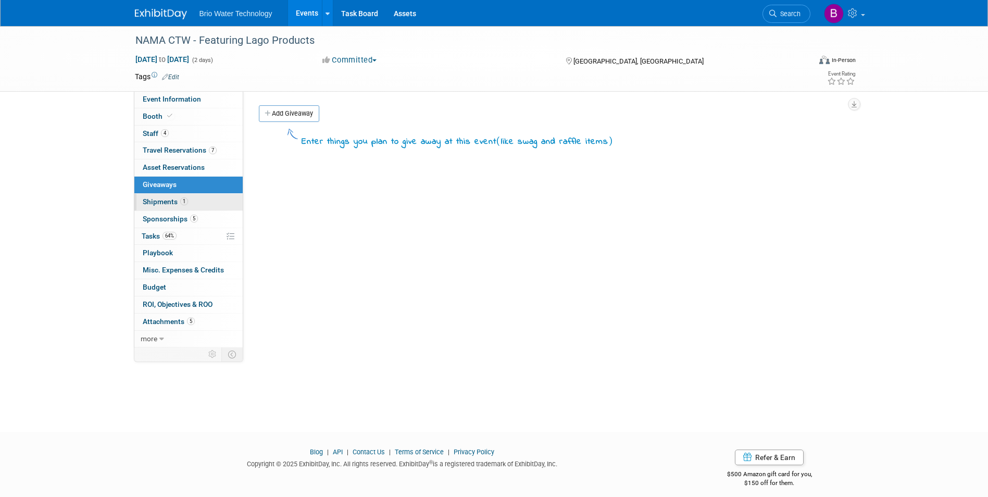
click at [156, 204] on span "Shipments 1" at bounding box center [165, 201] width 45 height 8
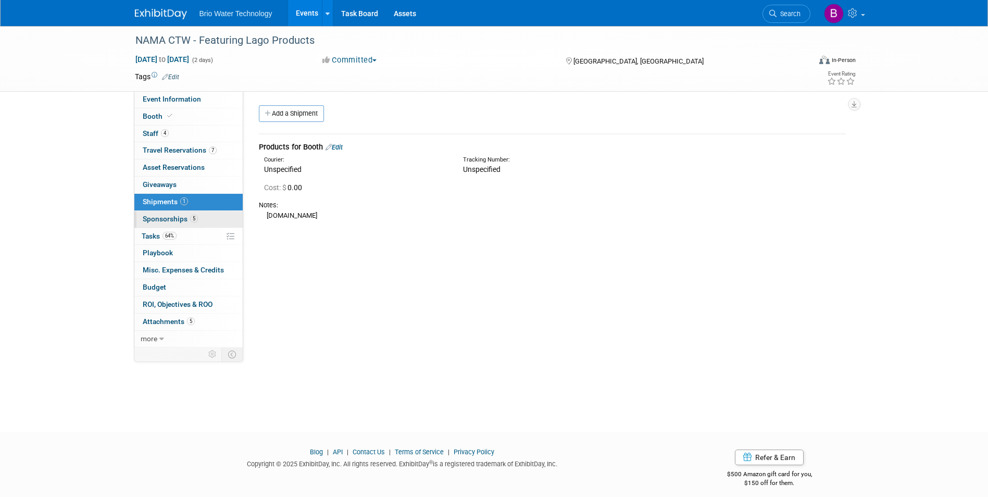
click at [166, 222] on span "Sponsorships 5" at bounding box center [170, 219] width 55 height 8
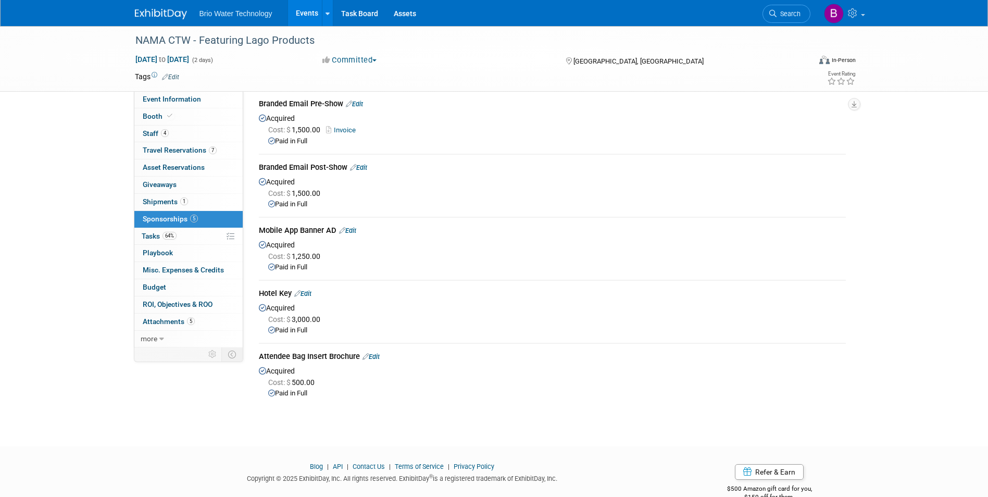
scroll to position [44, 0]
drag, startPoint x: 73, startPoint y: 292, endPoint x: 23, endPoint y: 204, distance: 101.2
click at [23, 204] on div "NAMA CTW - Featuring Lago Products [DATE] to [DATE] (2 days) [DATE] to [DATE] C…" at bounding box center [494, 204] width 988 height 445
click at [154, 284] on span "Budget" at bounding box center [154, 287] width 23 height 8
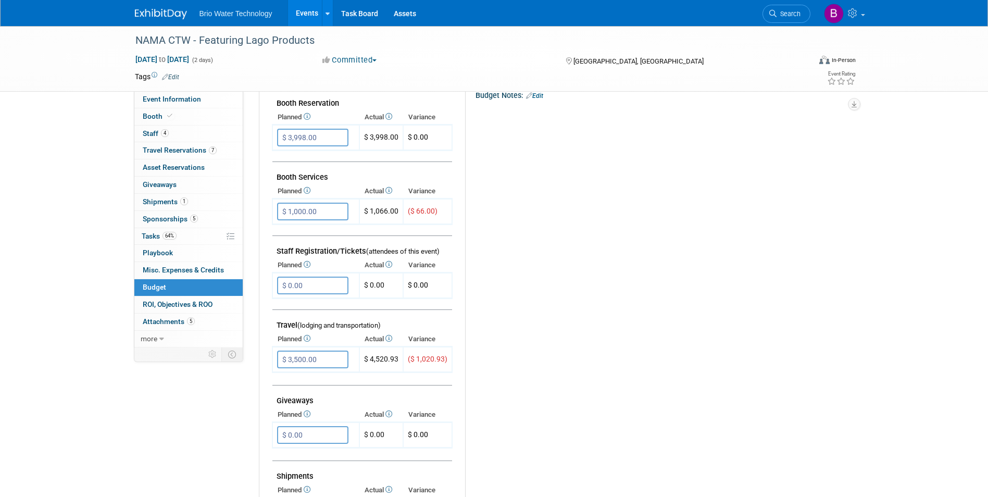
scroll to position [206, 0]
click at [304, 210] on input "$ 1,000.00" at bounding box center [312, 211] width 71 height 18
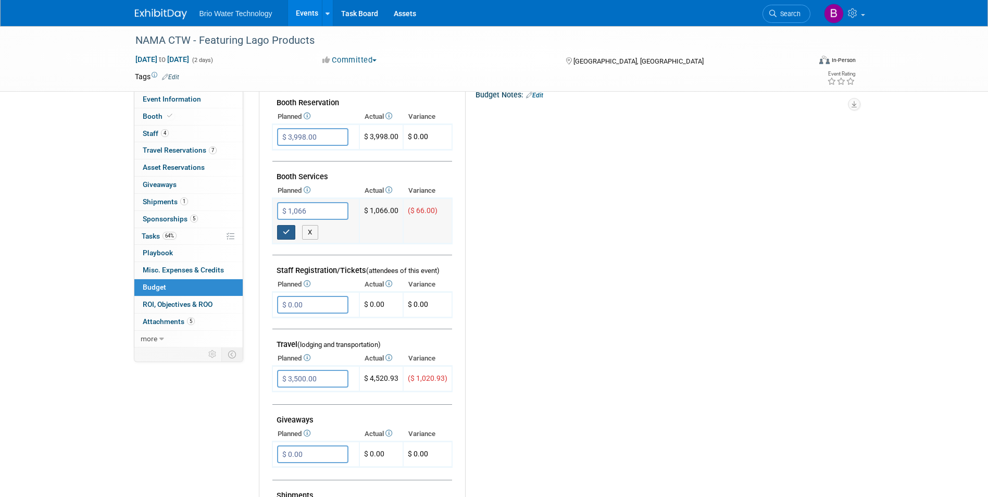
type input "$ 1,066.00"
click at [281, 234] on button "button" at bounding box center [286, 232] width 19 height 15
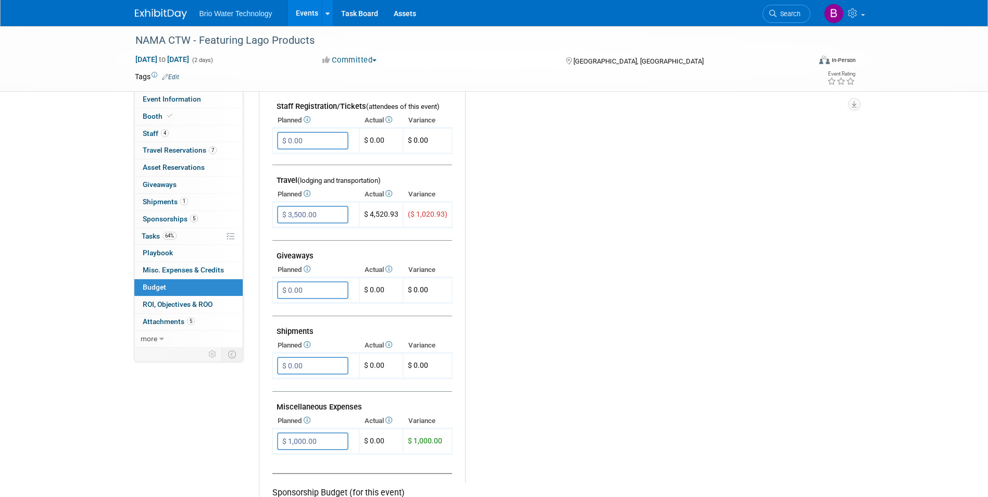
scroll to position [351, 0]
click at [301, 217] on input "$ 3,500.00" at bounding box center [312, 214] width 71 height 18
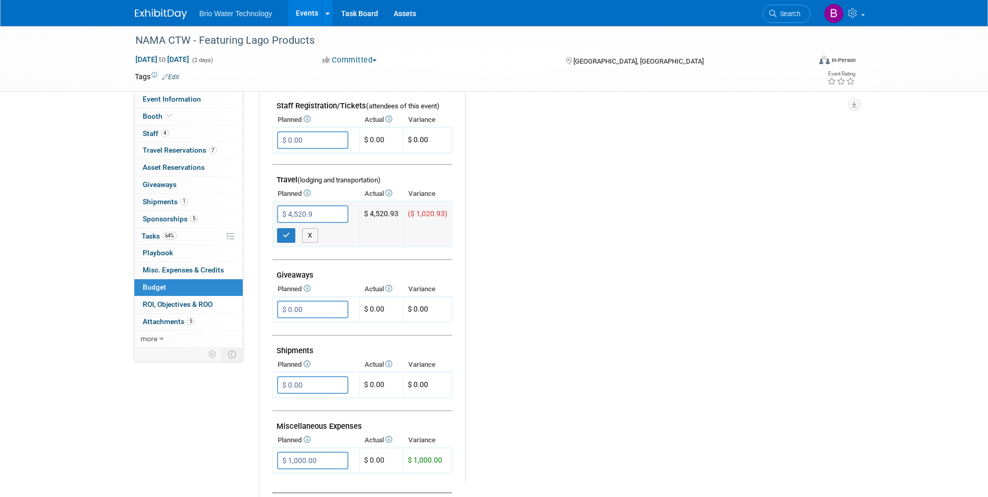
type input "$ 4,520.93"
click at [281, 235] on button "button" at bounding box center [286, 235] width 19 height 15
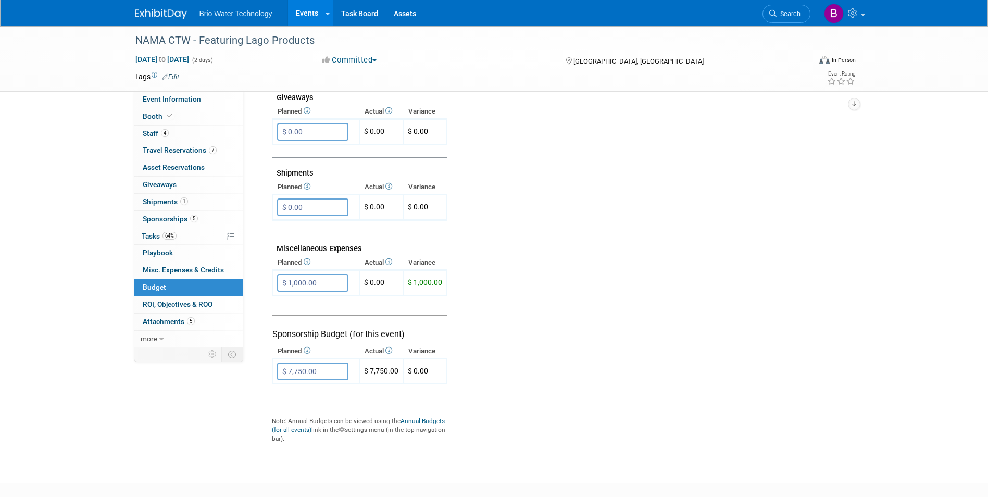
scroll to position [509, 0]
click at [182, 271] on span "Misc. Expenses & Credits 0" at bounding box center [183, 270] width 81 height 8
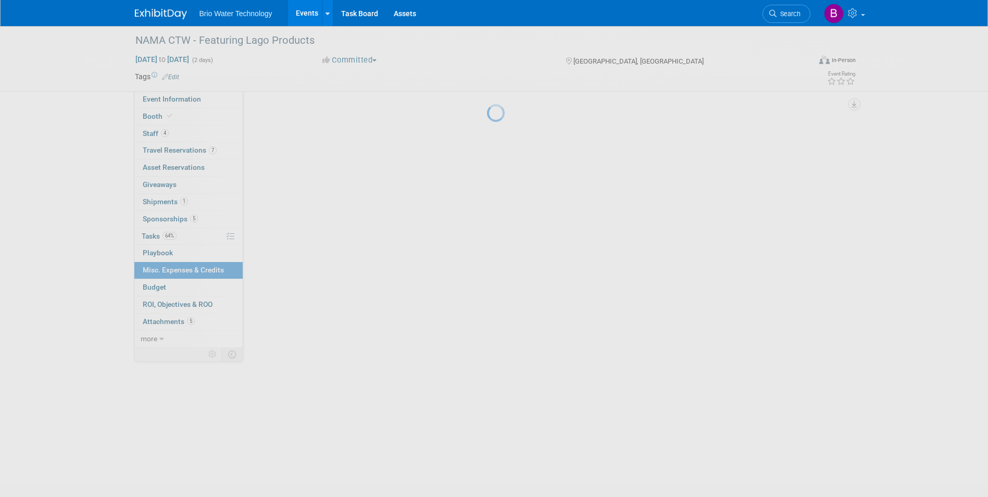
scroll to position [0, 0]
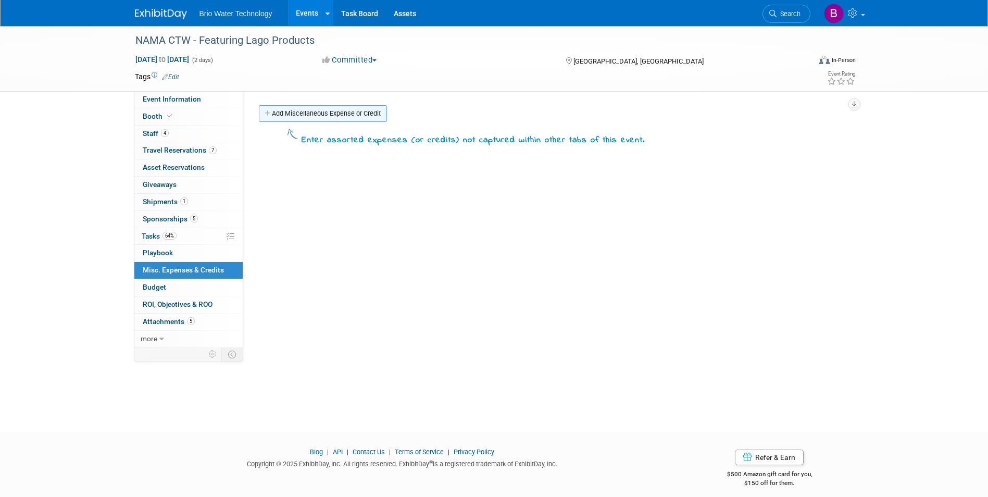
click at [367, 116] on link "Add Miscellaneous Expense or Credit" at bounding box center [323, 113] width 128 height 17
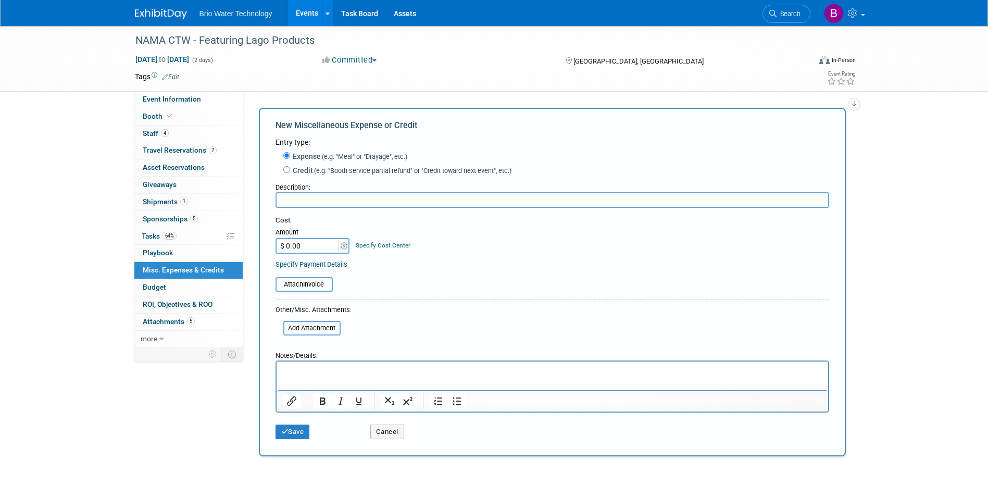
click at [505, 133] on div "New Miscellaneous Expense or Credit" at bounding box center [551, 128] width 553 height 17
click at [396, 384] on button "Cancel" at bounding box center [387, 431] width 34 height 15
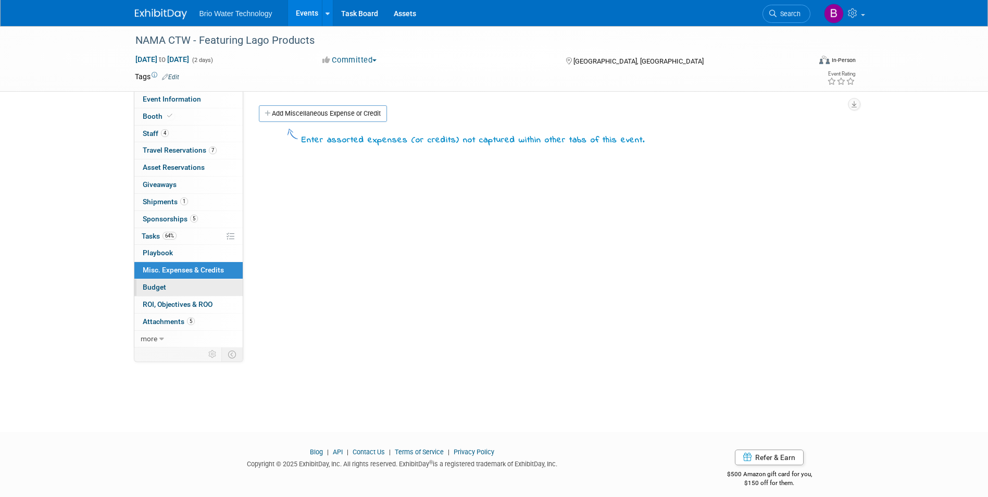
click at [169, 285] on link "Budget" at bounding box center [188, 287] width 108 height 17
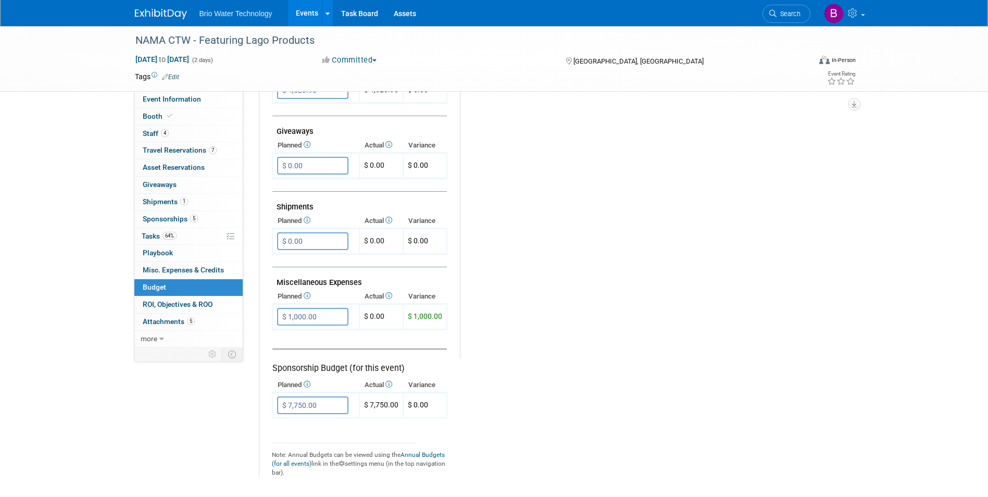
scroll to position [474, 0]
click at [292, 239] on input "$ 0.00" at bounding box center [312, 242] width 71 height 18
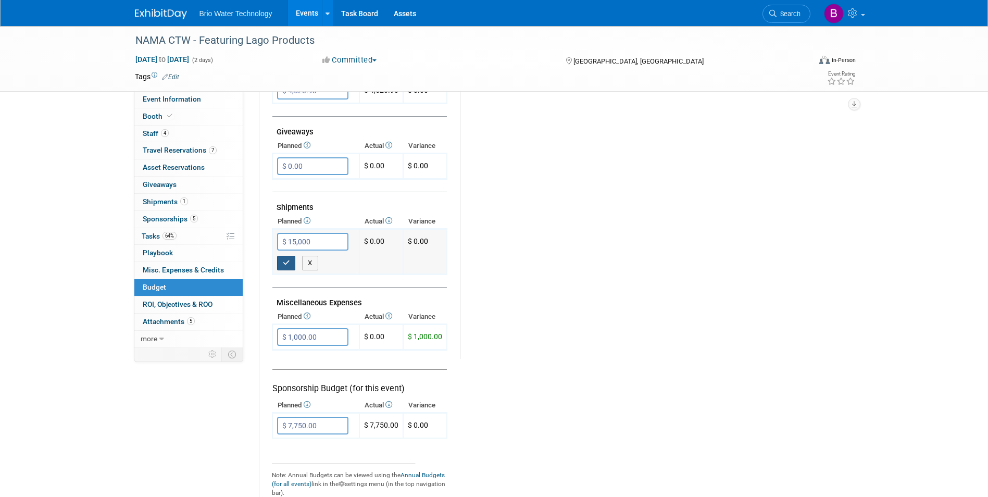
type input "$ 15,000.00"
click at [290, 263] on button "button" at bounding box center [286, 263] width 19 height 15
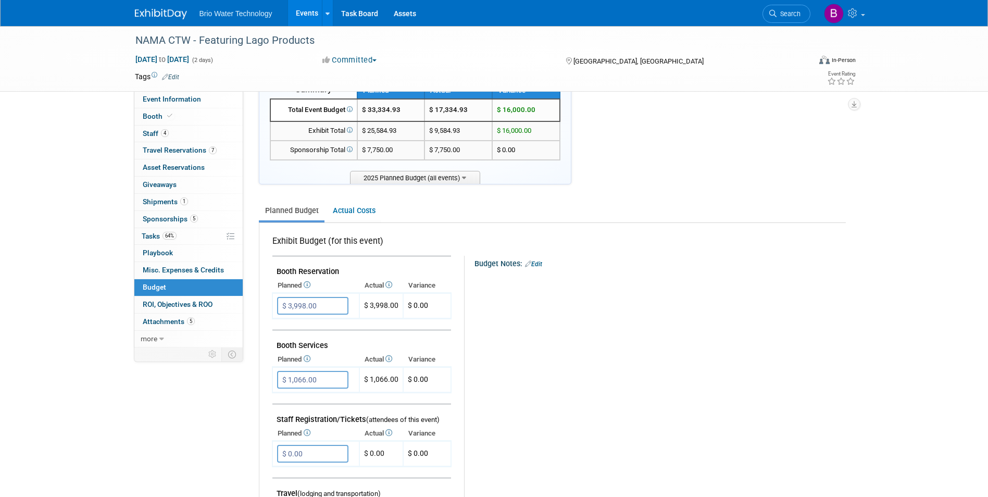
scroll to position [38, 0]
click at [571, 265] on div "Budget Notes: Edit" at bounding box center [659, 262] width 370 height 14
